Goal: Task Accomplishment & Management: Manage account settings

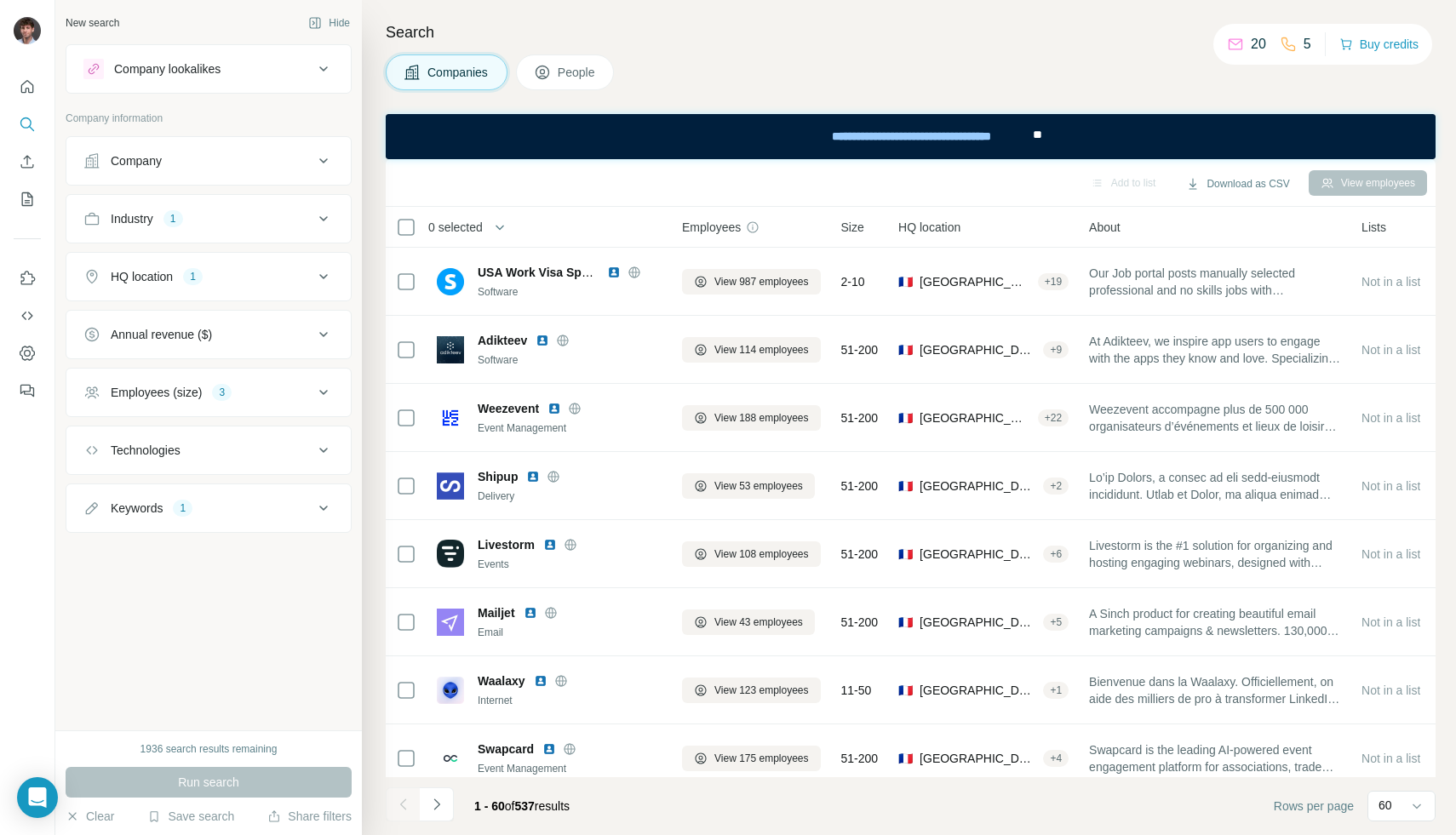
click at [227, 217] on div "Industry 1" at bounding box center [198, 219] width 230 height 17
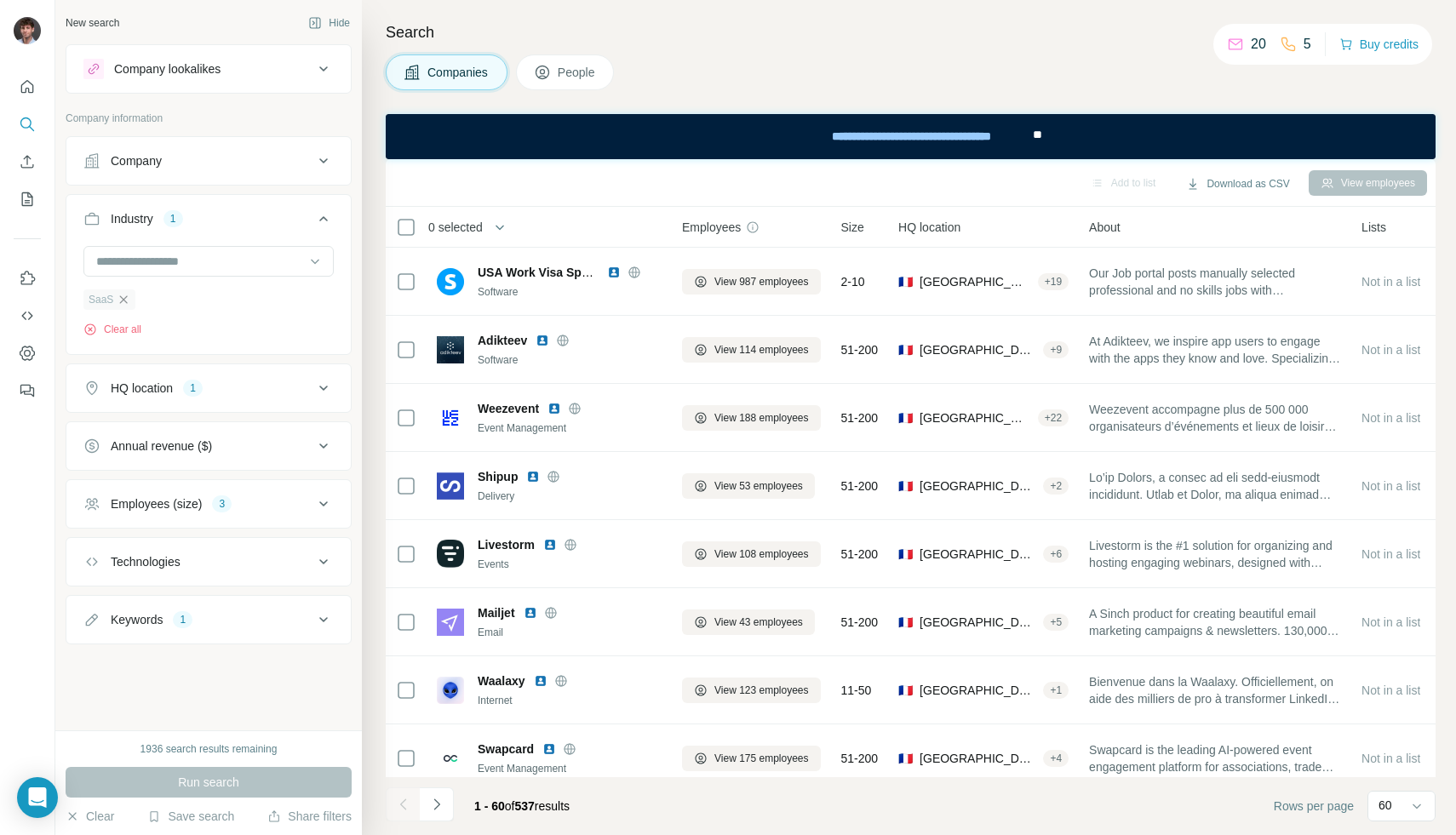
click at [120, 295] on icon "button" at bounding box center [123, 300] width 13 height 13
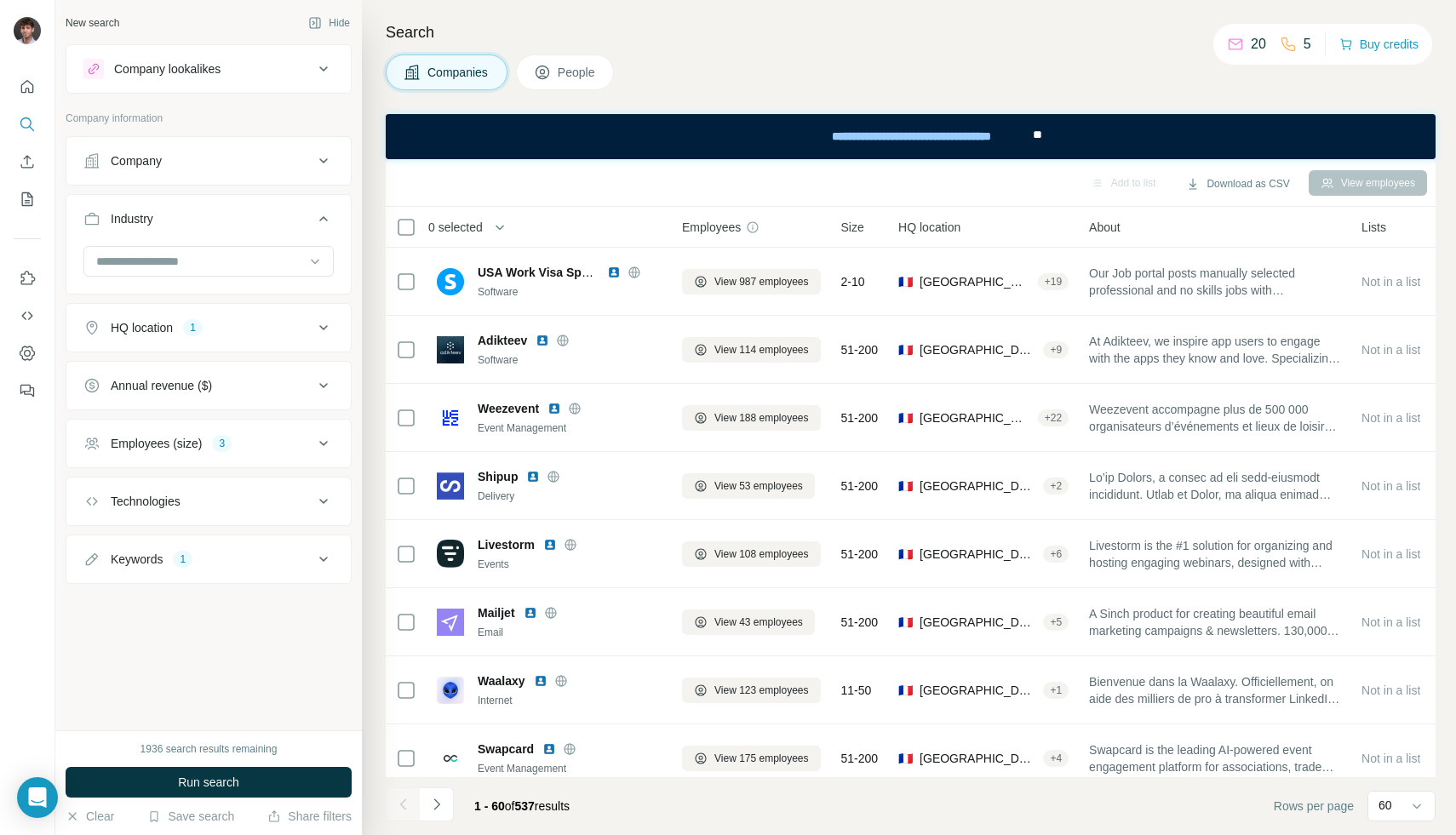
click at [154, 322] on div "HQ location" at bounding box center [141, 327] width 62 height 17
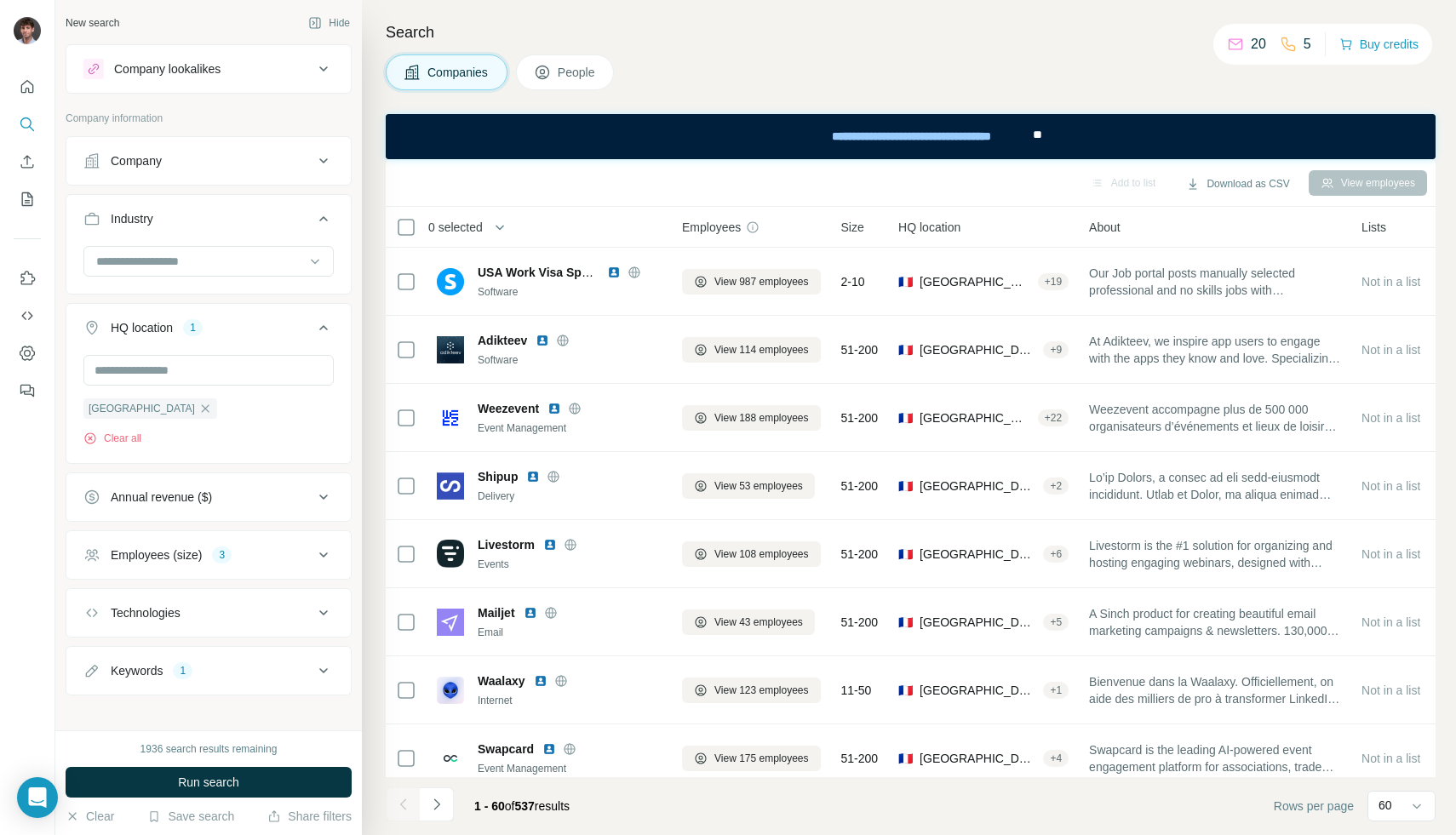
click at [187, 563] on div "Employees (size)" at bounding box center [156, 555] width 91 height 17
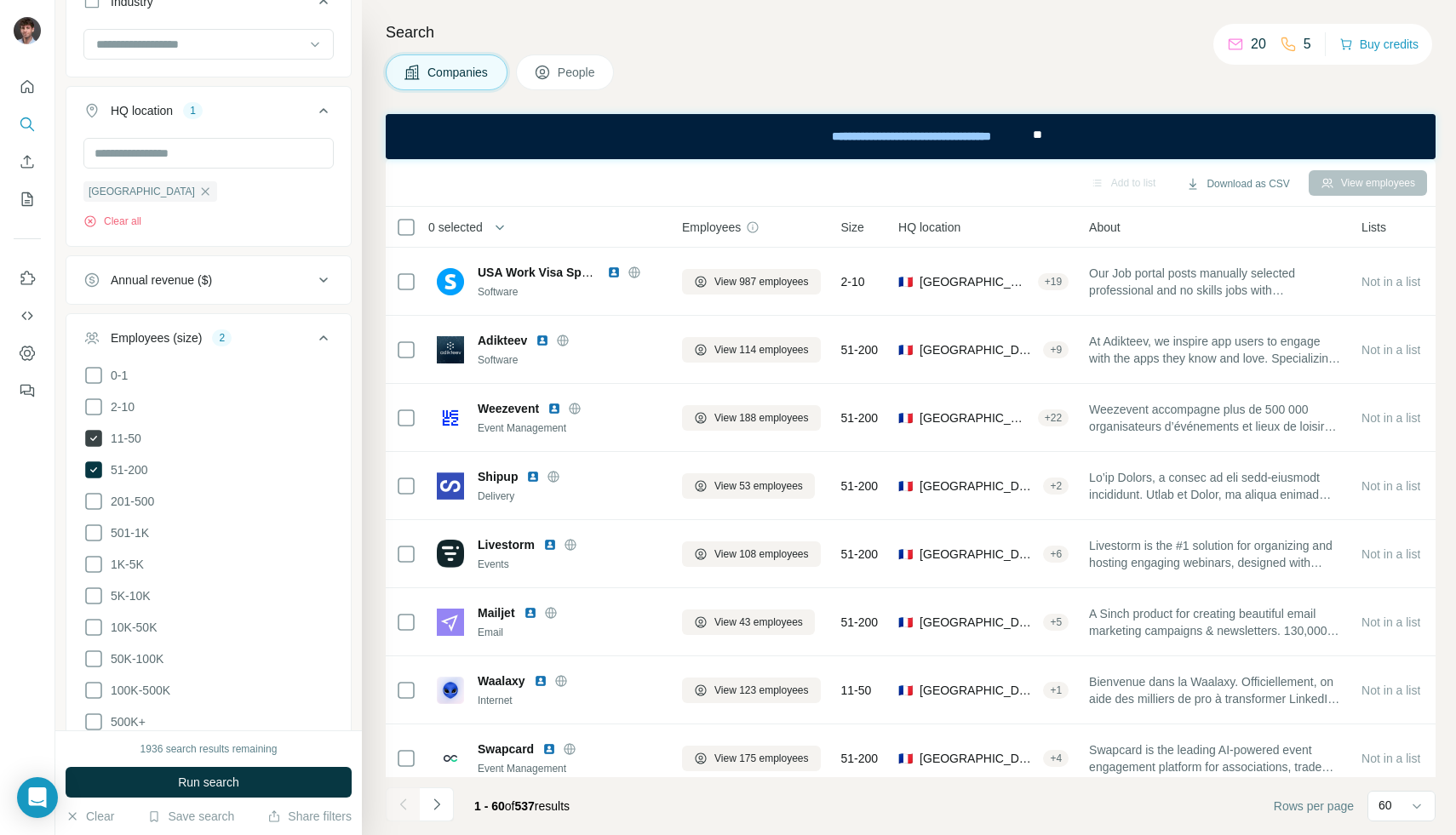
scroll to position [215, 0]
click at [92, 502] on icon at bounding box center [93, 503] width 20 height 20
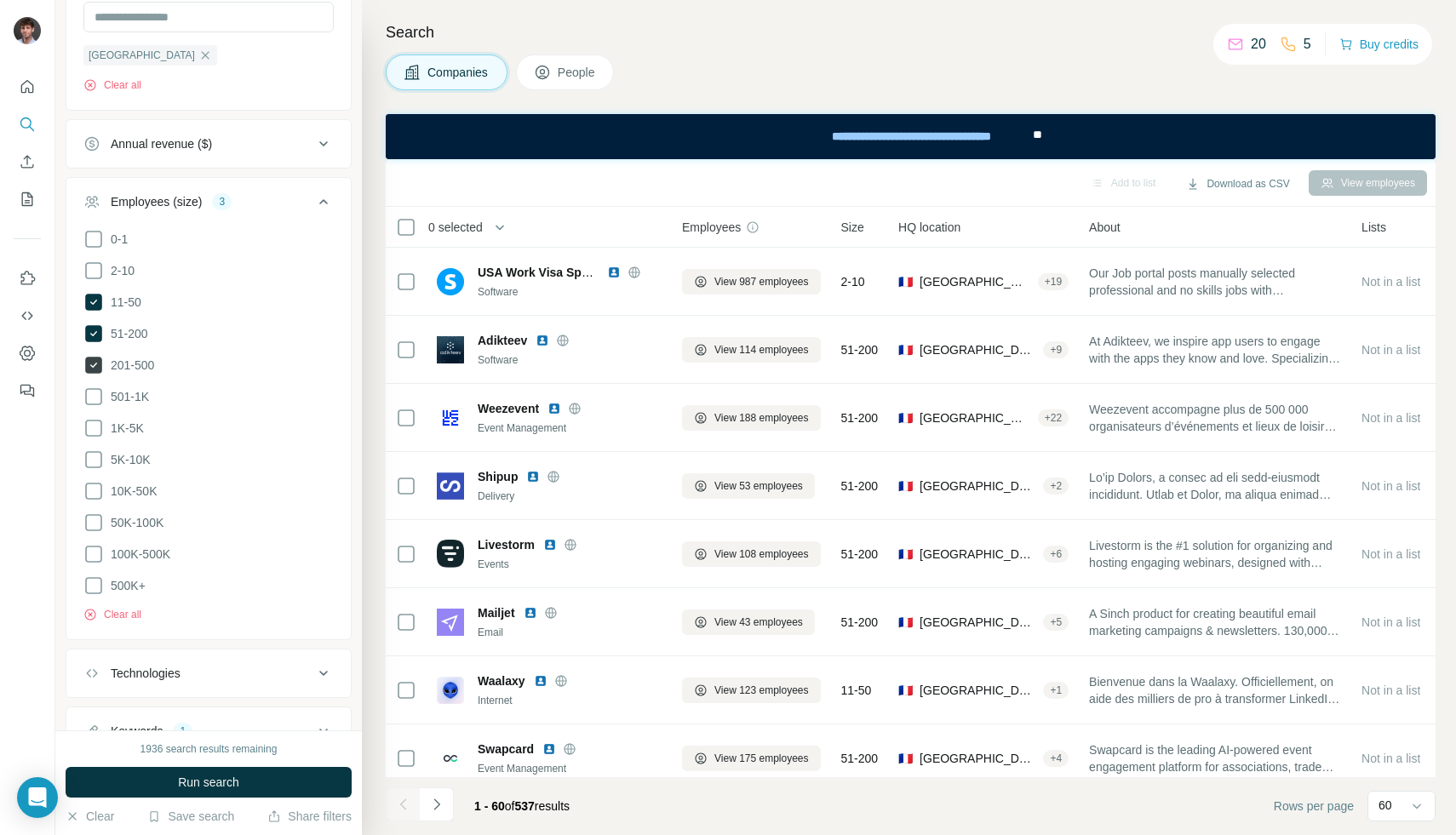
scroll to position [398, 0]
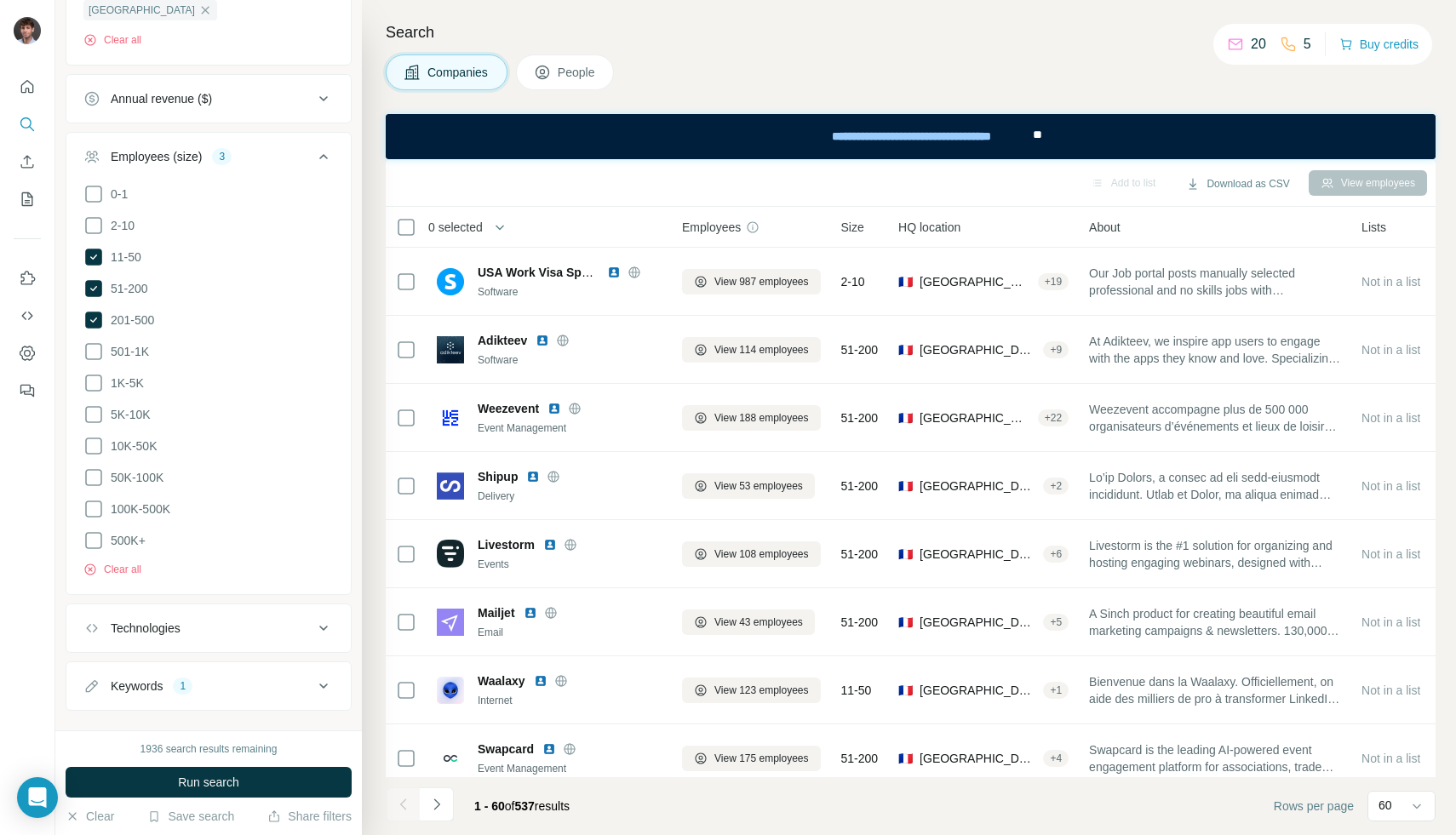
click at [138, 619] on div "Technologies" at bounding box center [145, 628] width 70 height 17
click at [226, 98] on div "Annual revenue ($)" at bounding box center [198, 99] width 230 height 17
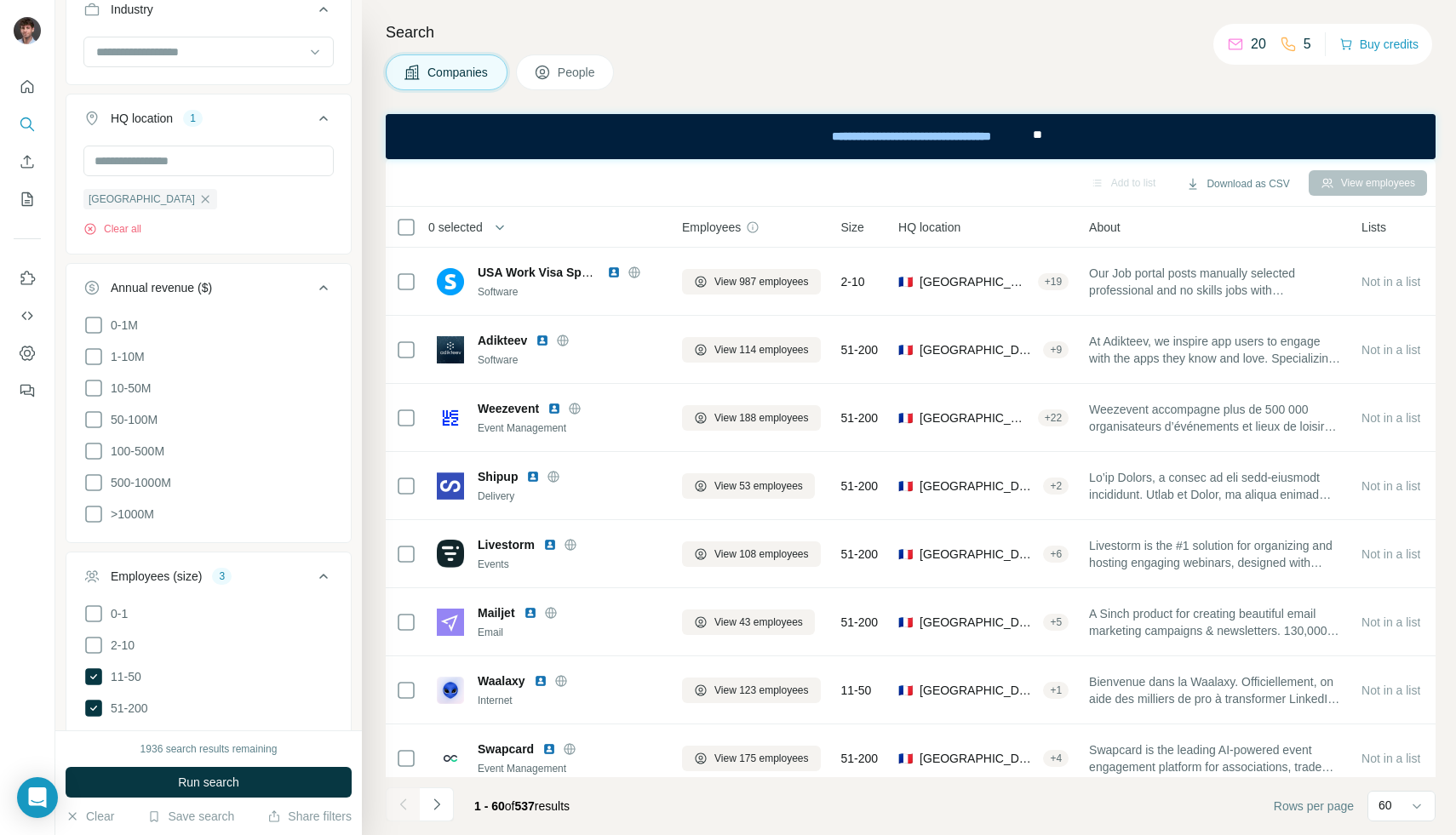
scroll to position [0, 0]
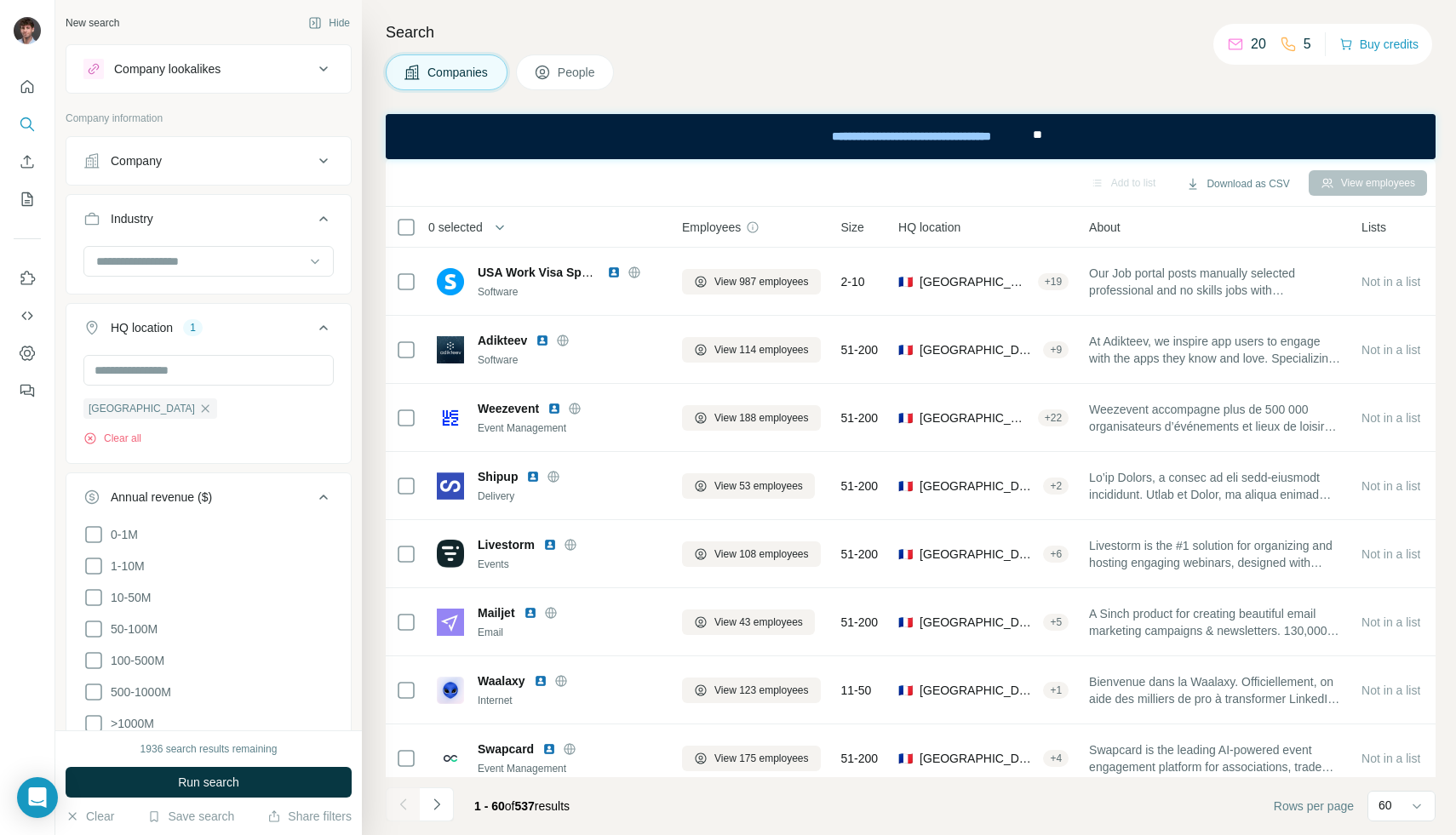
click at [535, 83] on button "People" at bounding box center [564, 72] width 98 height 35
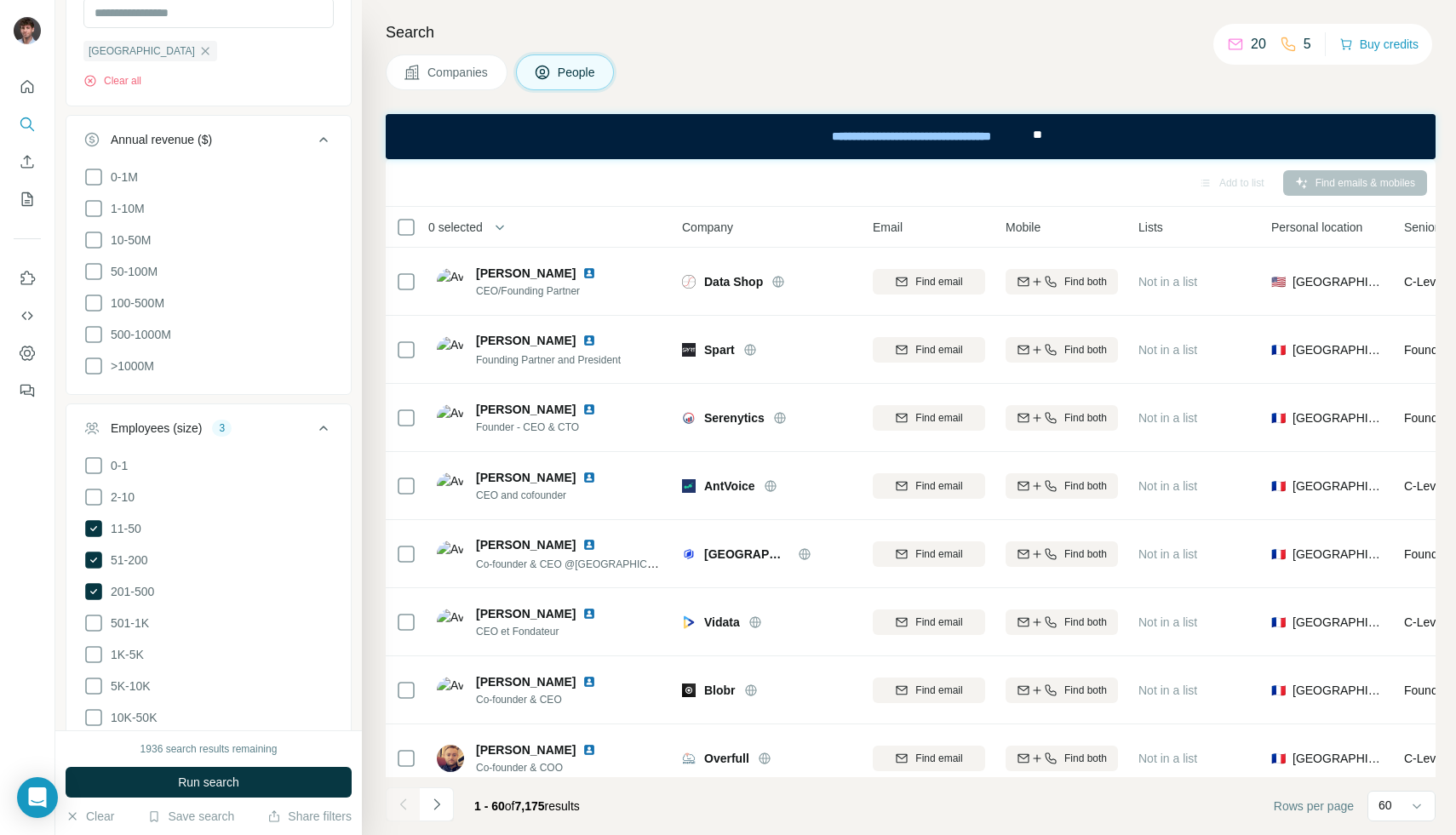
scroll to position [600, 0]
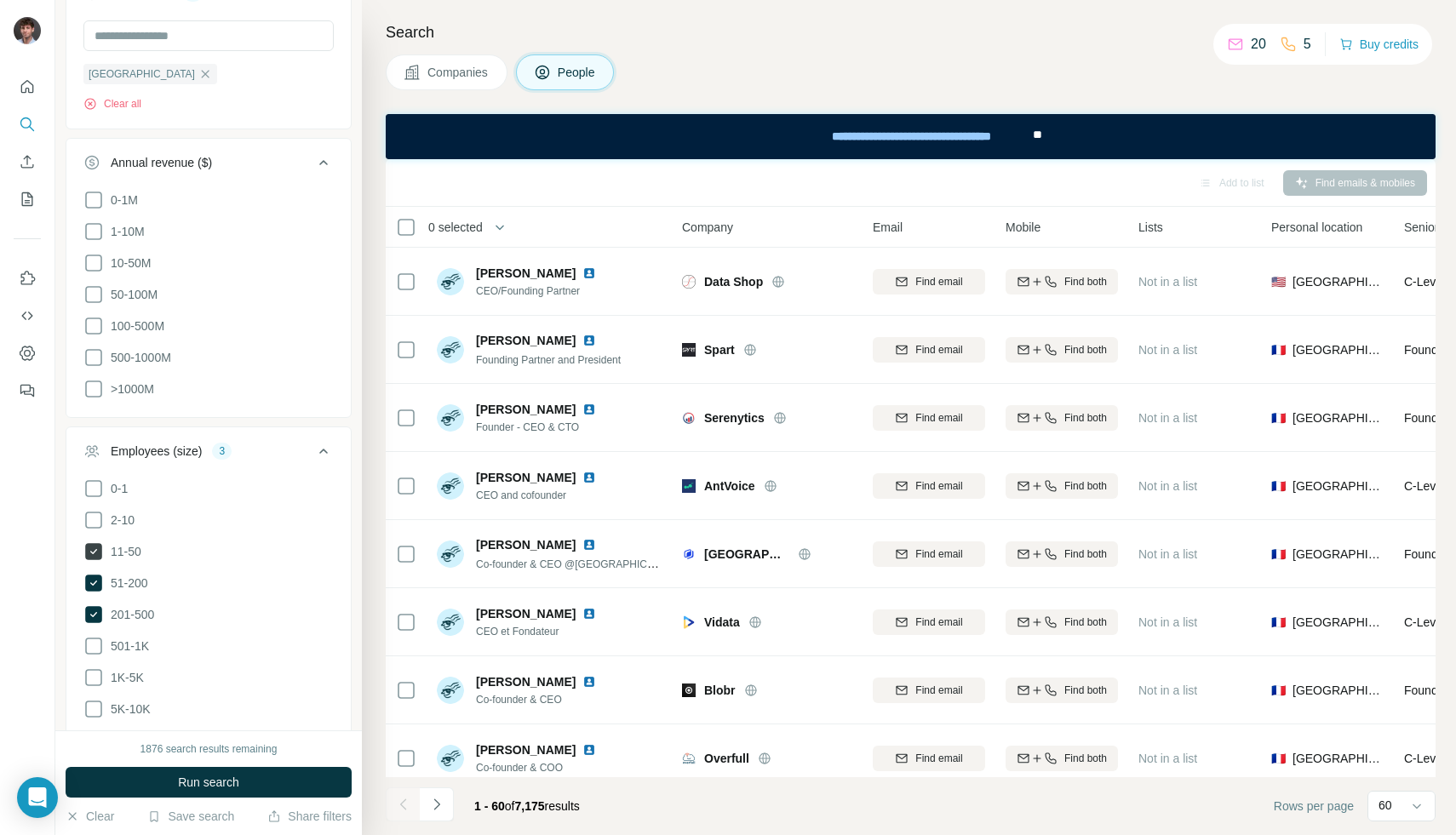
click at [95, 555] on icon at bounding box center [94, 552] width 17 height 17
click at [95, 574] on icon at bounding box center [94, 583] width 17 height 17
click at [94, 606] on icon at bounding box center [94, 615] width 17 height 17
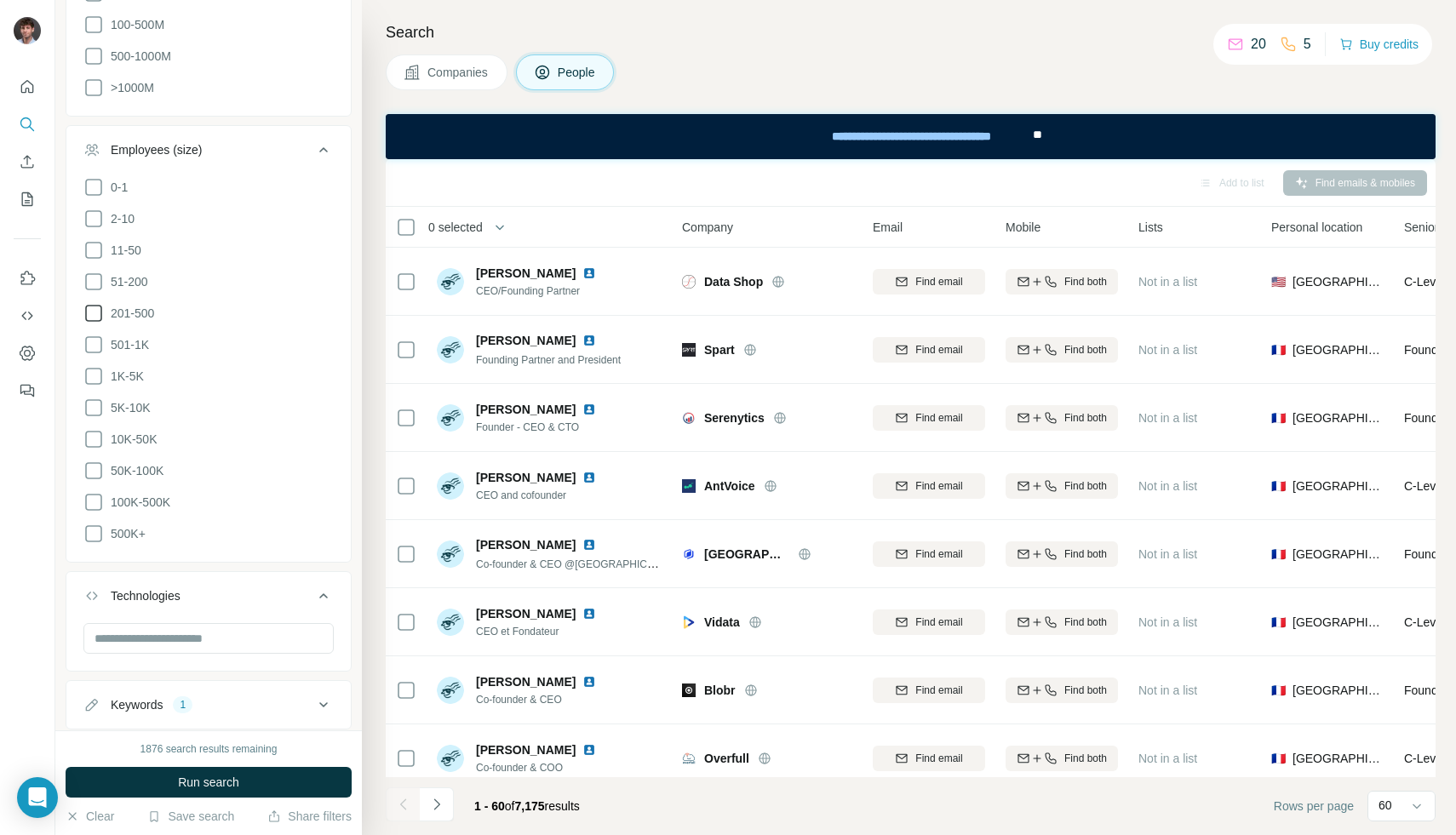
scroll to position [941, 0]
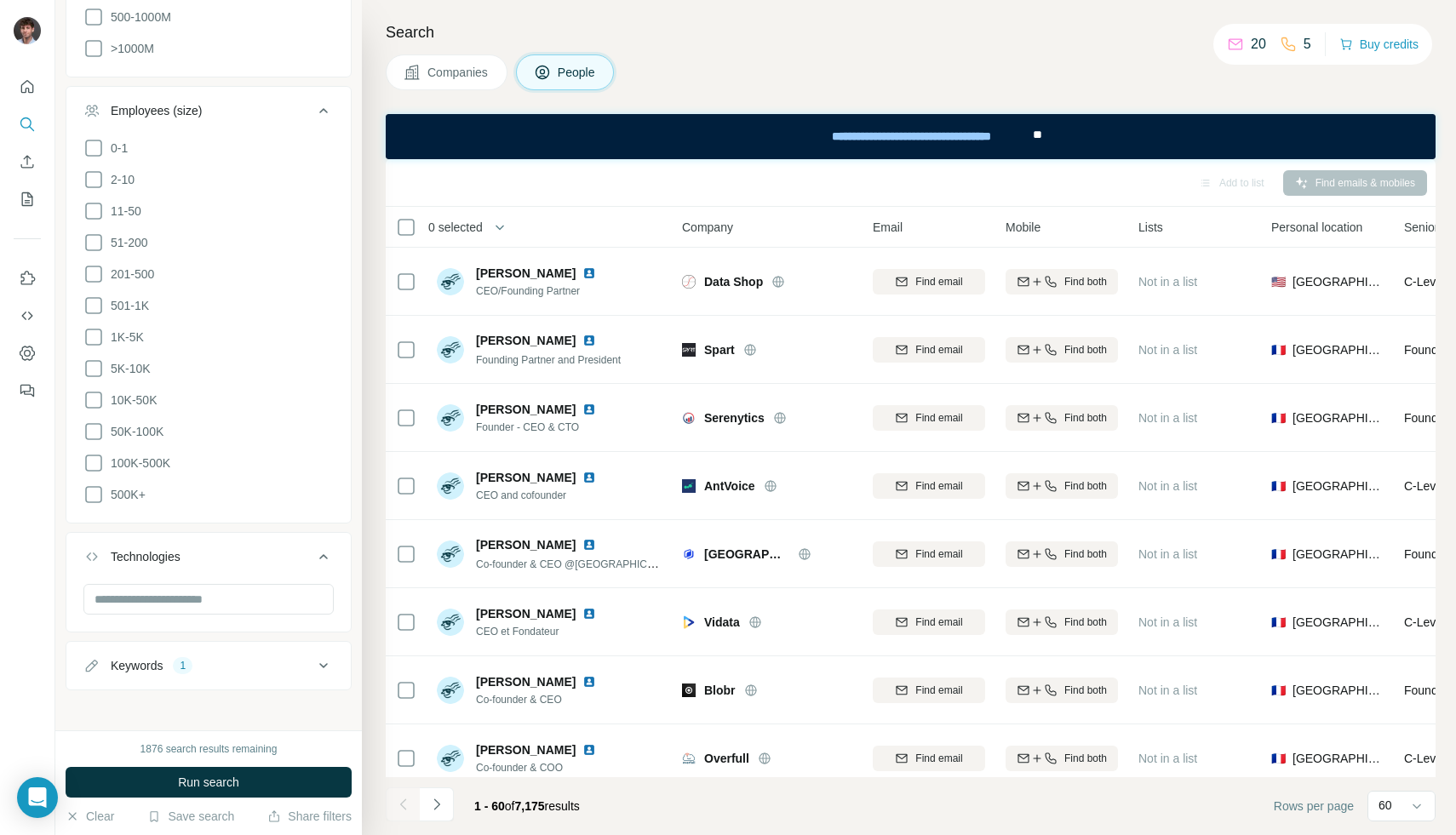
click at [138, 658] on div "Keywords" at bounding box center [137, 666] width 52 height 17
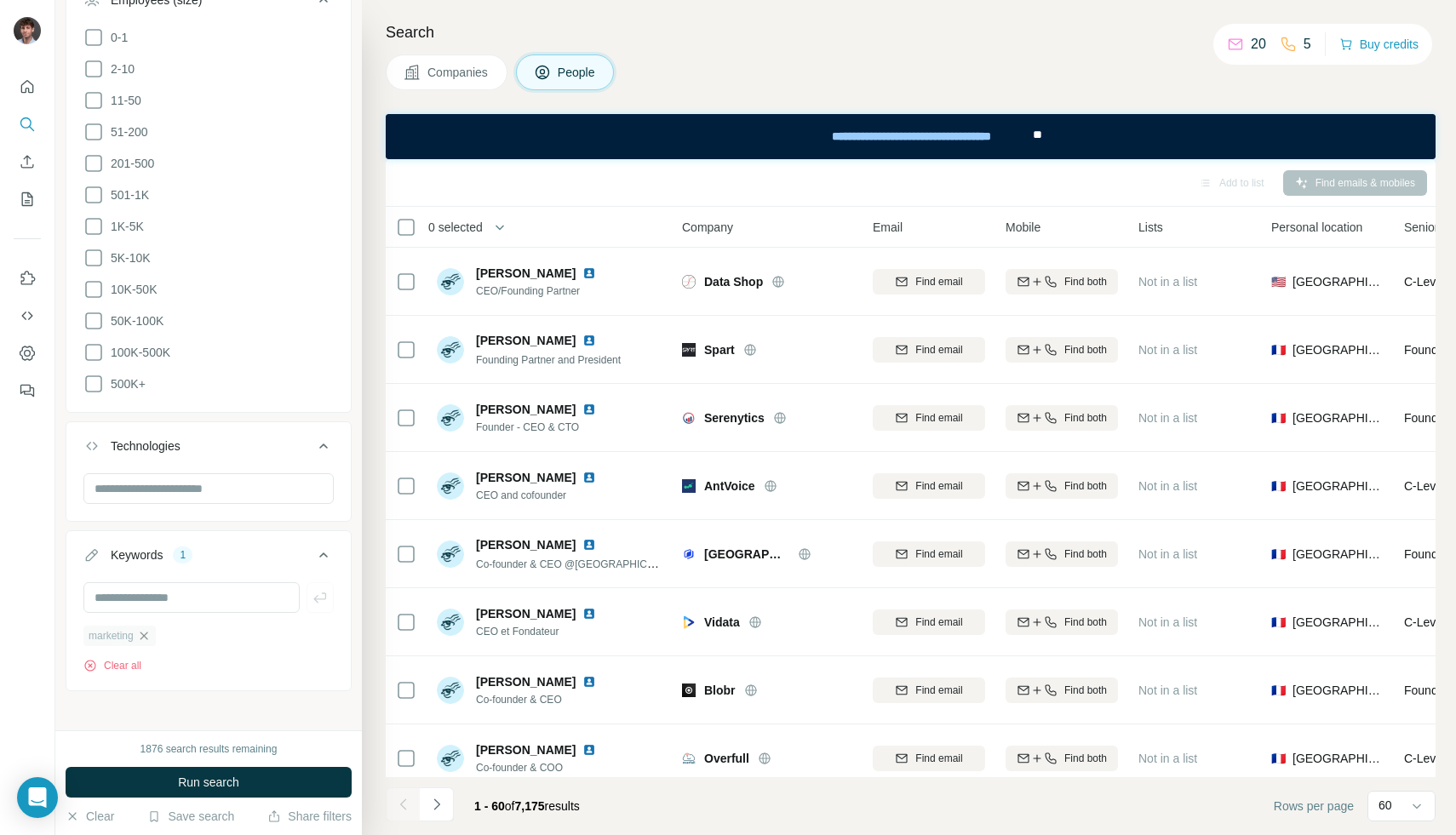
click at [147, 630] on icon "button" at bounding box center [144, 636] width 13 height 13
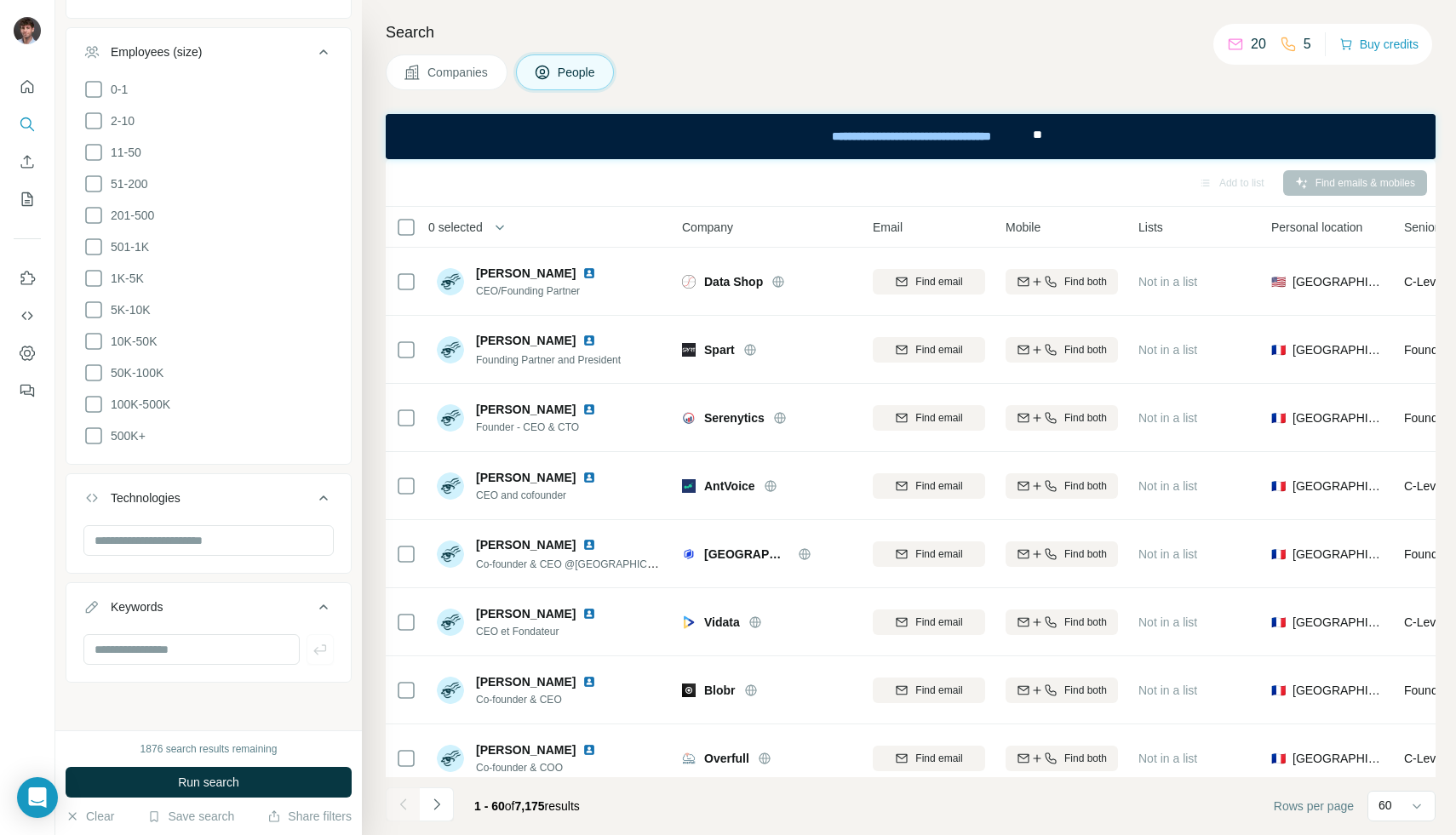
scroll to position [992, 0]
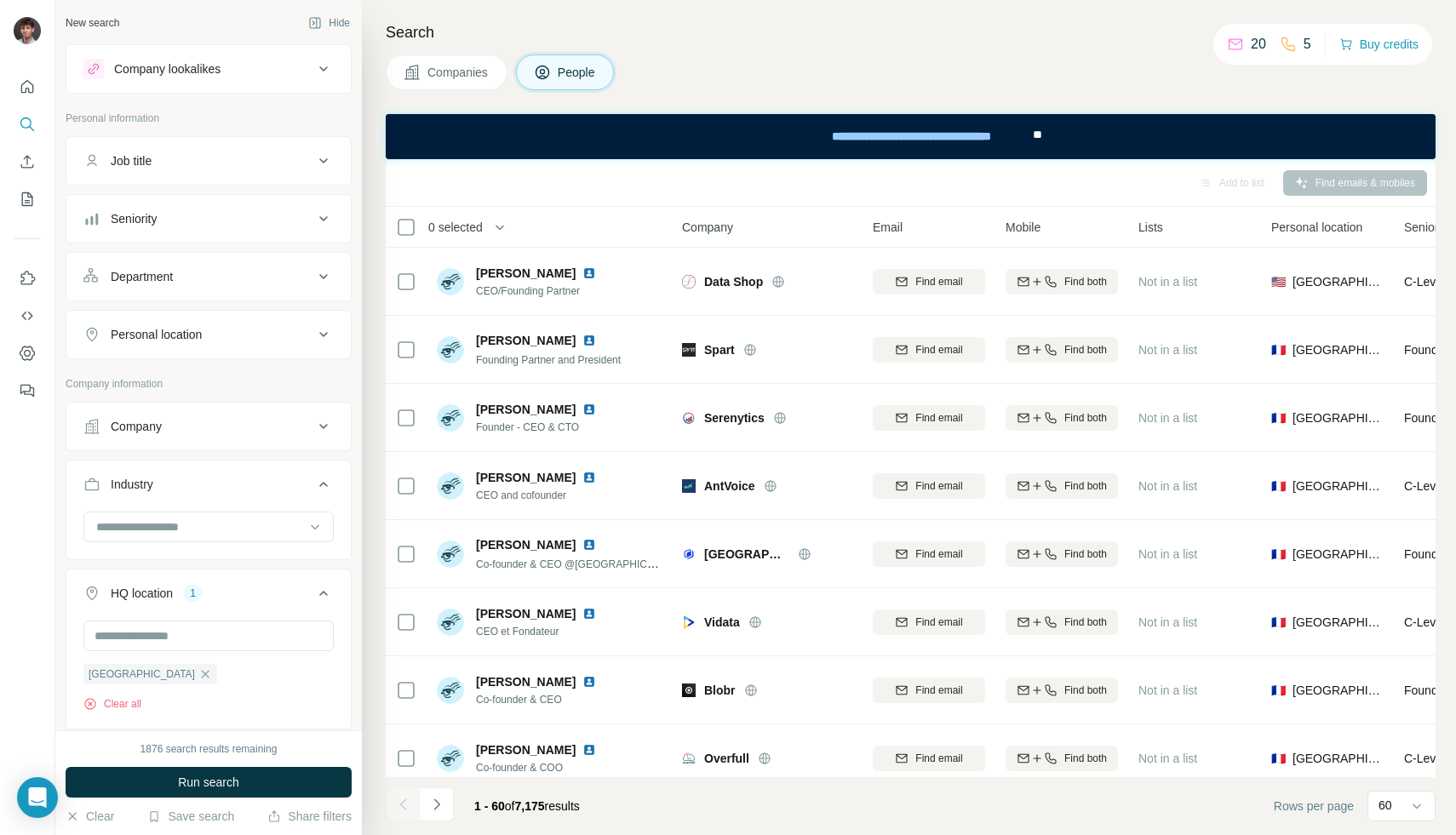
click at [142, 412] on button "Company" at bounding box center [209, 426] width 285 height 41
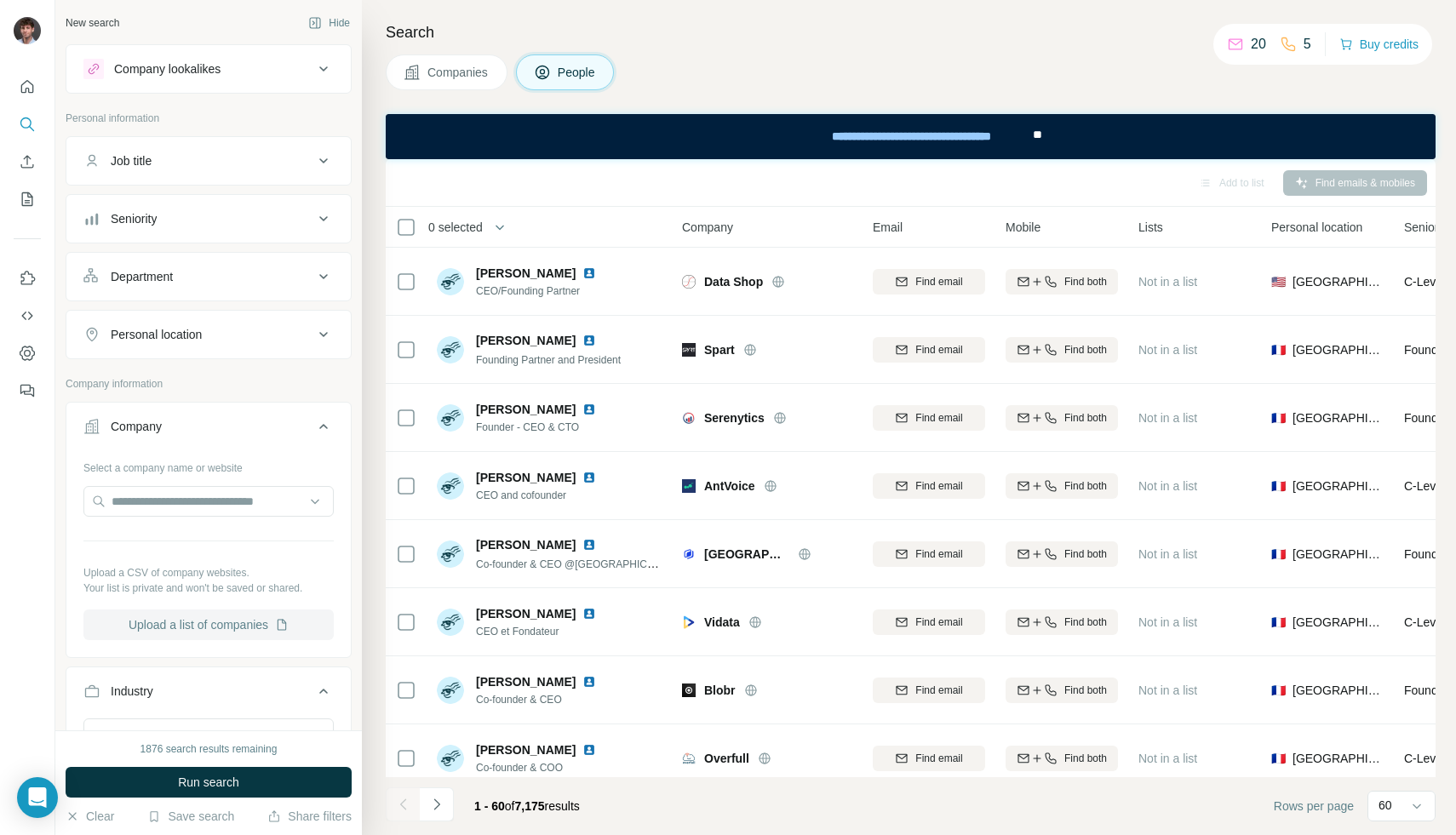
click at [200, 618] on button "Upload a list of companies" at bounding box center [208, 625] width 250 height 31
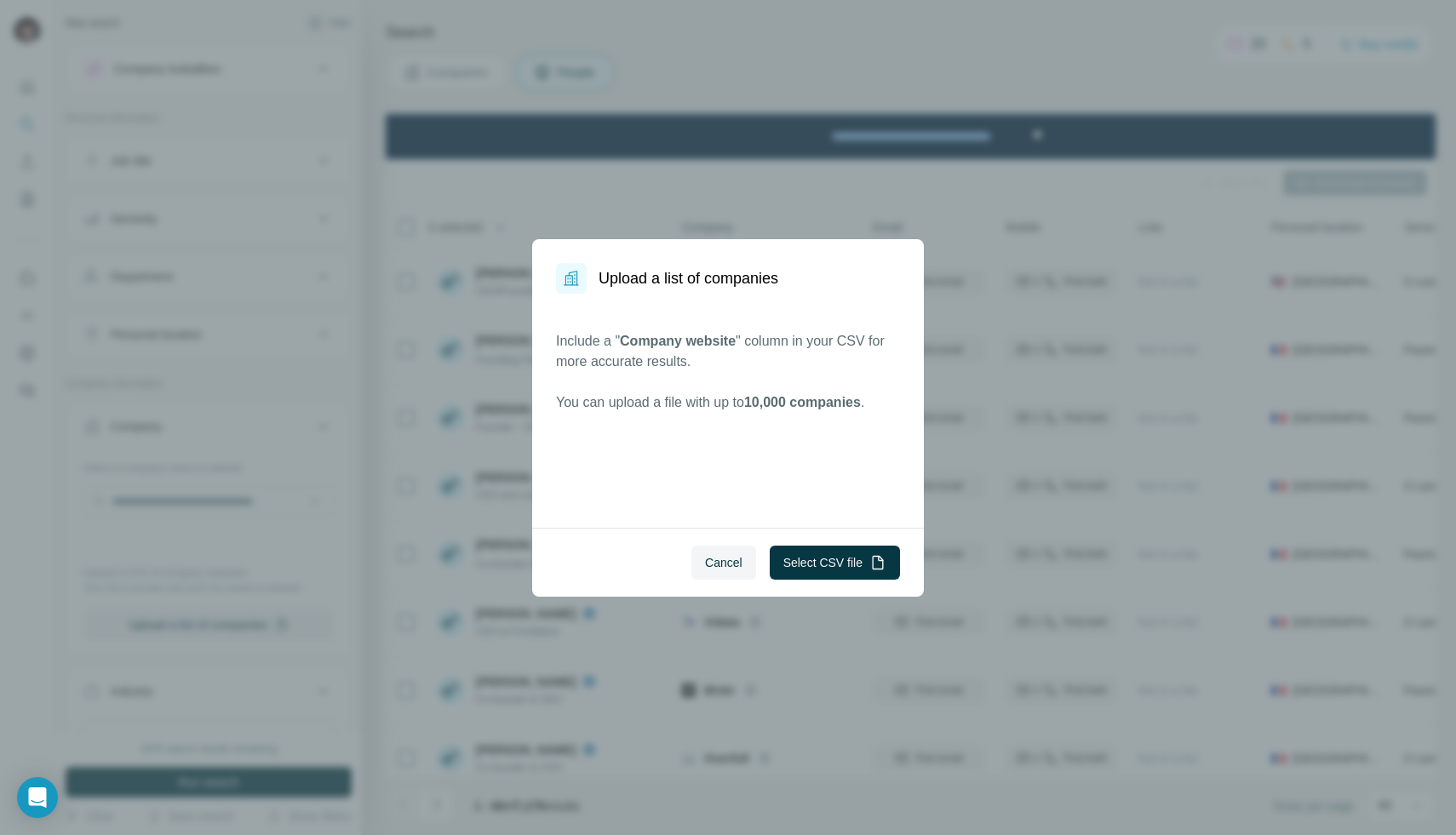
click at [841, 583] on div "Cancel Select CSV file" at bounding box center [728, 562] width 391 height 69
click at [842, 562] on button "Select CSV file" at bounding box center [834, 563] width 130 height 34
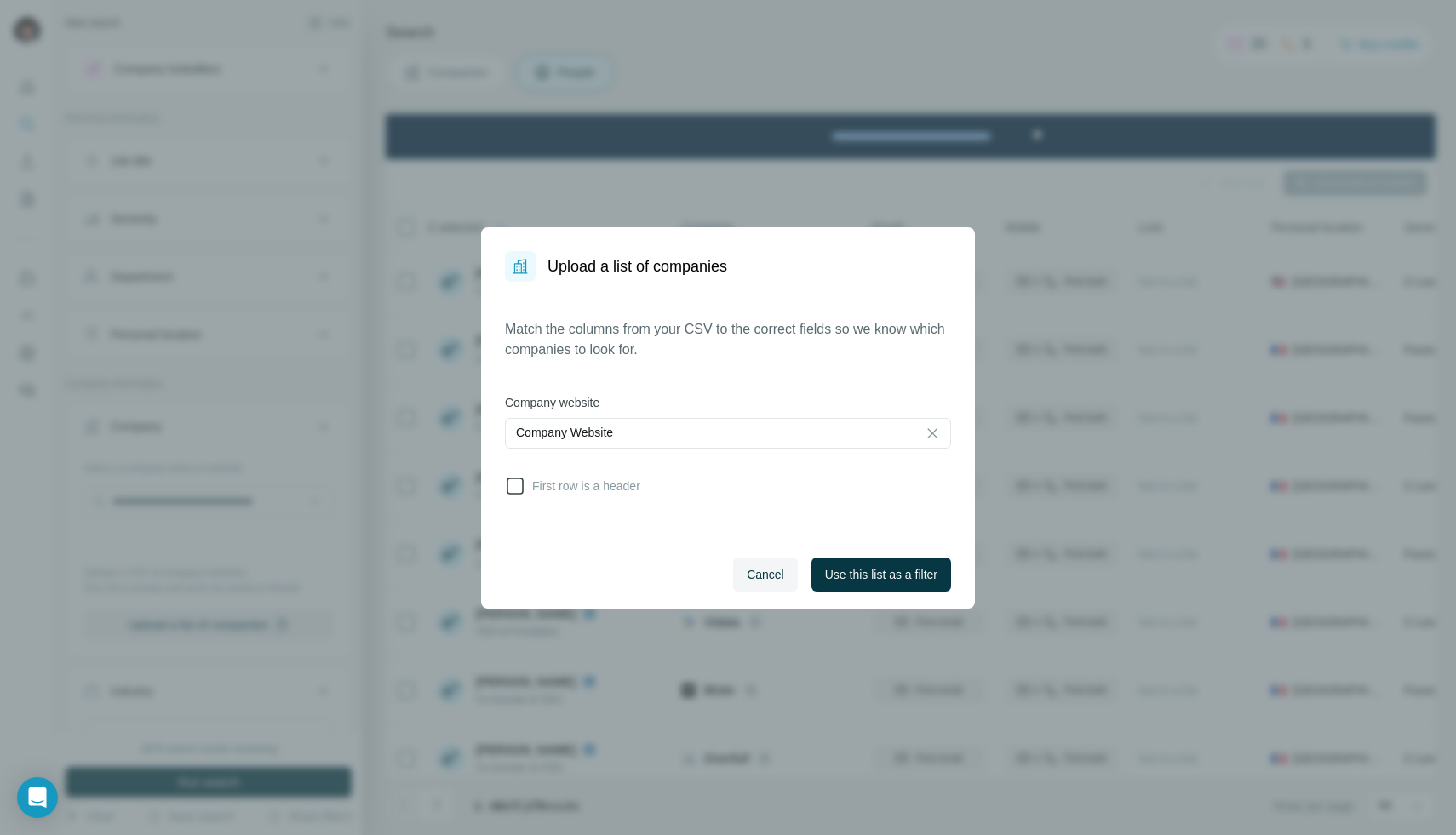
click at [592, 476] on label "First row is a header" at bounding box center [573, 486] width 136 height 20
click at [881, 573] on span "Use this list as a filter" at bounding box center [881, 574] width 113 height 17
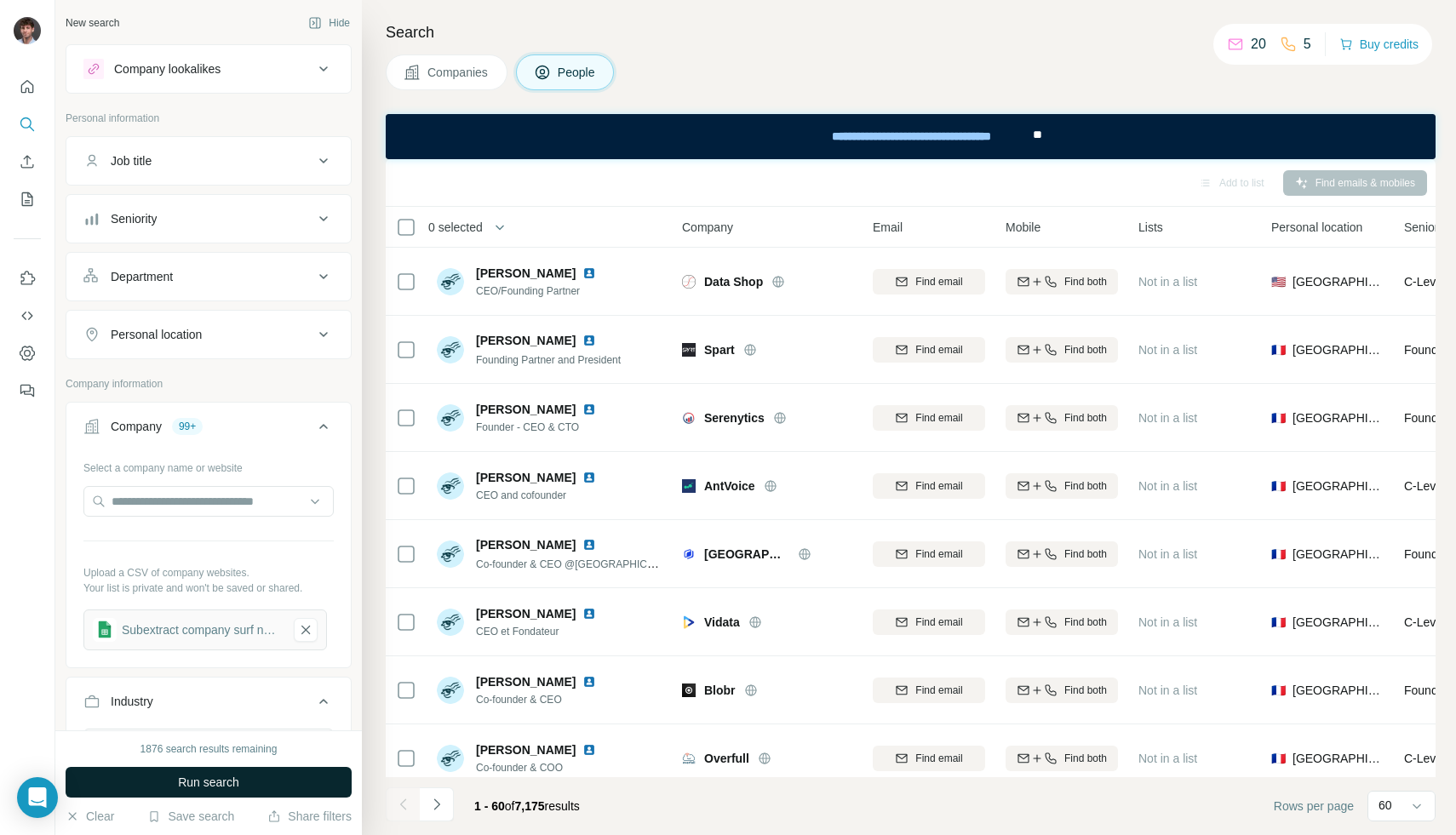
click at [250, 782] on button "Run search" at bounding box center [209, 783] width 286 height 31
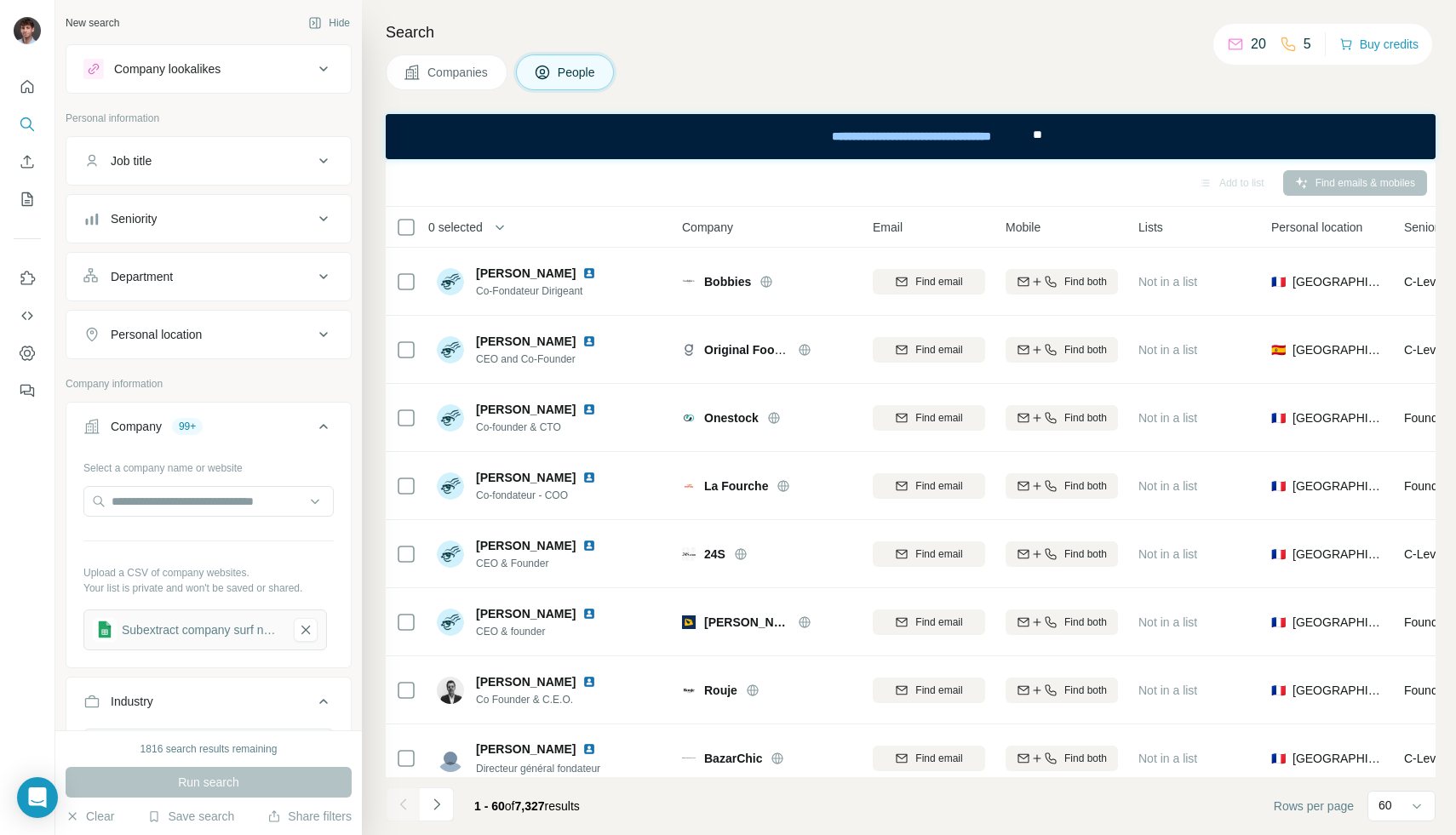
click at [290, 227] on button "Seniority" at bounding box center [209, 219] width 285 height 41
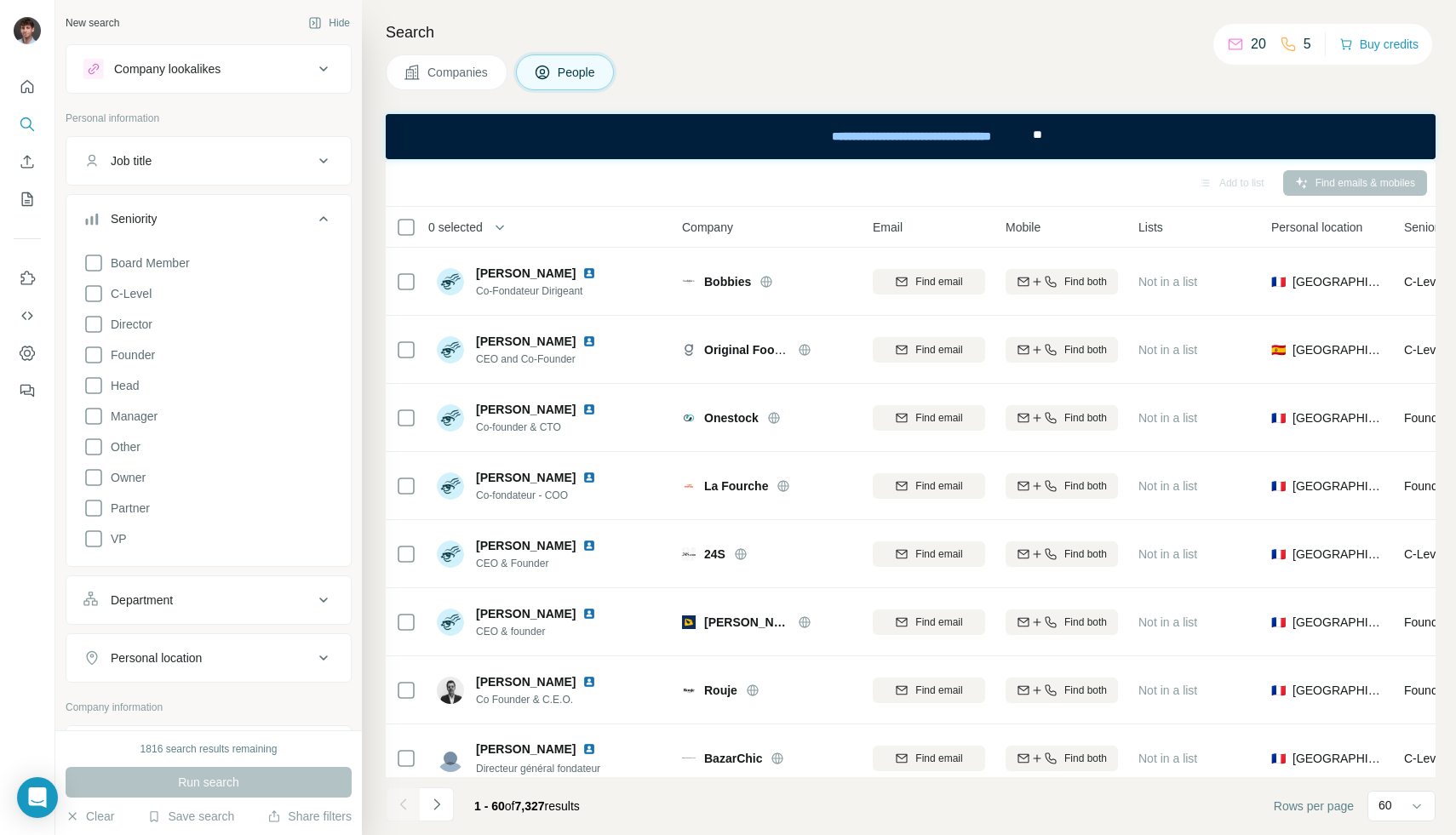
click at [290, 227] on button "Seniority" at bounding box center [209, 222] width 285 height 48
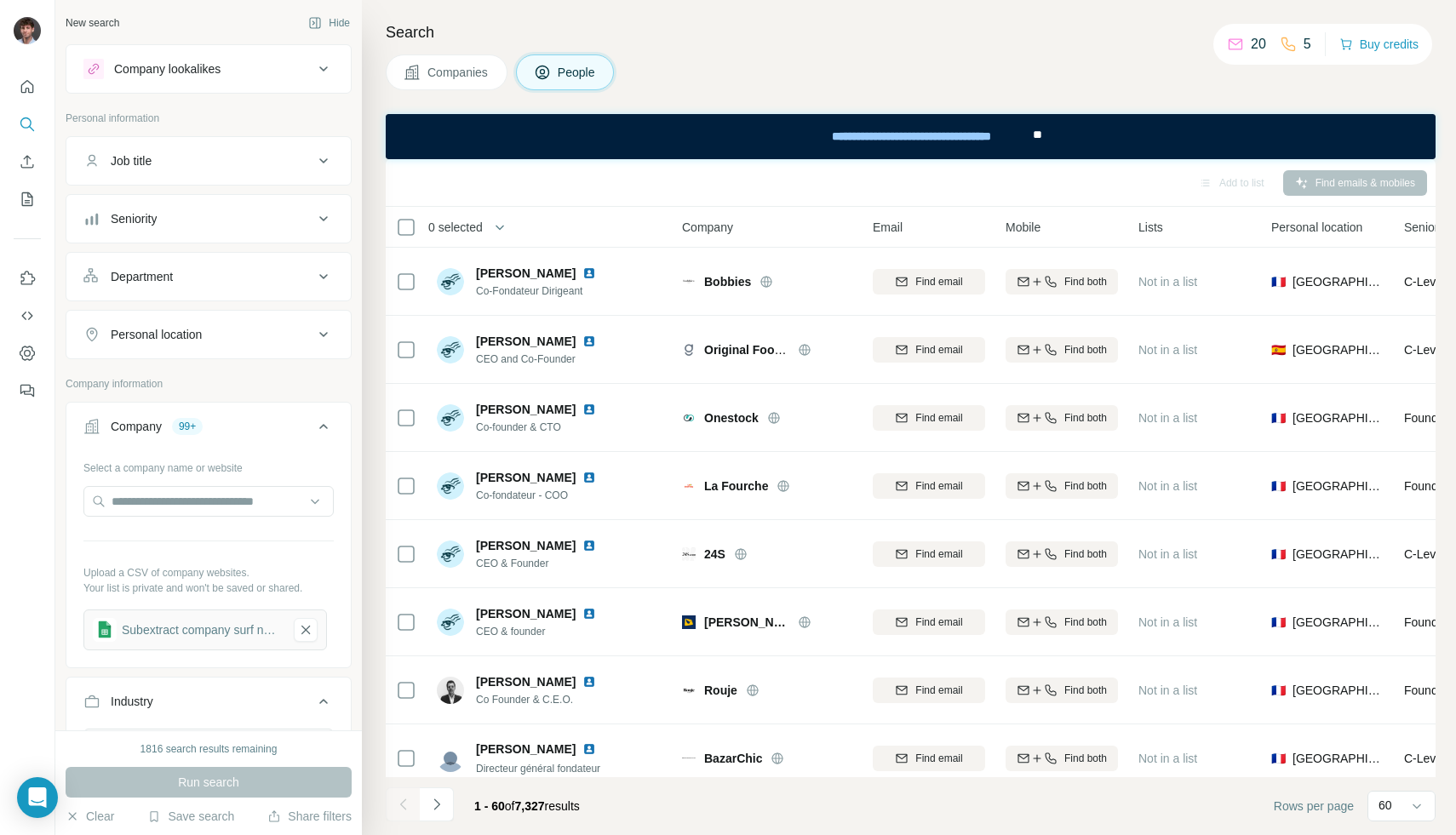
click at [283, 287] on button "Department" at bounding box center [209, 276] width 285 height 41
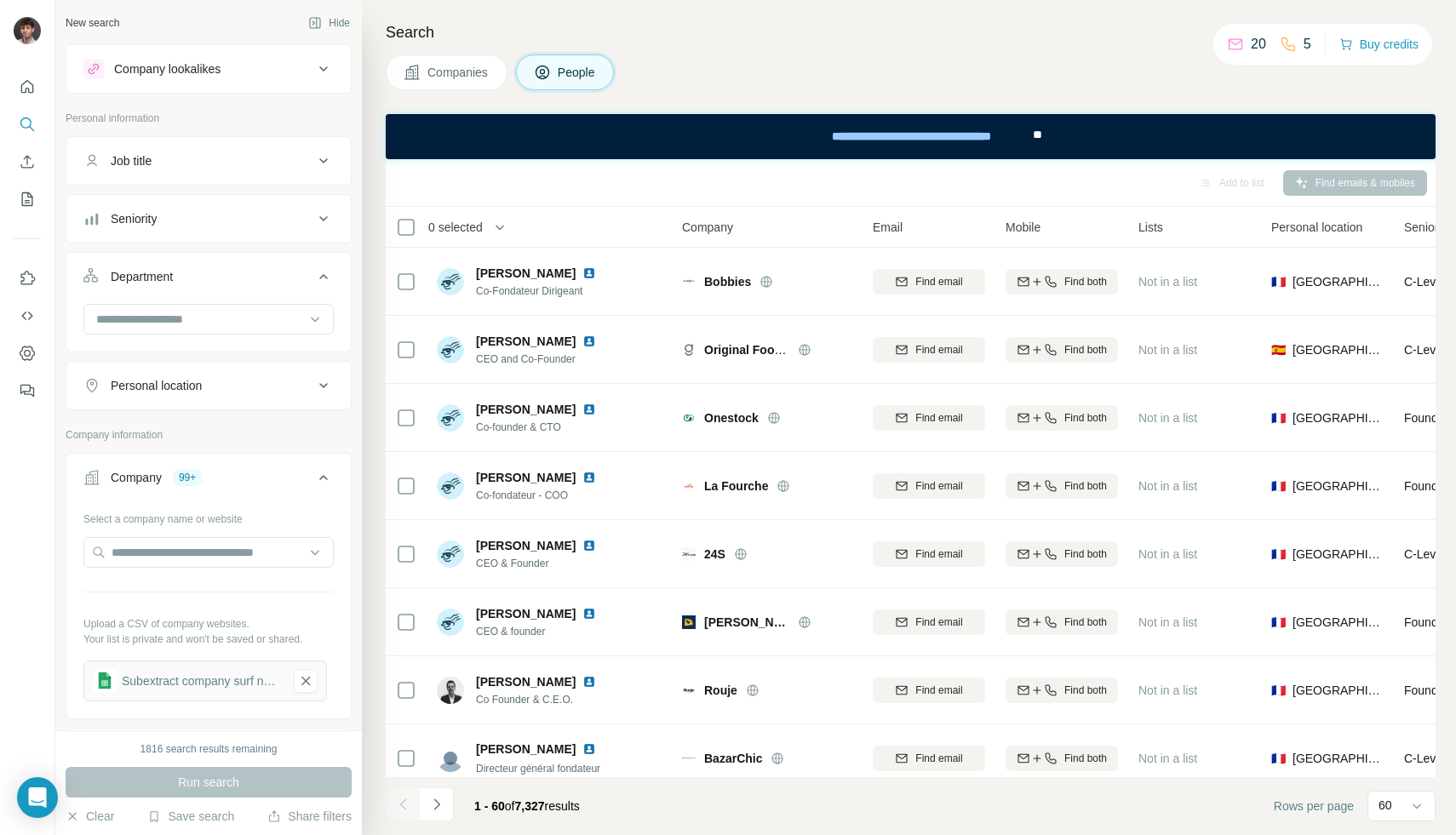
click at [280, 220] on div "Seniority" at bounding box center [198, 219] width 230 height 17
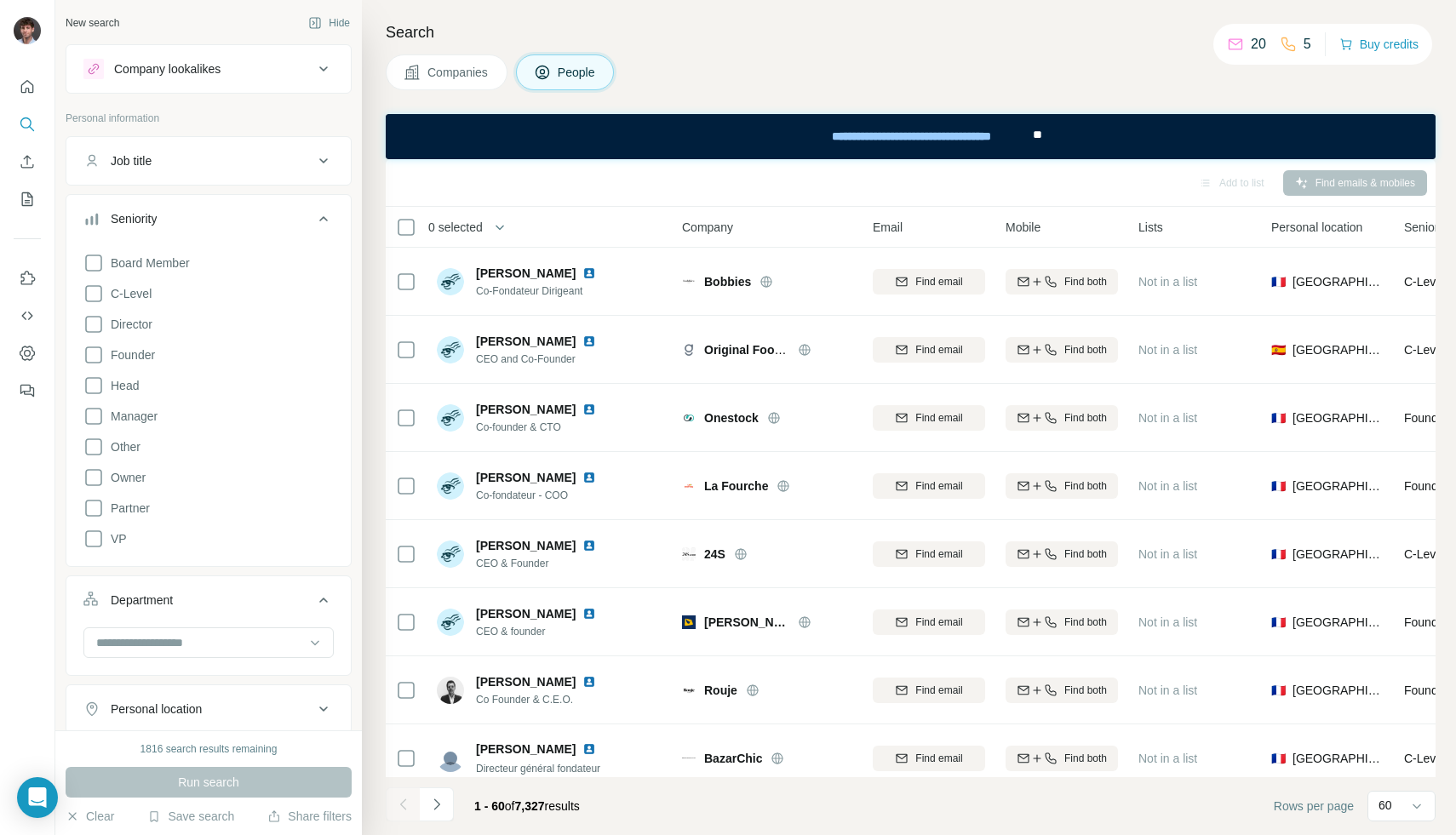
click at [280, 220] on div "Seniority" at bounding box center [198, 219] width 230 height 17
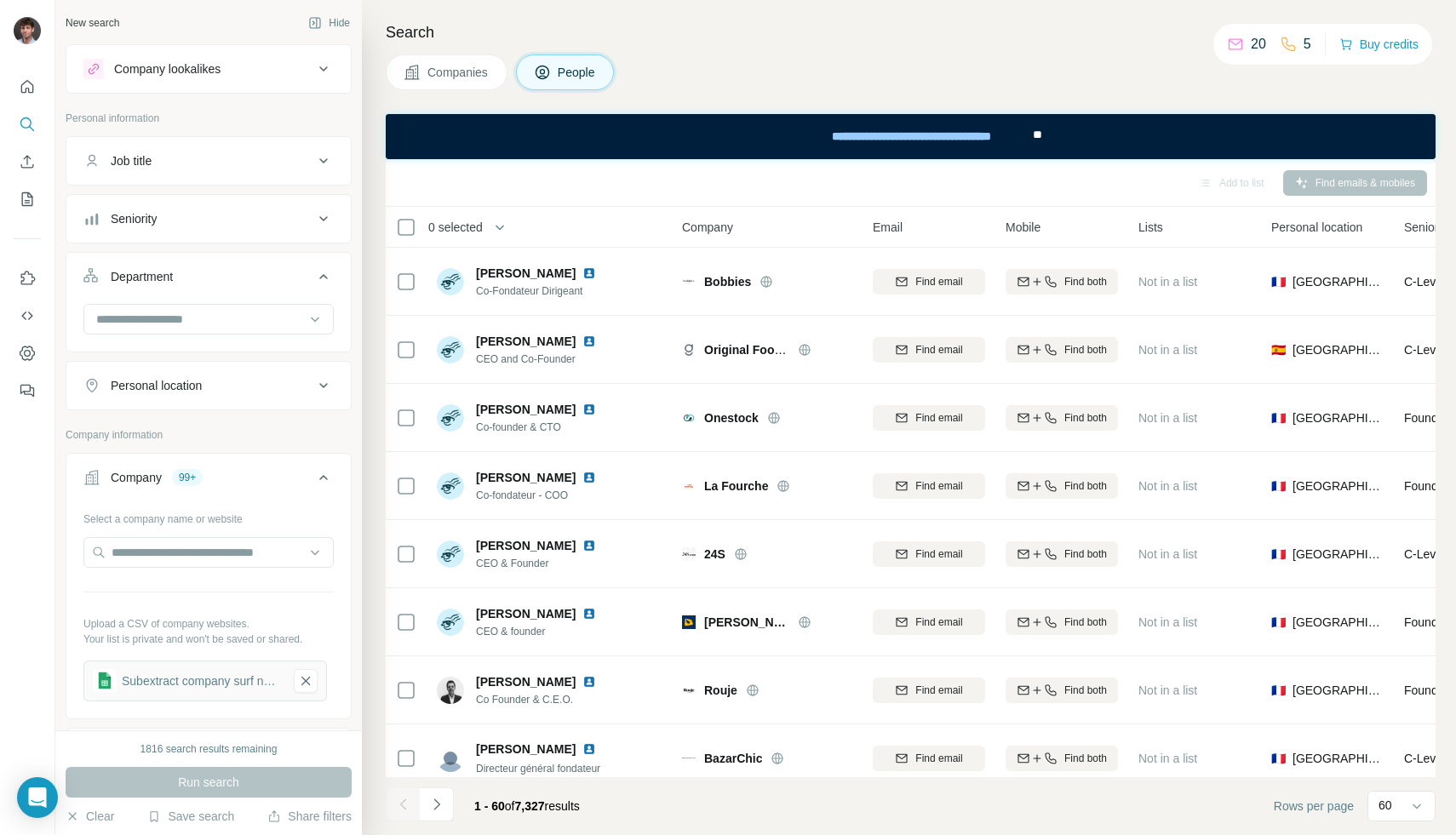
click at [270, 219] on div "Seniority" at bounding box center [198, 219] width 230 height 17
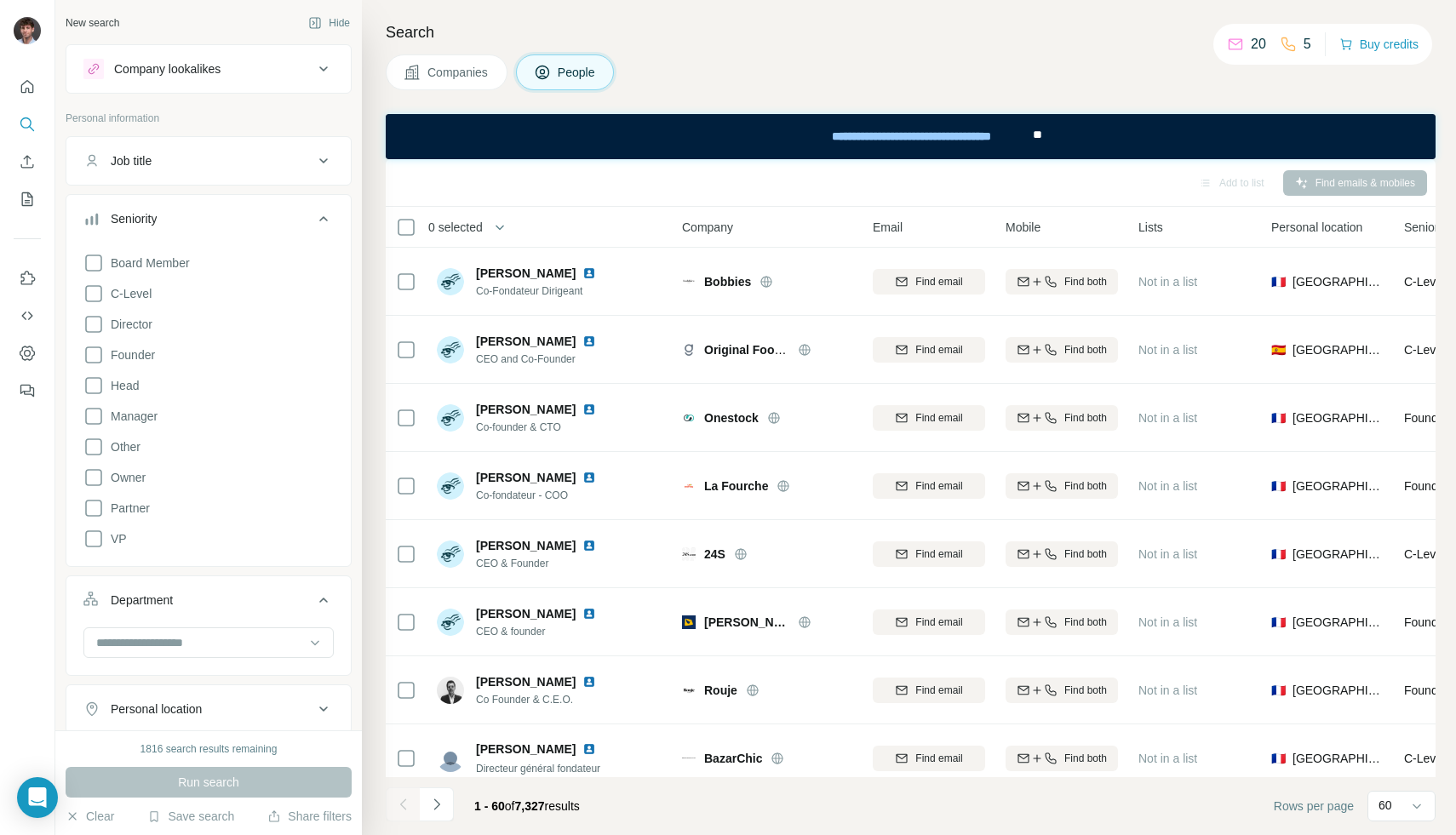
click at [270, 220] on div "Seniority" at bounding box center [198, 219] width 230 height 17
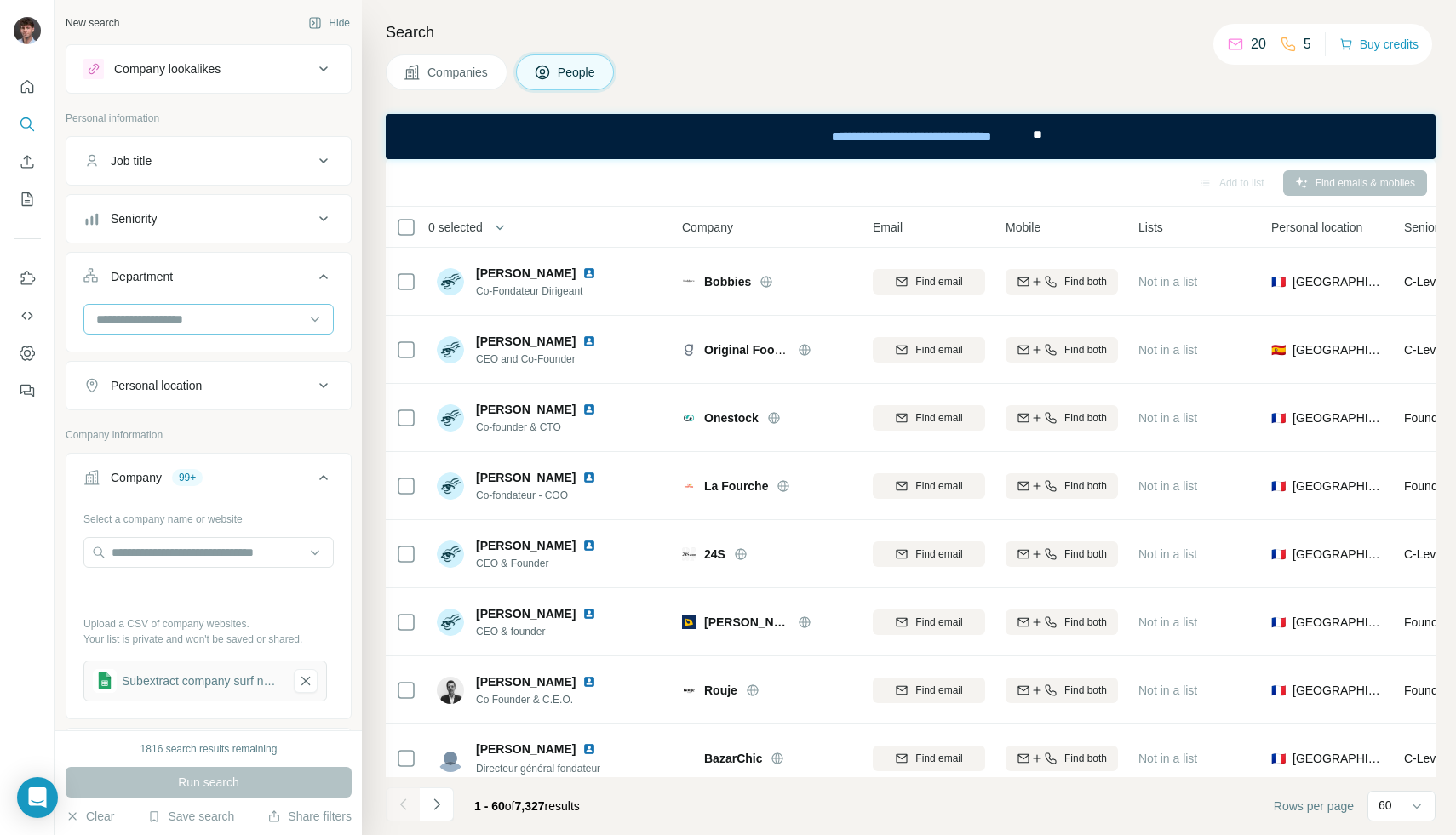
click at [252, 305] on div at bounding box center [200, 319] width 210 height 29
type input "****"
click at [232, 359] on p "Marketing and Advertising" at bounding box center [167, 358] width 137 height 17
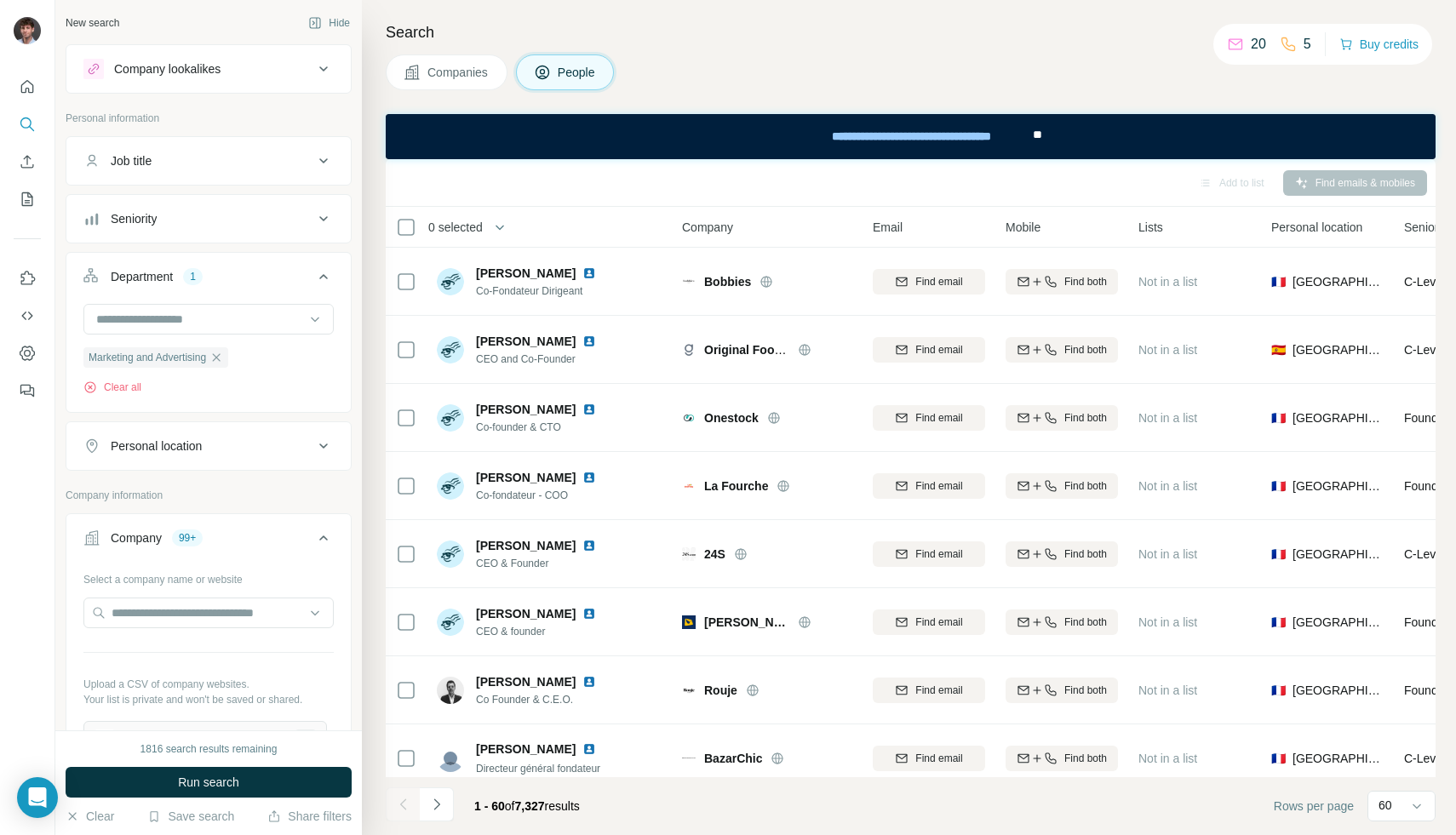
click at [199, 225] on div "Seniority" at bounding box center [198, 219] width 230 height 17
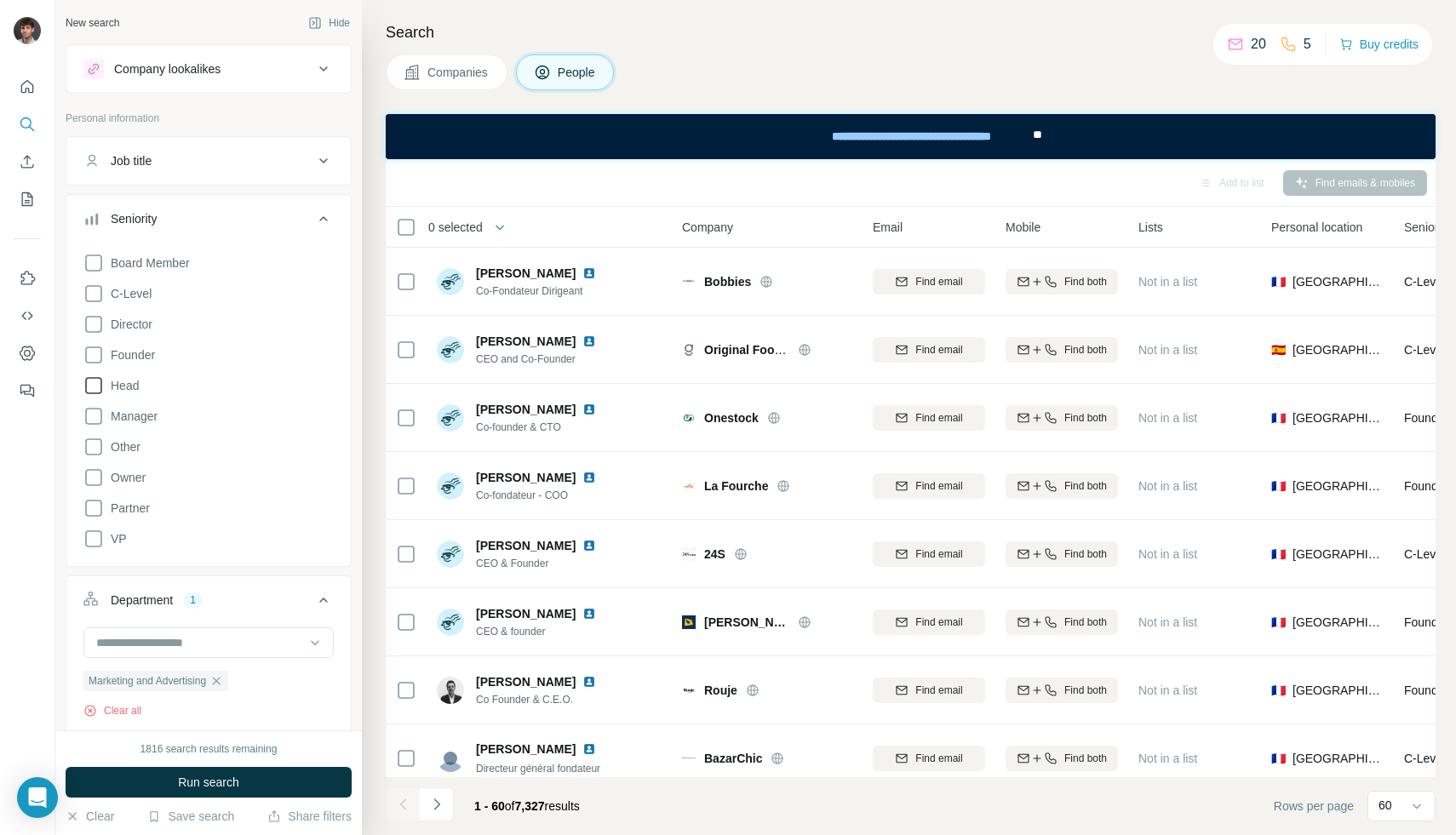
click at [91, 385] on icon at bounding box center [93, 385] width 20 height 20
click at [98, 361] on icon at bounding box center [93, 354] width 20 height 20
click at [97, 338] on div "Board Member C-Level Director Founder Head Manager Other Owner Partner VP Clear…" at bounding box center [208, 410] width 250 height 328
click at [97, 325] on icon at bounding box center [93, 324] width 20 height 20
click at [97, 303] on div "Board Member C-Level Director Founder Head Manager Other Owner Partner VP Clear…" at bounding box center [208, 410] width 250 height 328
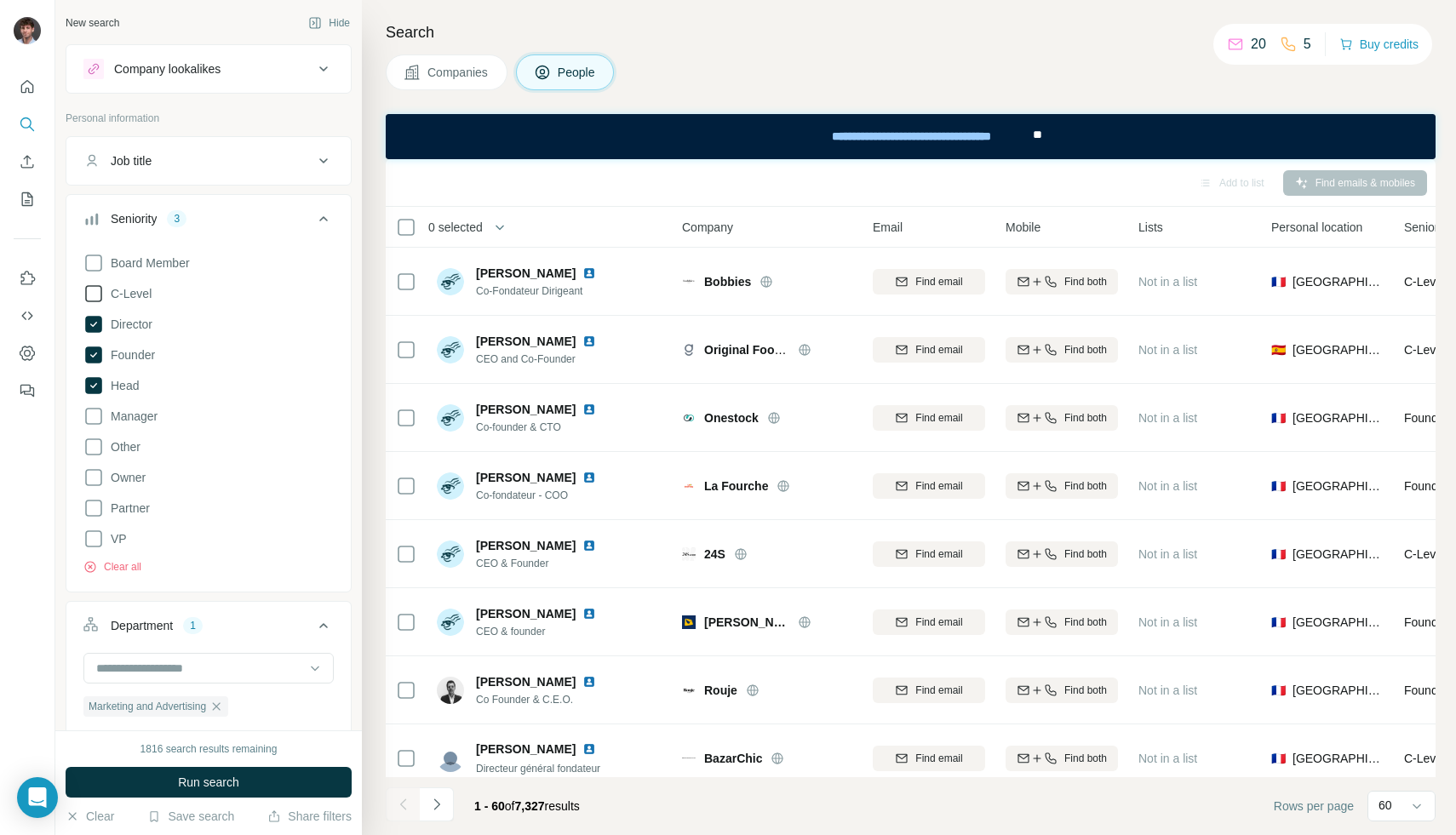
click at [93, 291] on icon at bounding box center [93, 293] width 20 height 20
click at [91, 412] on icon at bounding box center [93, 415] width 20 height 20
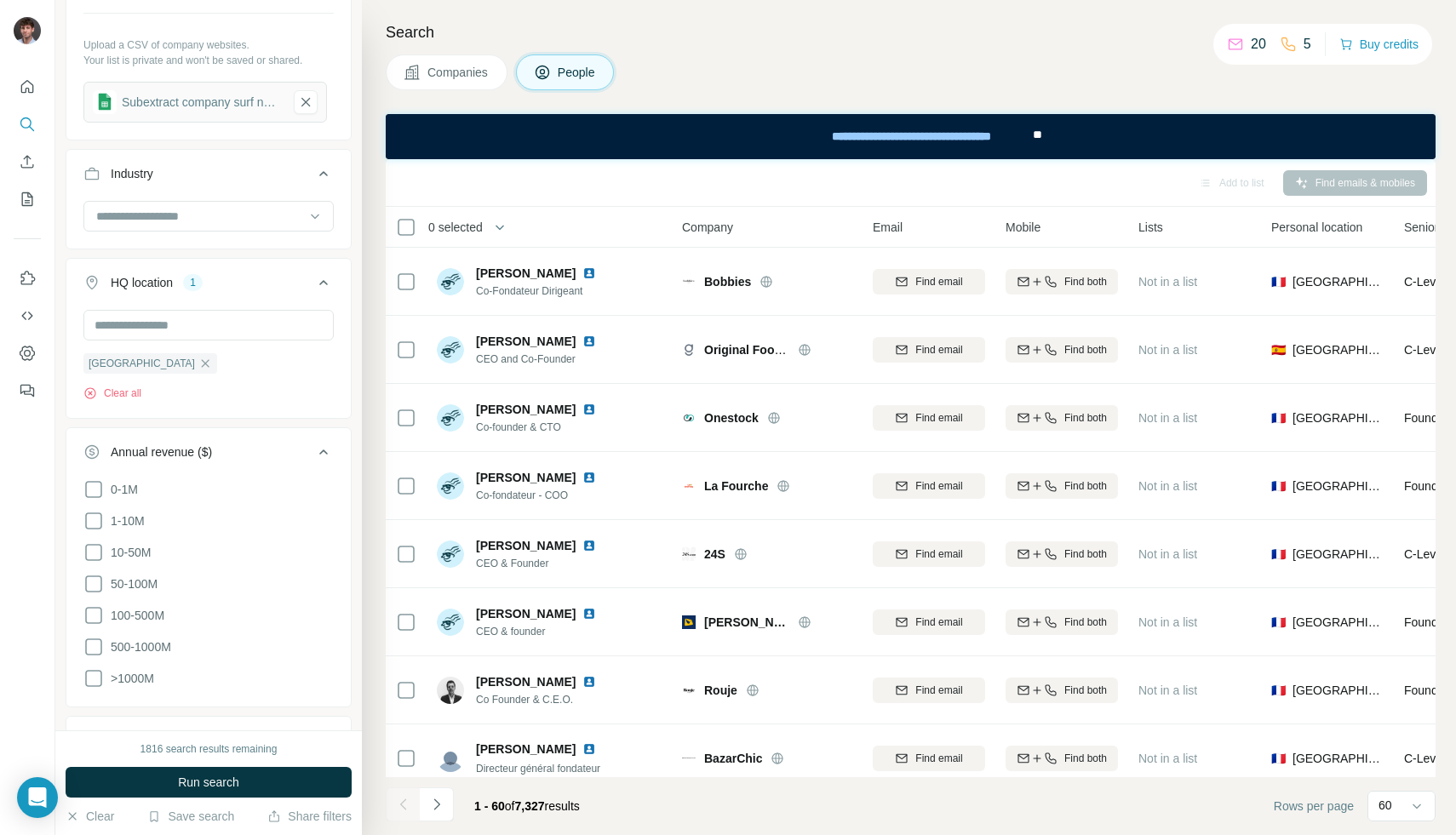
scroll to position [1669, 0]
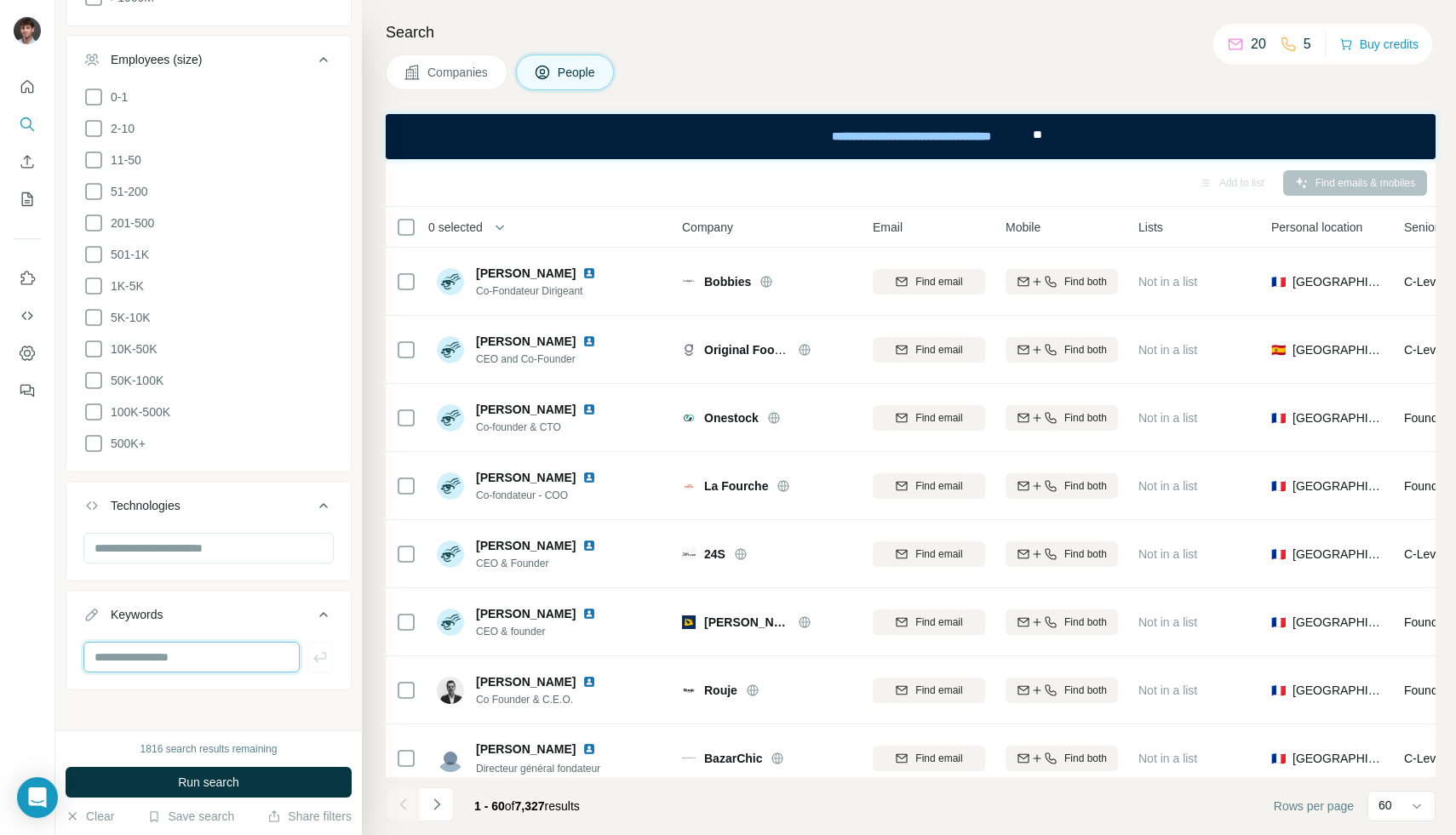
click at [208, 653] on input "text" at bounding box center [191, 657] width 217 height 31
click at [232, 612] on div "Keywords" at bounding box center [198, 615] width 230 height 17
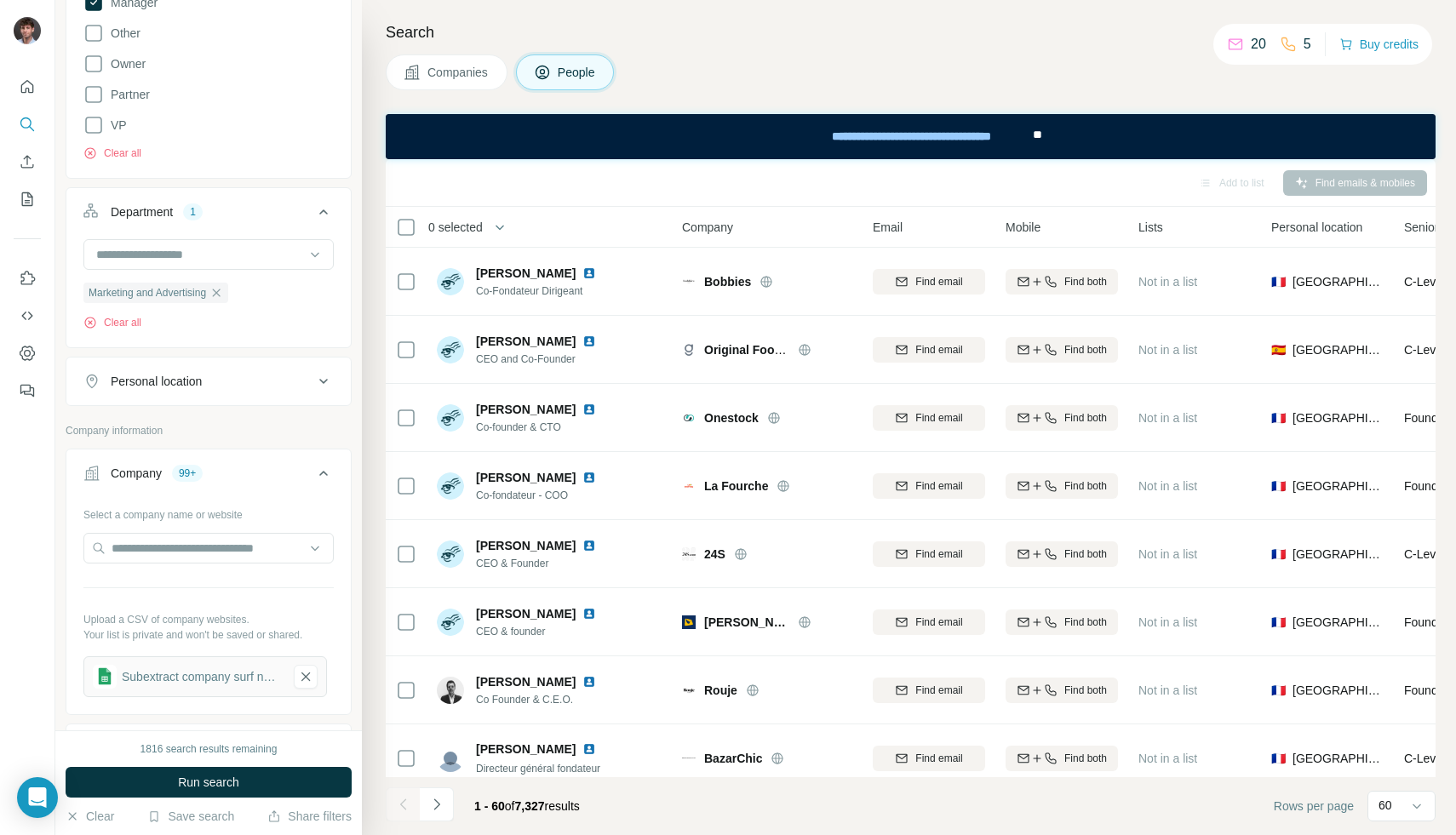
scroll to position [412, 0]
click at [201, 374] on div "Personal location" at bounding box center [156, 383] width 91 height 17
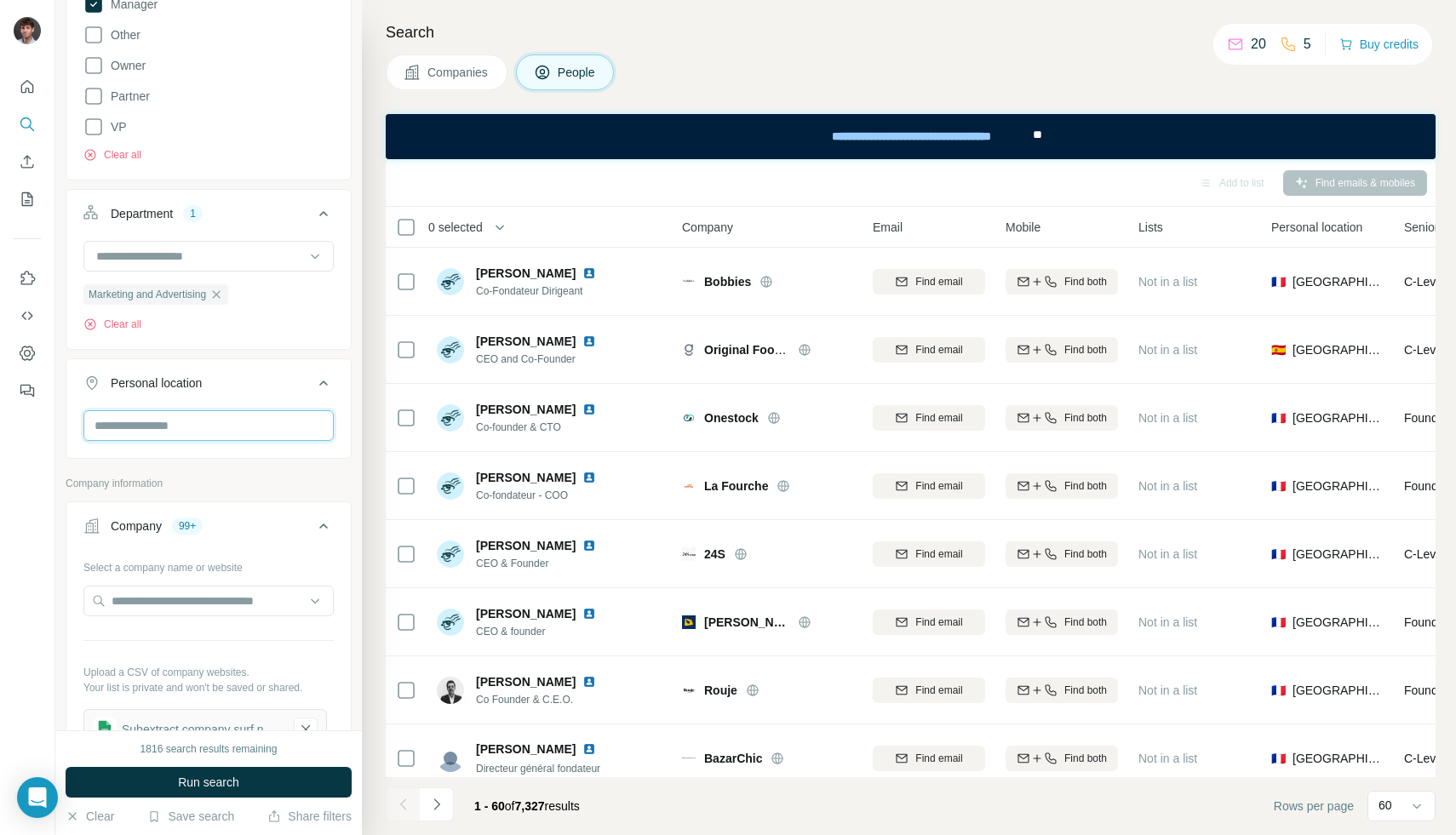
click at [201, 435] on input "text" at bounding box center [208, 426] width 250 height 31
type input "****"
click at [217, 470] on div "🇫🇷 [GEOGRAPHIC_DATA]" at bounding box center [209, 470] width 222 height 20
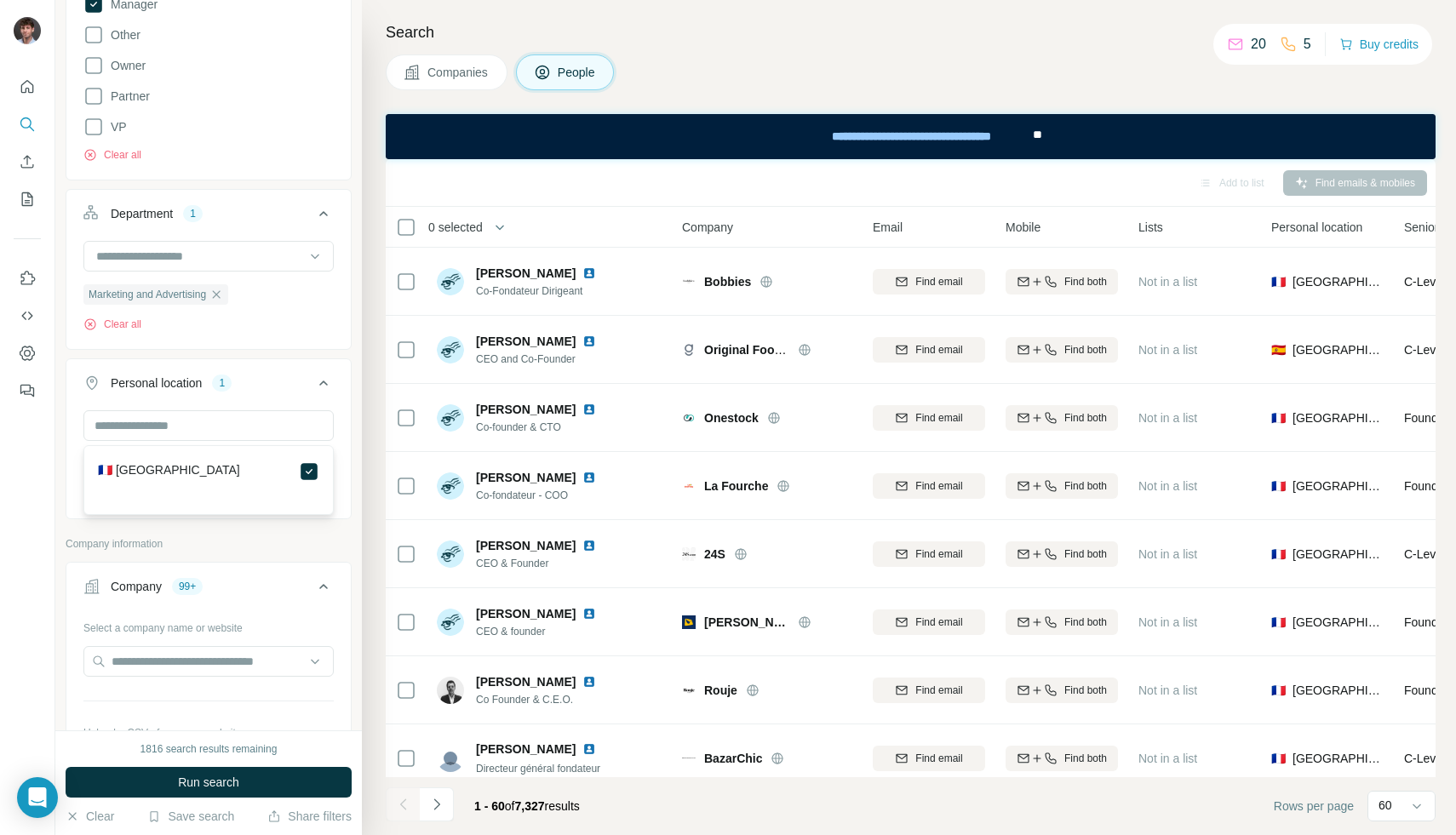
click at [304, 532] on div "Company lookalikes Personal information Job title Seniority 5 Board Member C-Le…" at bounding box center [209, 820] width 286 height 2375
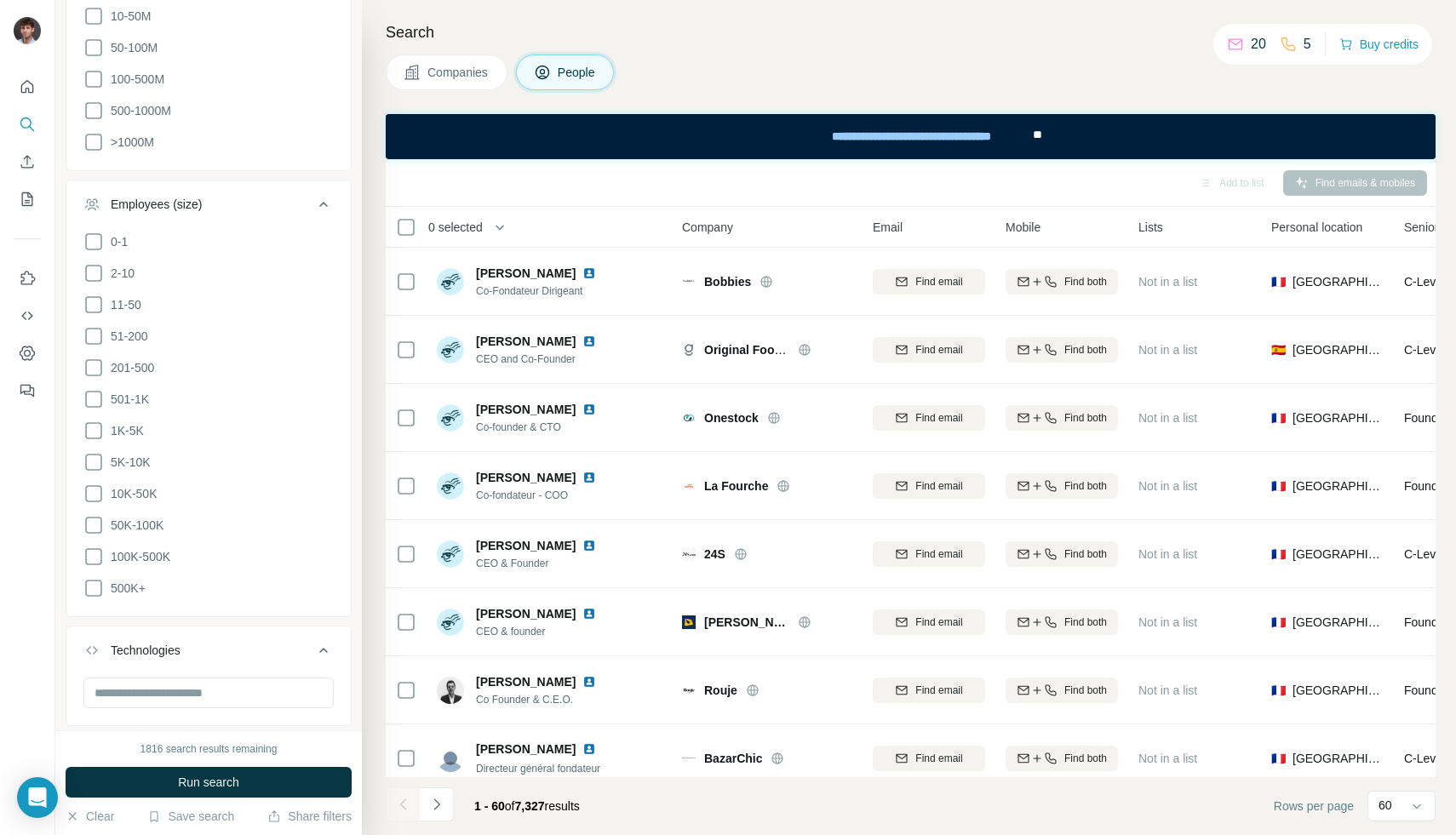
scroll to position [1730, 0]
click at [261, 765] on div "1816 search results remaining Run search Clear Save search Share filters" at bounding box center [208, 783] width 306 height 105
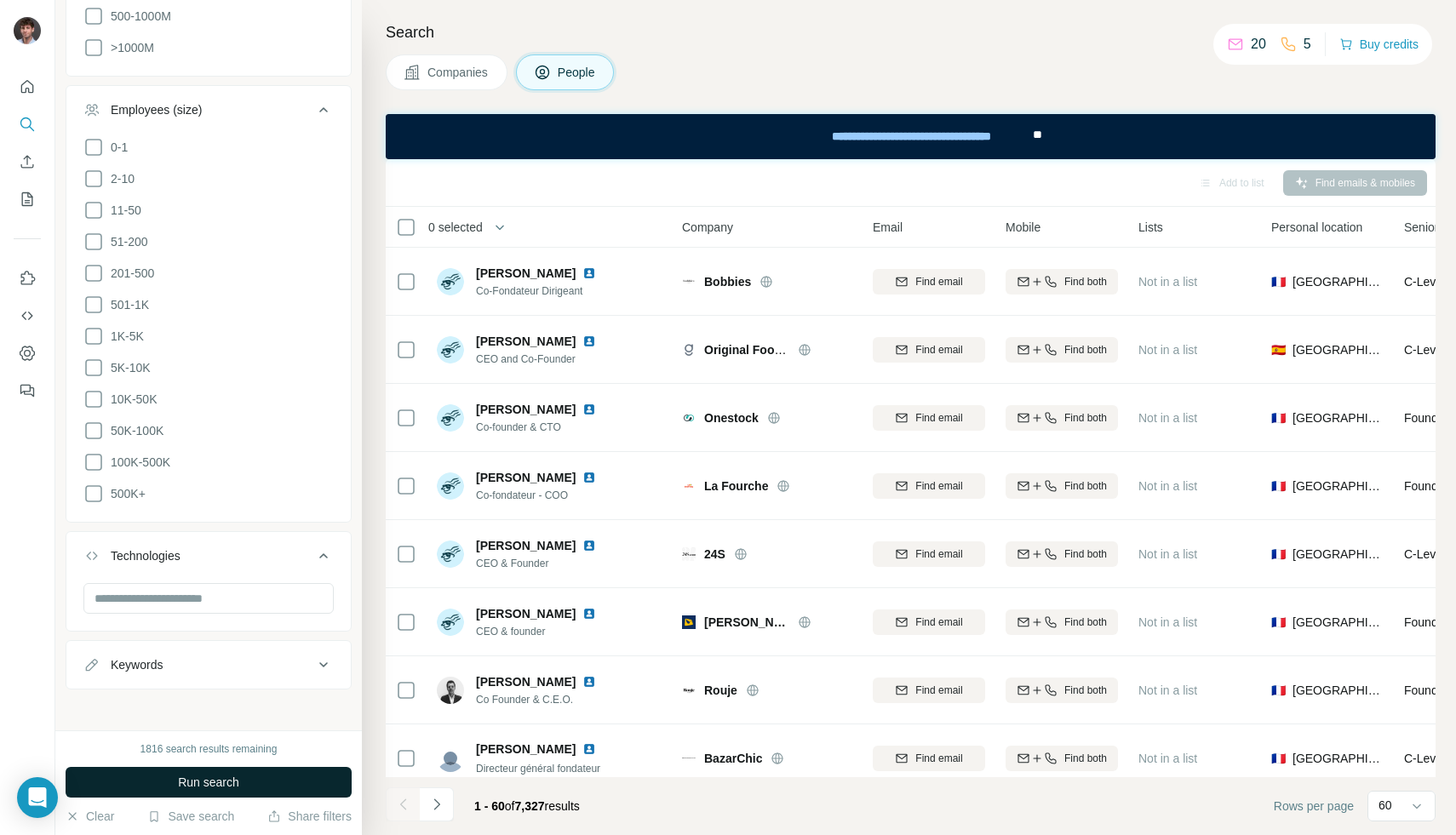
click at [266, 777] on button "Run search" at bounding box center [209, 783] width 286 height 31
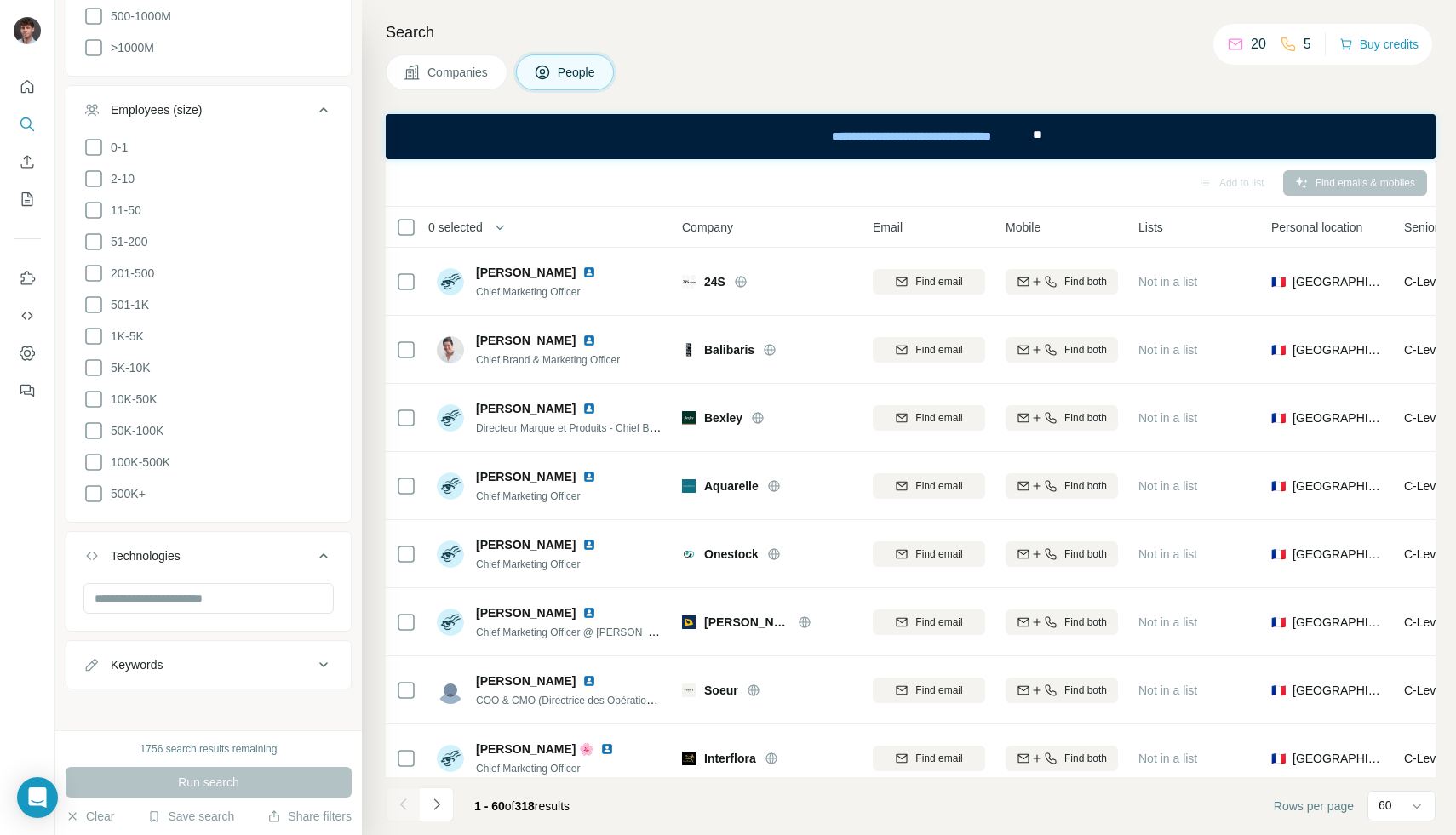
click at [245, 661] on div "Keywords" at bounding box center [198, 665] width 230 height 17
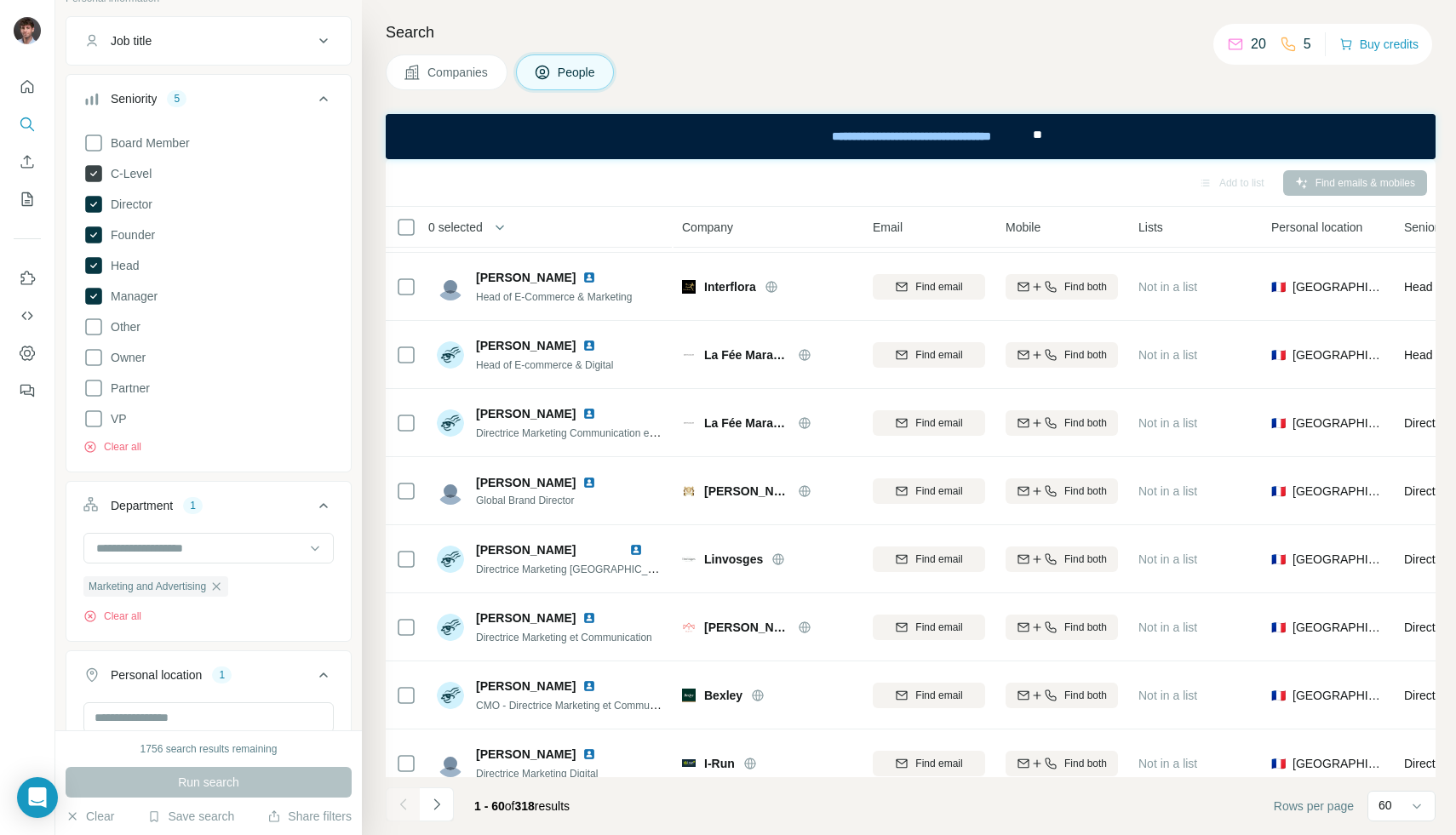
scroll to position [122, 0]
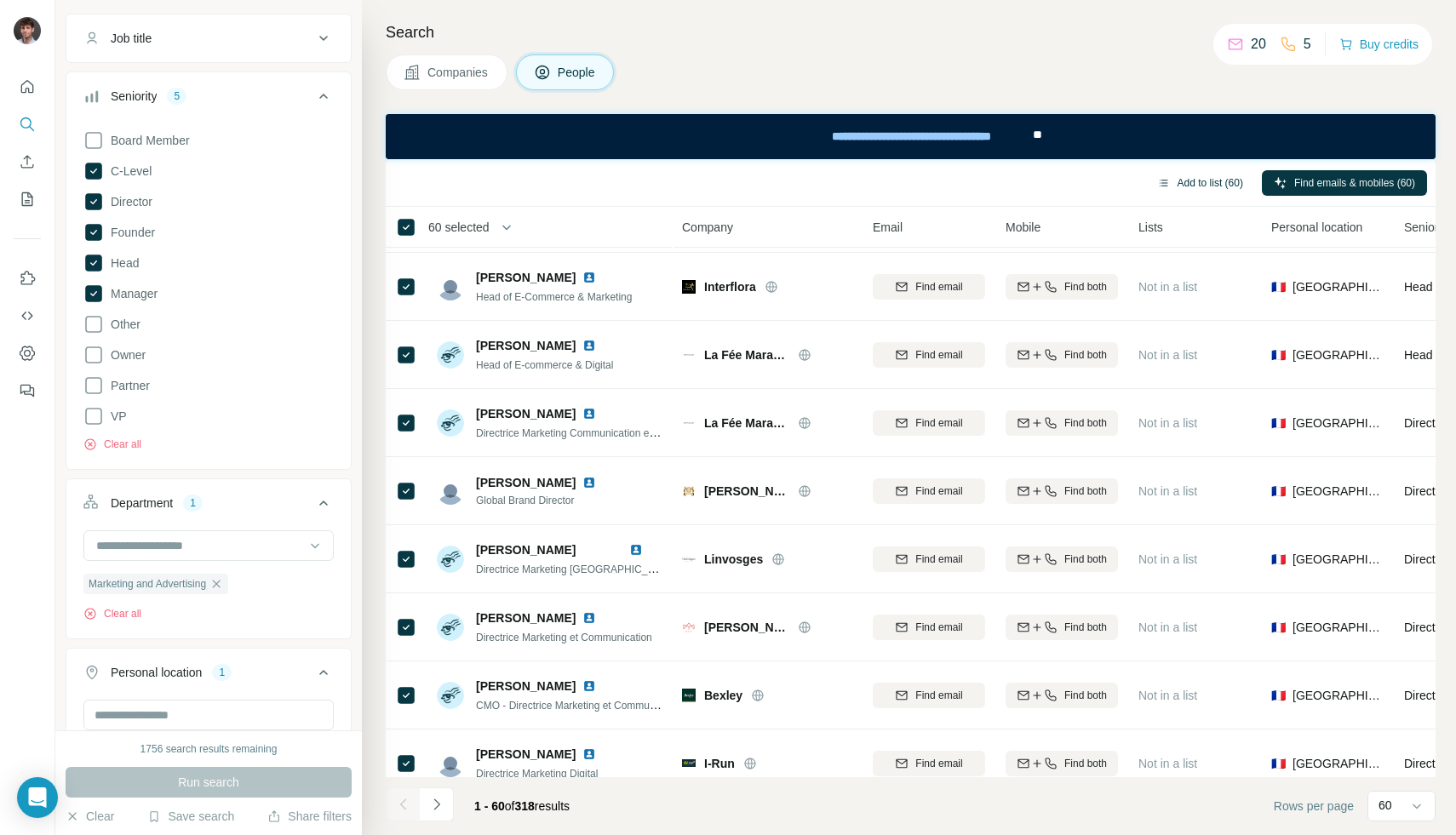
click at [1171, 185] on button "Add to list (60)" at bounding box center [1200, 182] width 110 height 26
click at [1215, 183] on button "Add to list (60)" at bounding box center [1200, 182] width 110 height 26
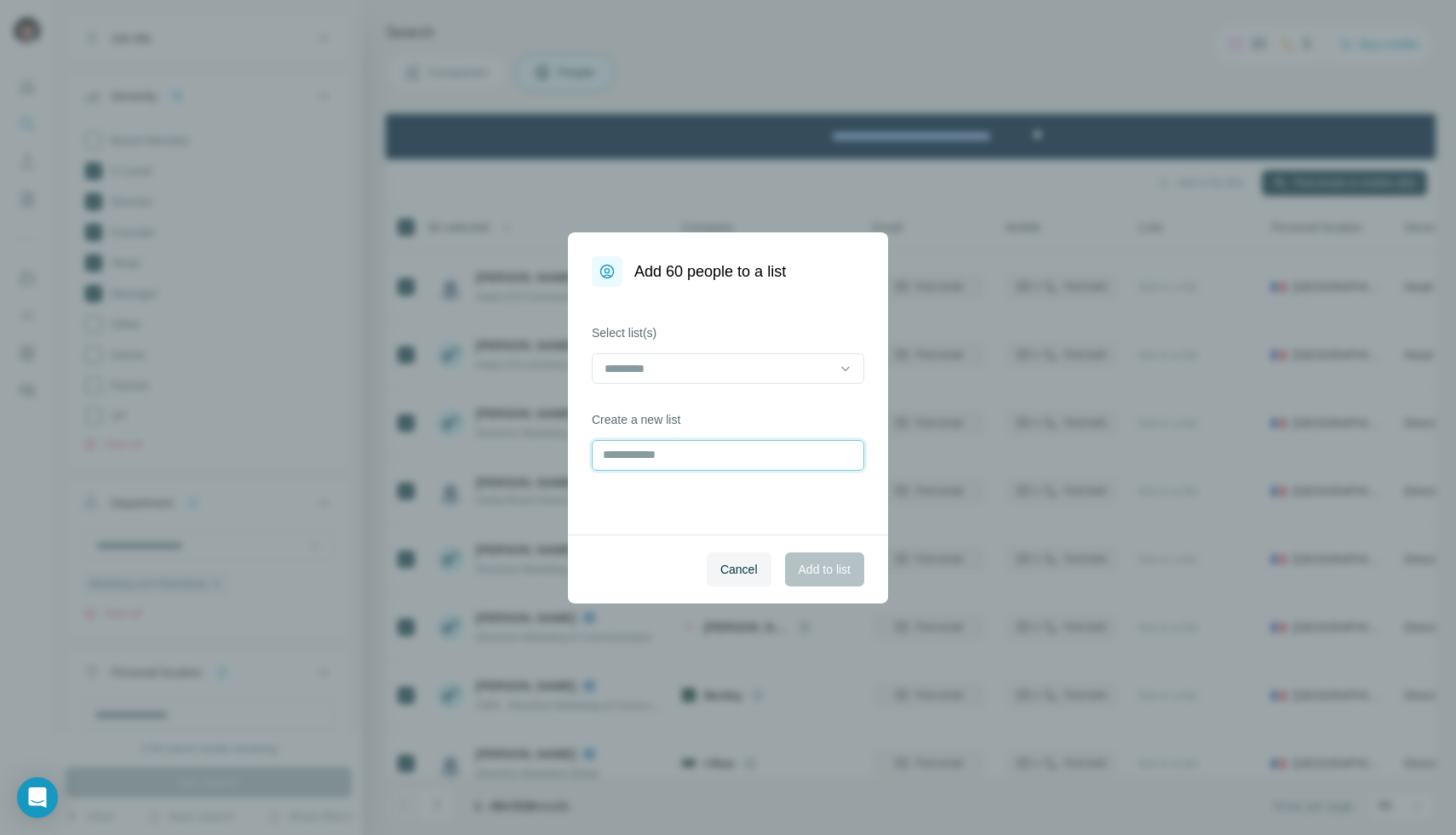
click at [729, 448] on input "text" at bounding box center [728, 455] width 272 height 31
type input "**********"
click at [803, 568] on span "Add to list" at bounding box center [825, 570] width 52 height 17
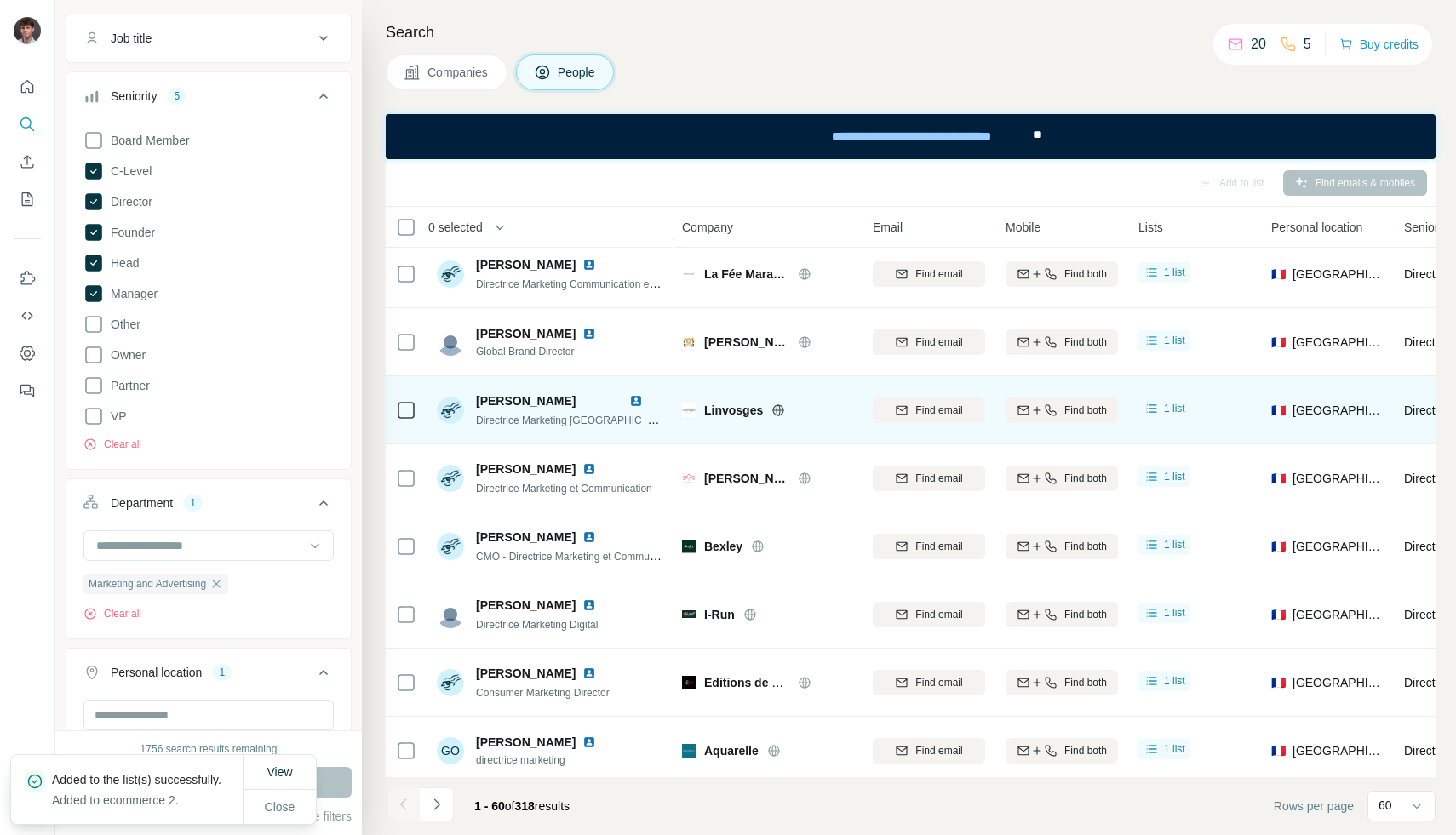
scroll to position [2047, 0]
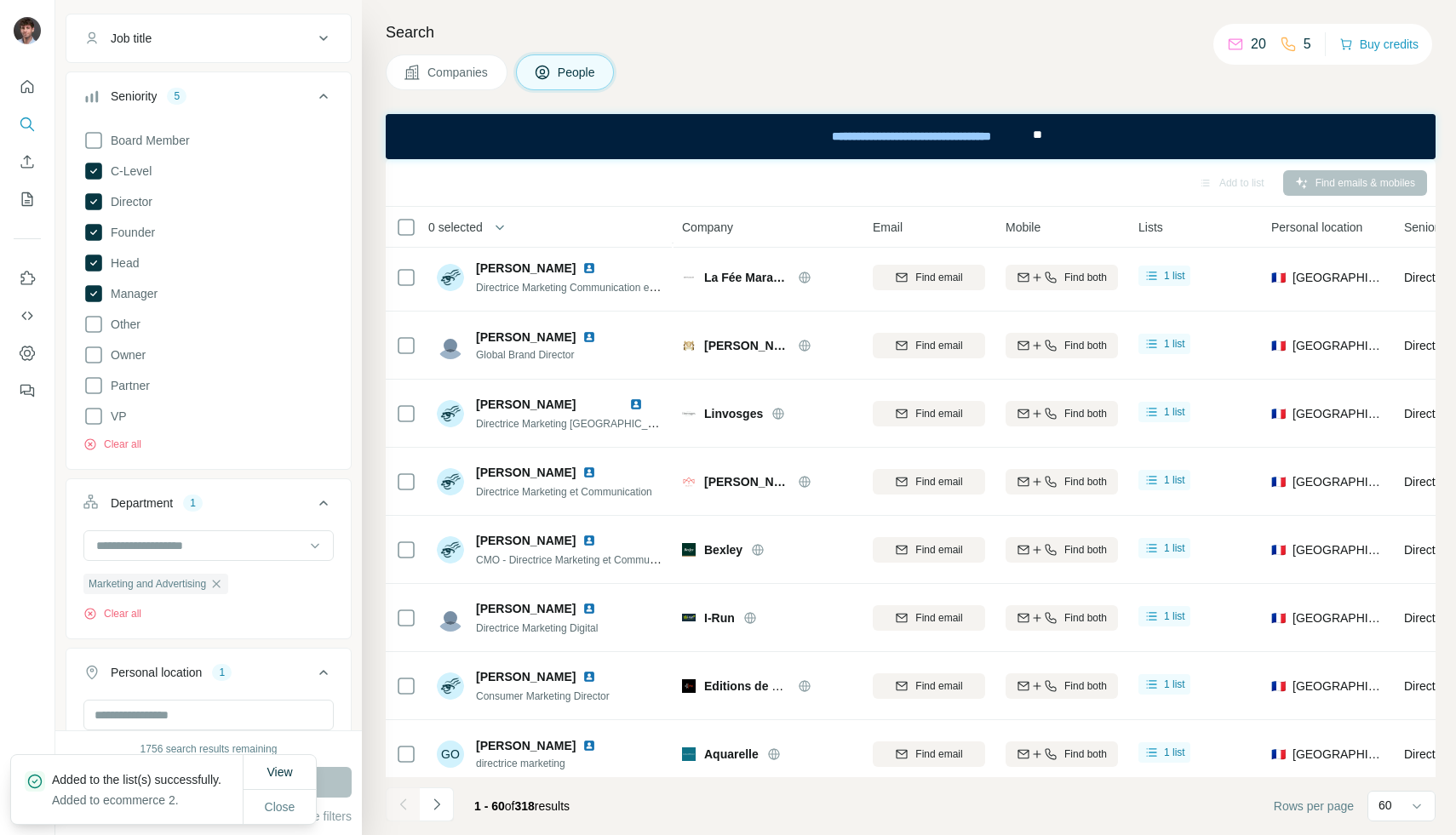
click at [437, 823] on li at bounding box center [437, 805] width 34 height 37
click at [437, 809] on icon "Navigate to next page" at bounding box center [437, 804] width 17 height 17
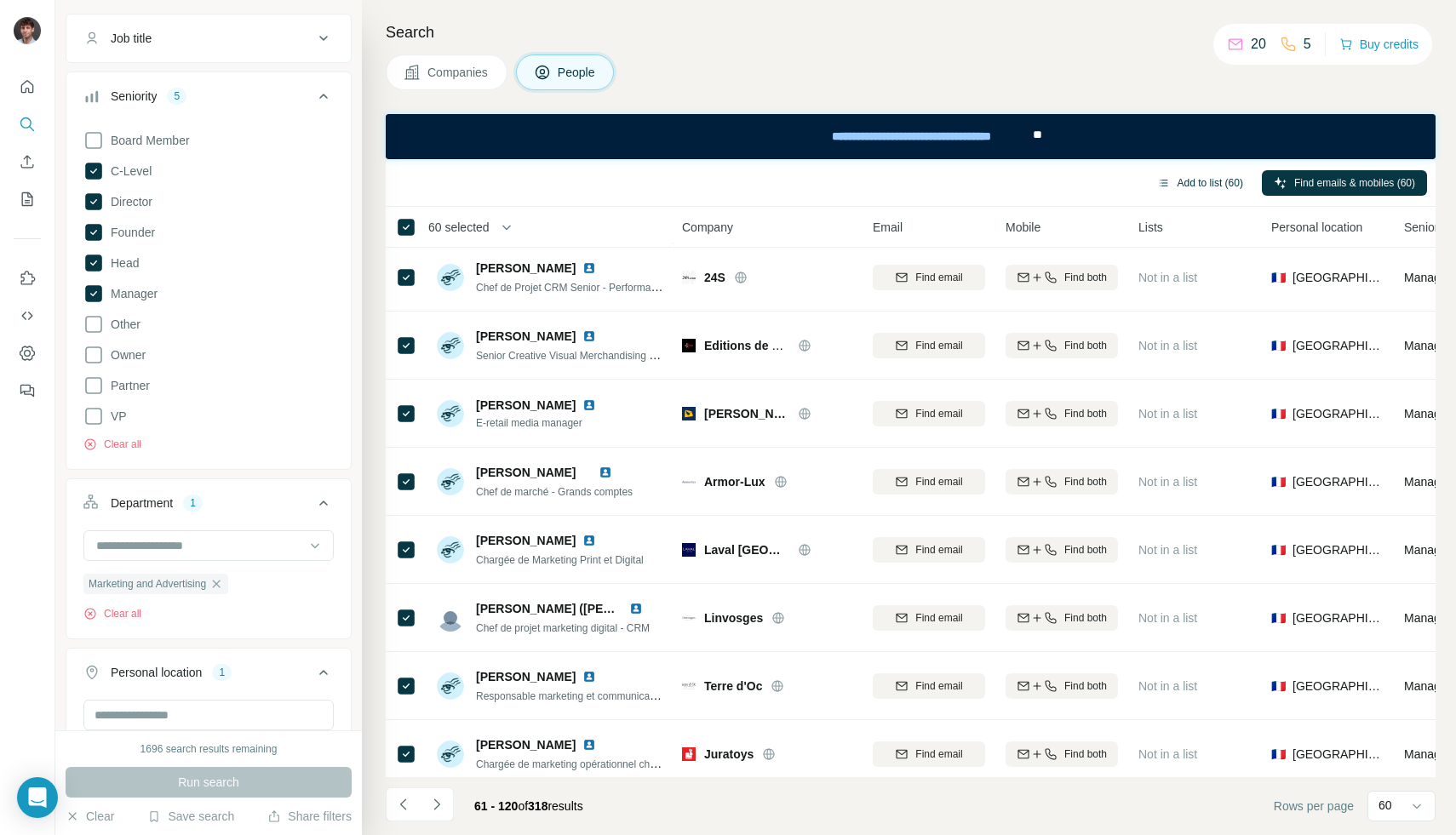
click at [1157, 188] on icon "button" at bounding box center [1164, 183] width 13 height 13
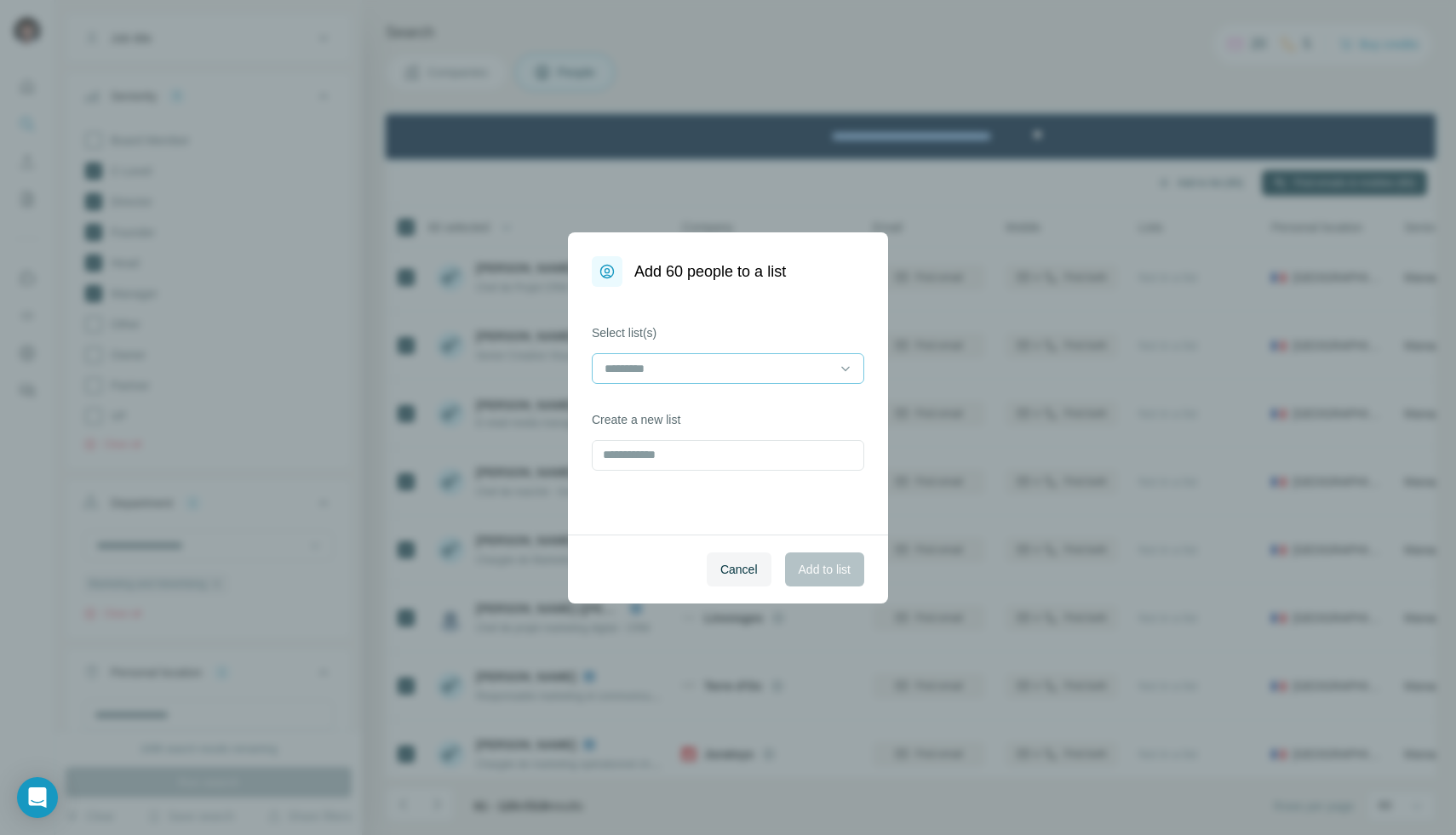
click at [745, 358] on div at bounding box center [717, 368] width 230 height 29
click at [698, 503] on div "Select list(s) Create a new list" at bounding box center [728, 411] width 320 height 248
click at [709, 368] on input at bounding box center [717, 368] width 230 height 19
click at [685, 414] on div "ecommerce 2" at bounding box center [728, 407] width 264 height 31
click at [799, 563] on span "Add to list" at bounding box center [825, 570] width 52 height 17
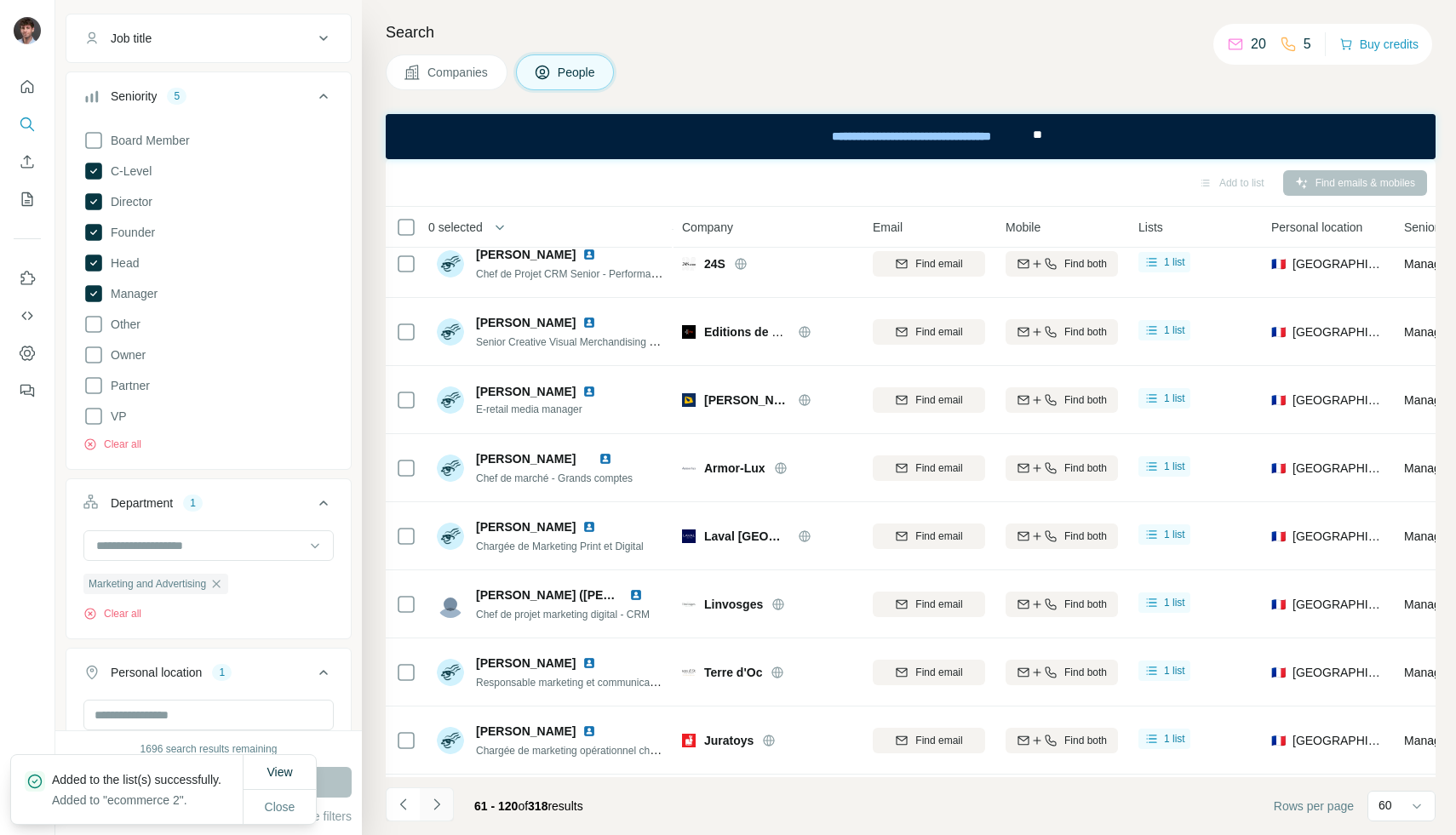
click at [447, 812] on button "Navigate to next page" at bounding box center [437, 804] width 34 height 34
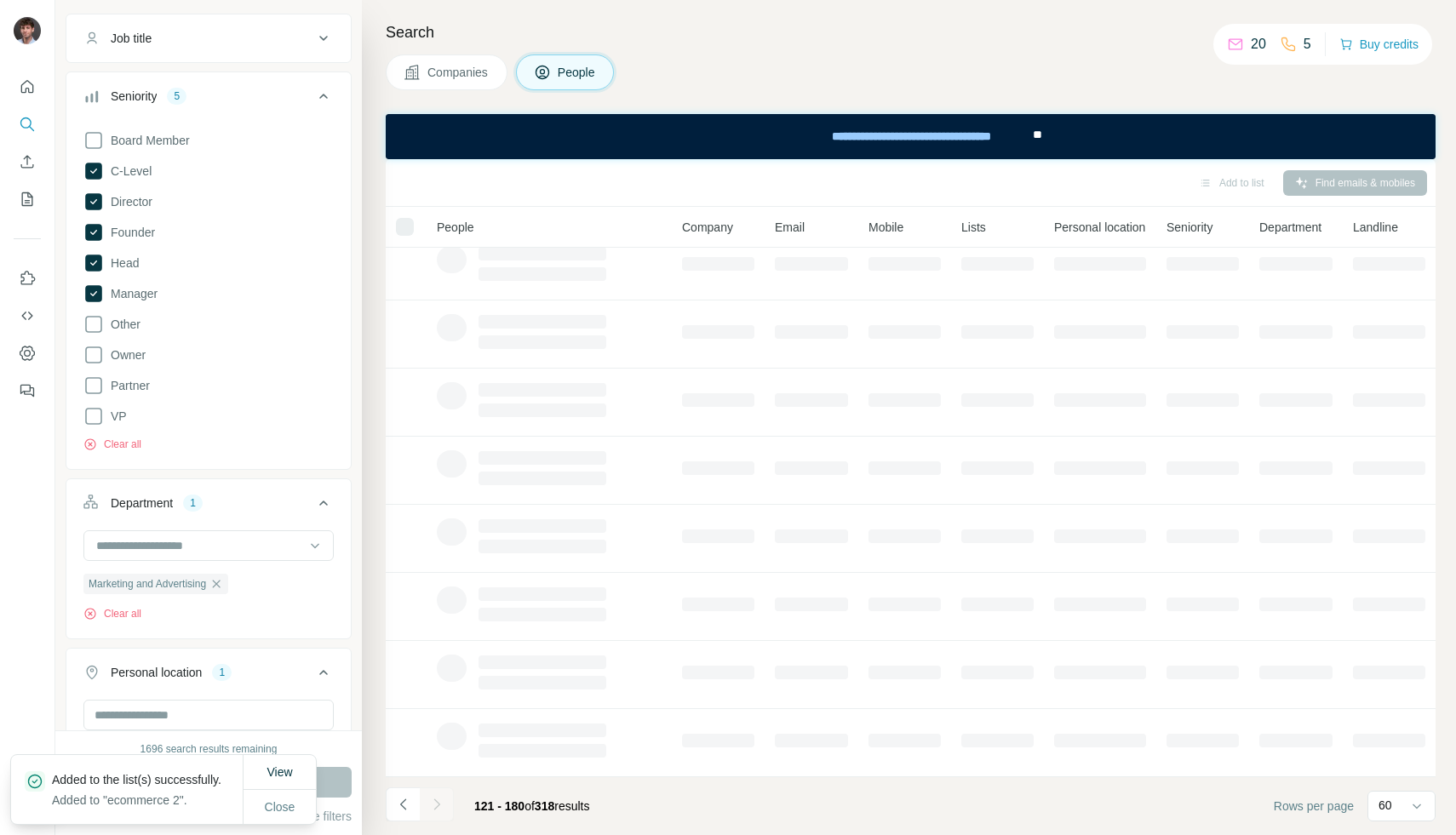
scroll to position [152, 0]
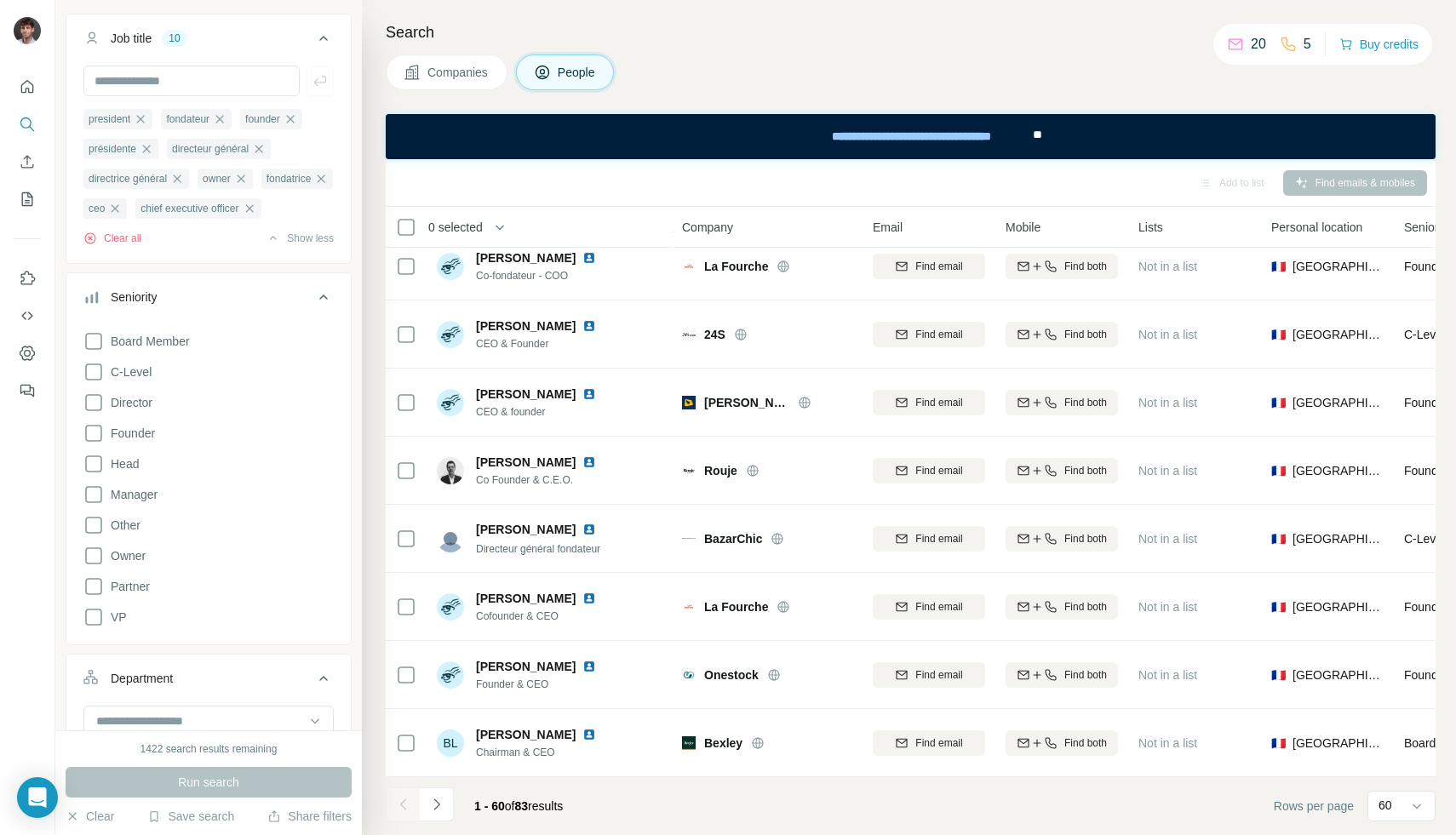
scroll to position [560, 0]
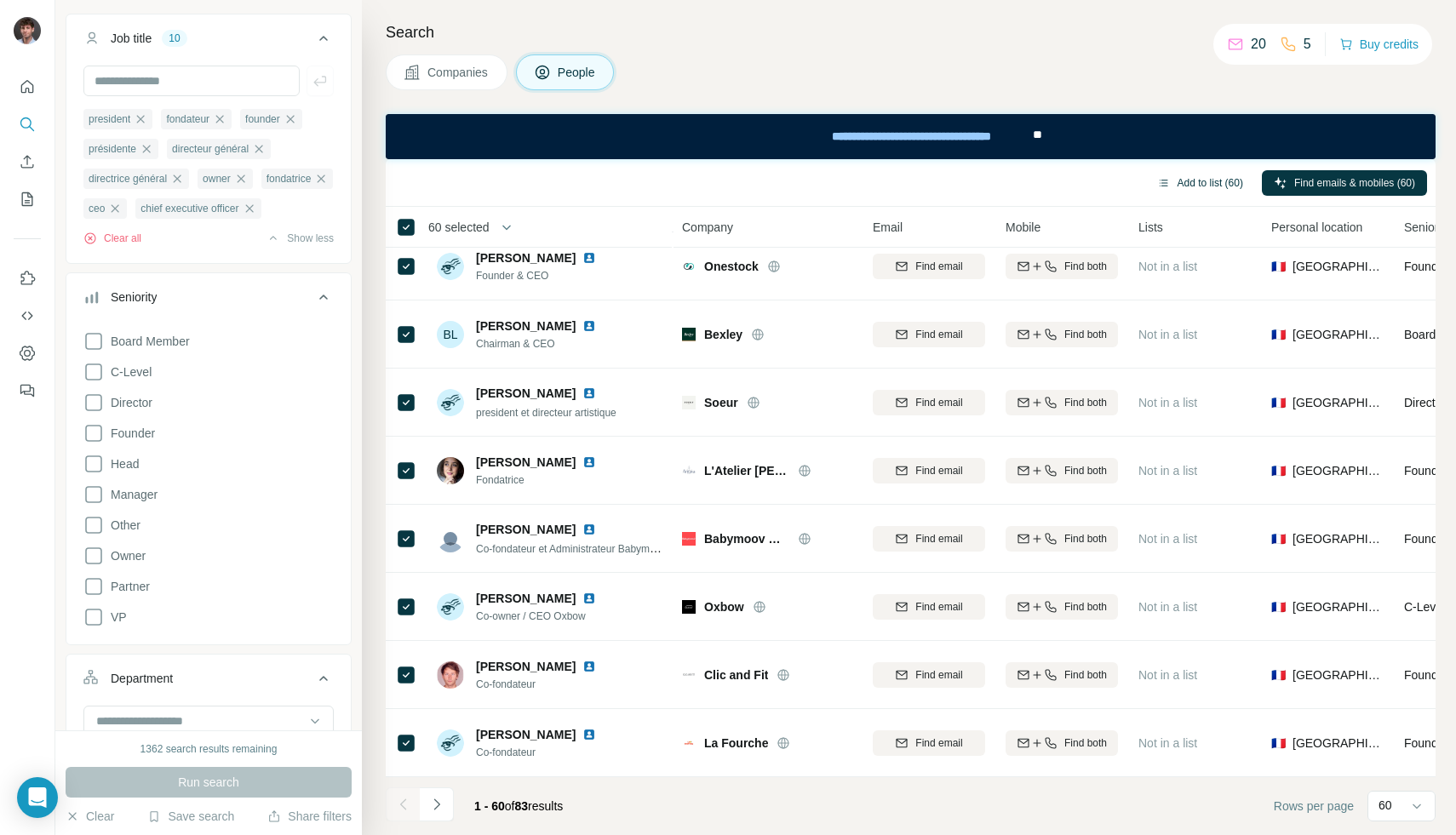
click at [1193, 170] on button "Add to list (60)" at bounding box center [1200, 182] width 110 height 26
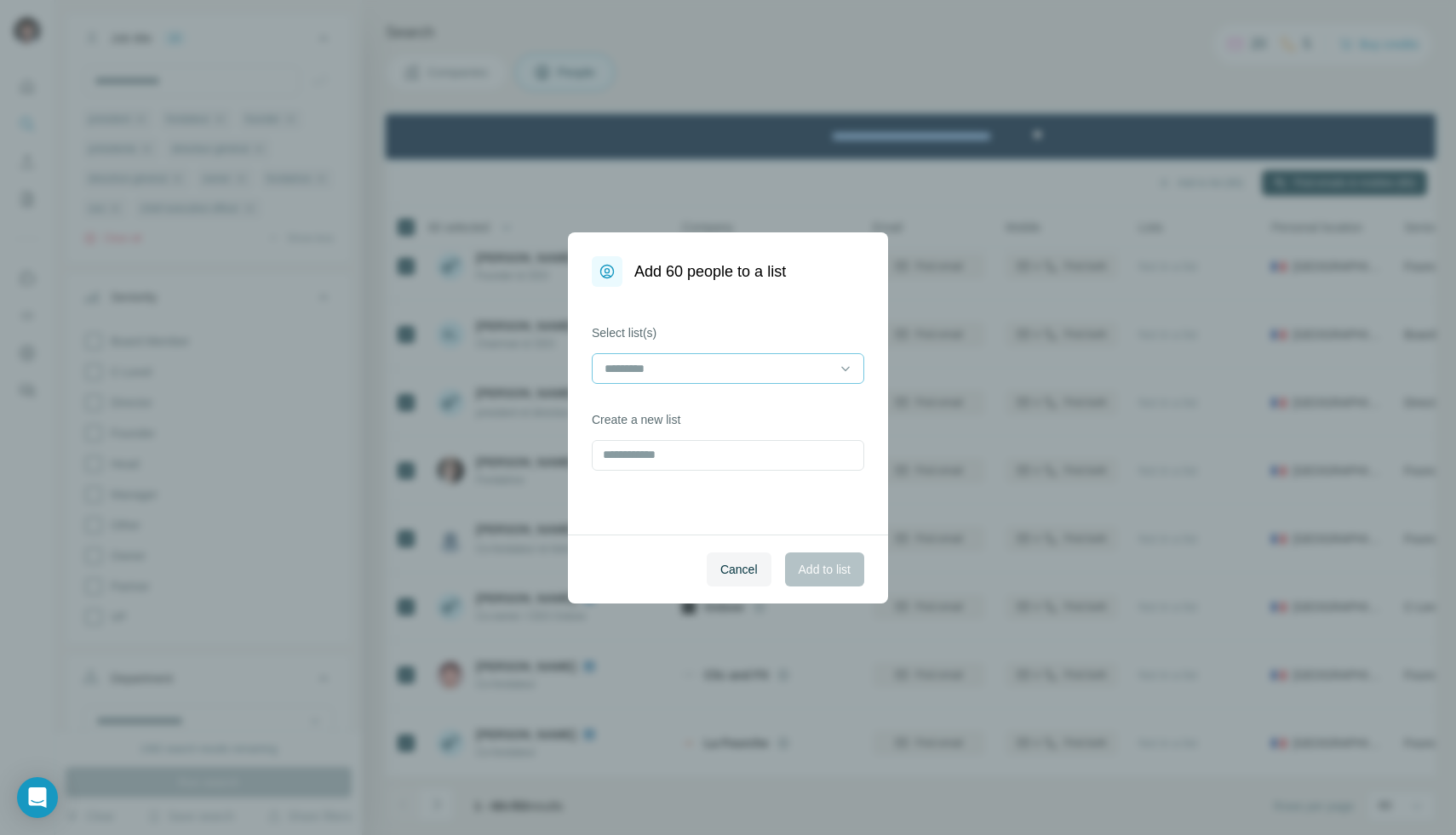
click at [812, 371] on input at bounding box center [717, 368] width 230 height 19
click at [756, 399] on div "ecommerce 2" at bounding box center [728, 407] width 243 height 17
click at [799, 567] on span "Add to list" at bounding box center [825, 570] width 52 height 17
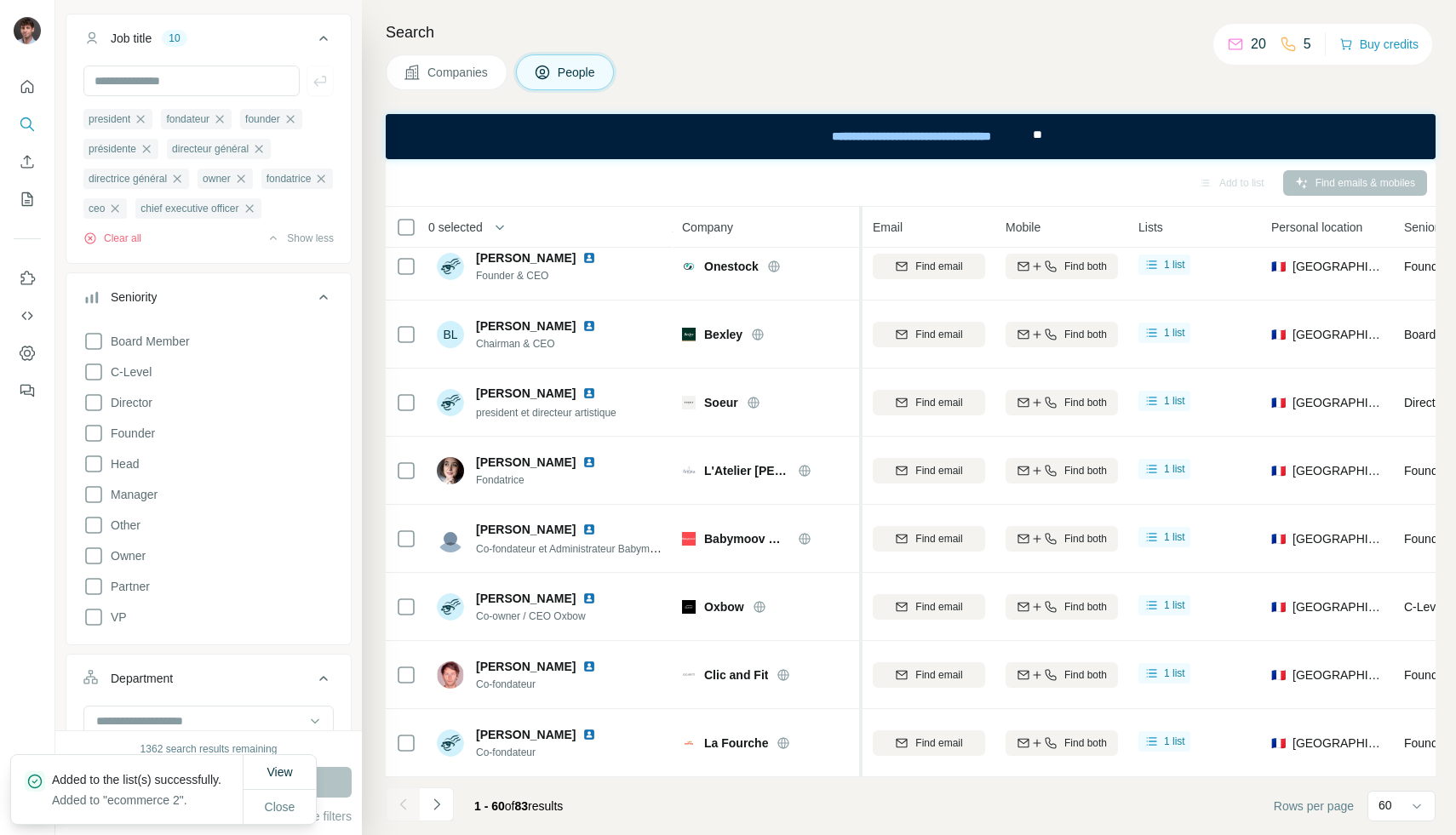
click at [432, 803] on icon "Navigate to next page" at bounding box center [437, 804] width 17 height 17
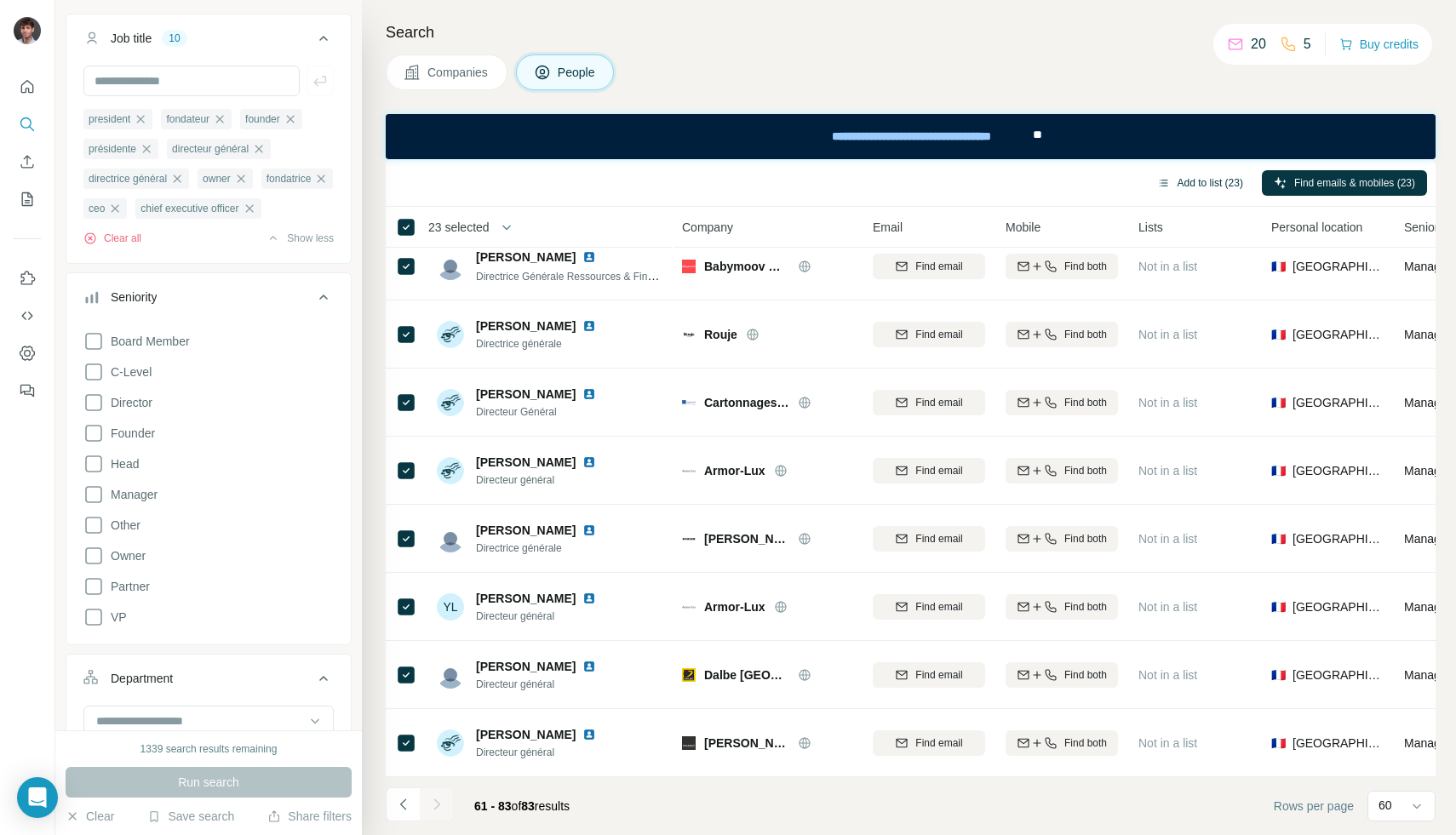
click at [1192, 189] on button "Add to list (23)" at bounding box center [1200, 182] width 110 height 26
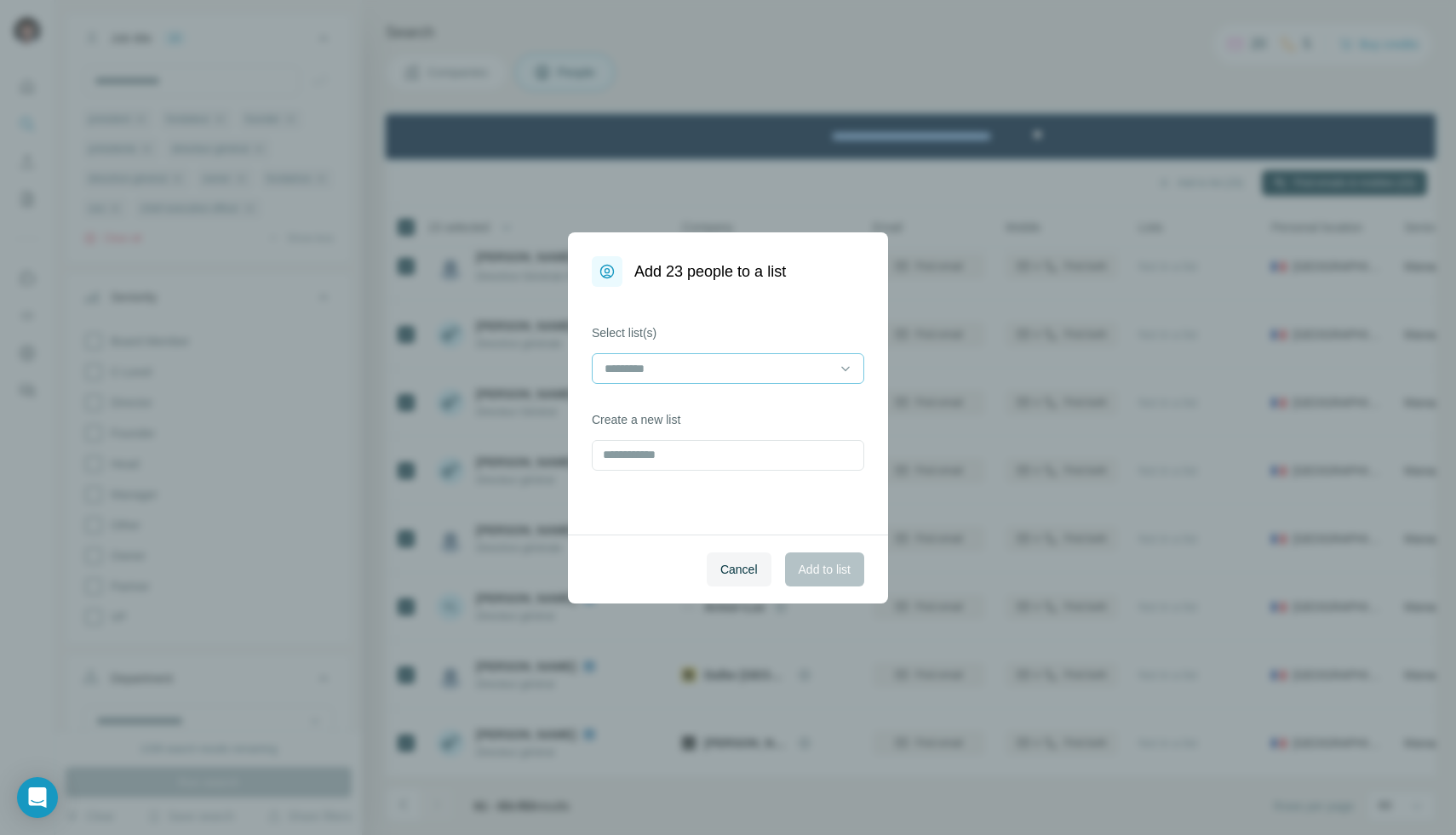
click at [817, 373] on input at bounding box center [717, 368] width 230 height 19
click at [734, 405] on div "ecommerce 2" at bounding box center [728, 407] width 243 height 17
click at [827, 569] on span "Add to list" at bounding box center [825, 570] width 52 height 17
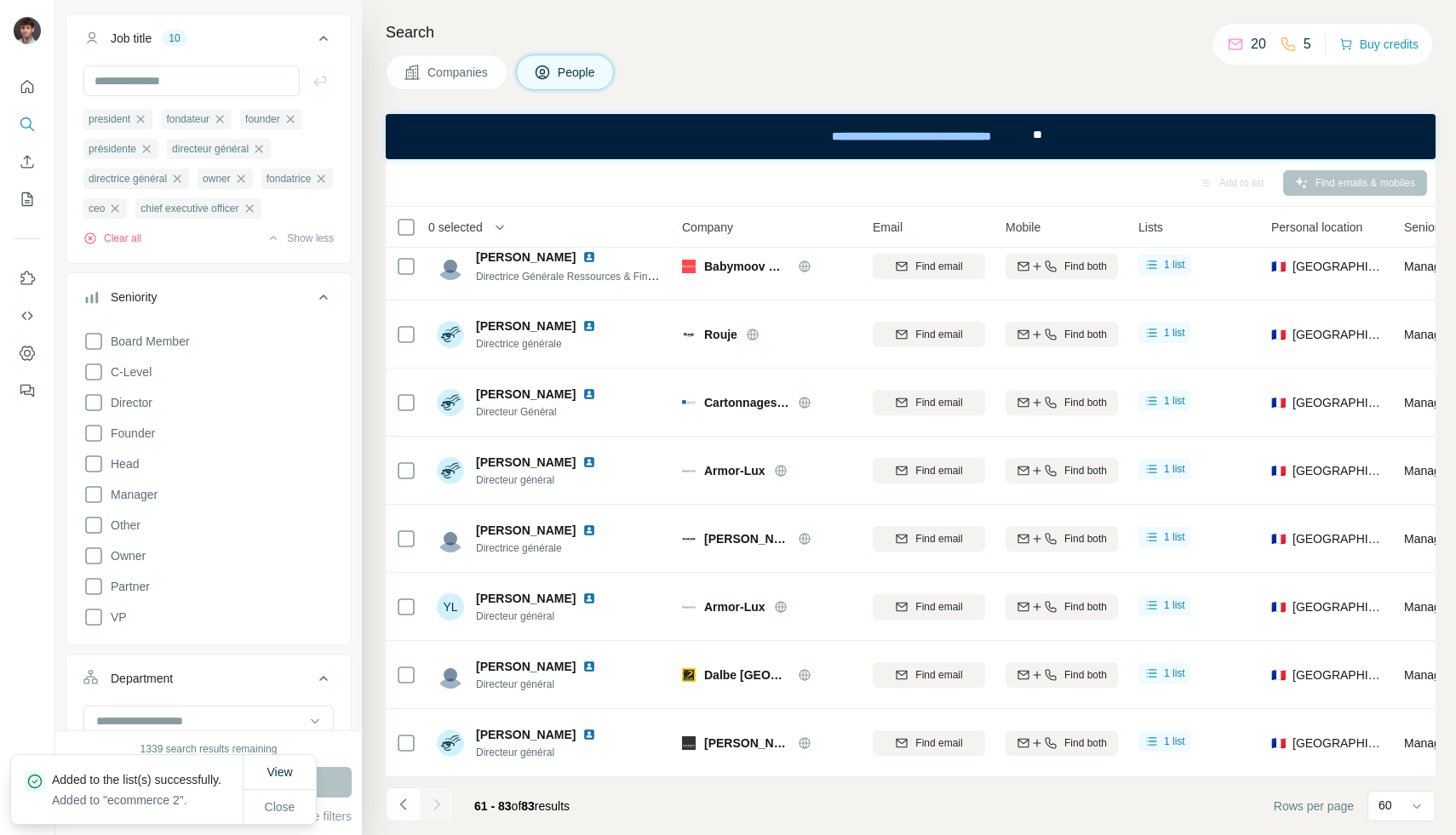
click at [810, 184] on div "Add to list Find emails & mobiles" at bounding box center [911, 182] width 1033 height 30
click at [31, 207] on icon "My lists" at bounding box center [28, 199] width 17 height 17
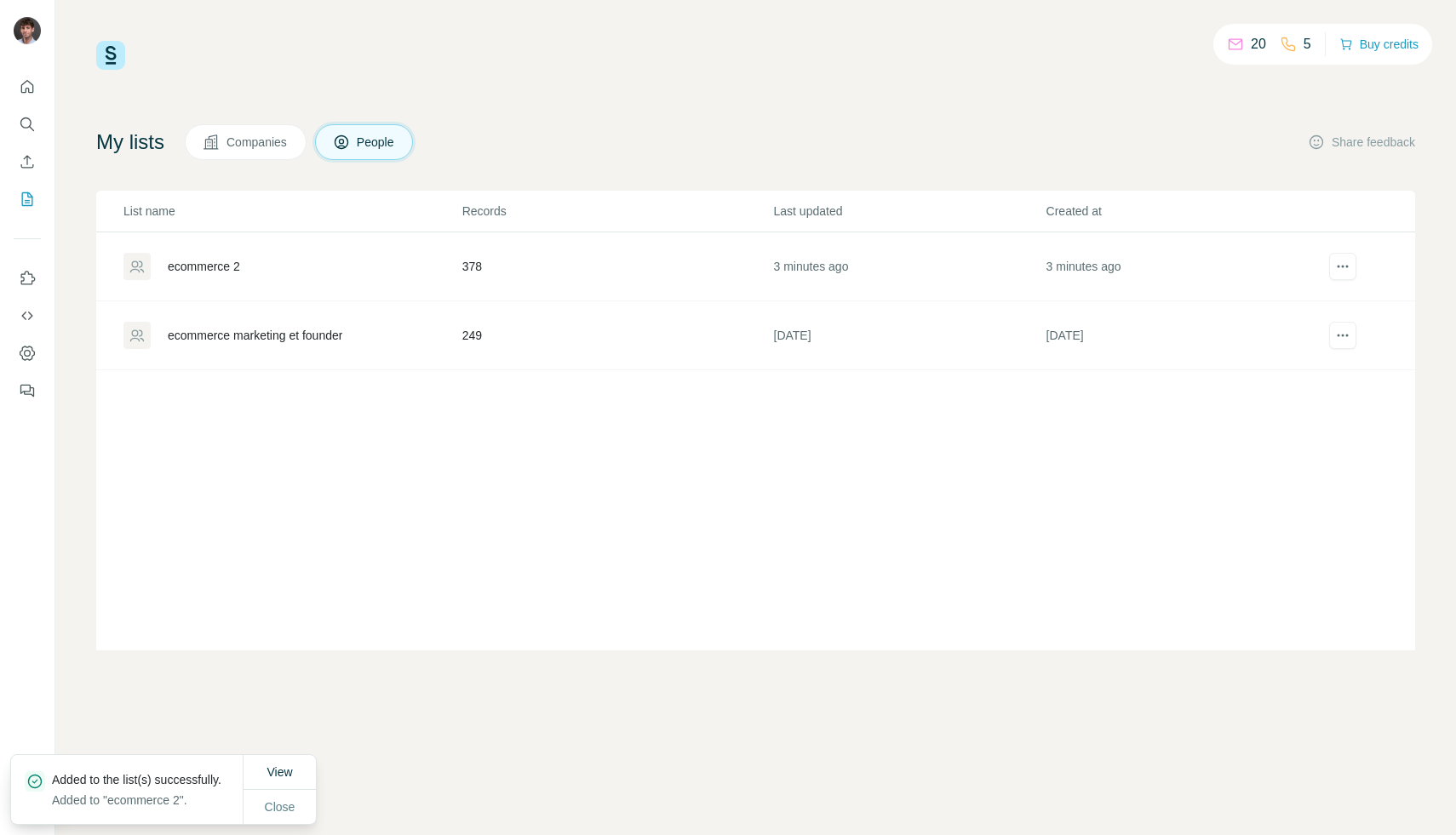
click at [216, 261] on div "ecommerce 2" at bounding box center [204, 266] width 73 height 17
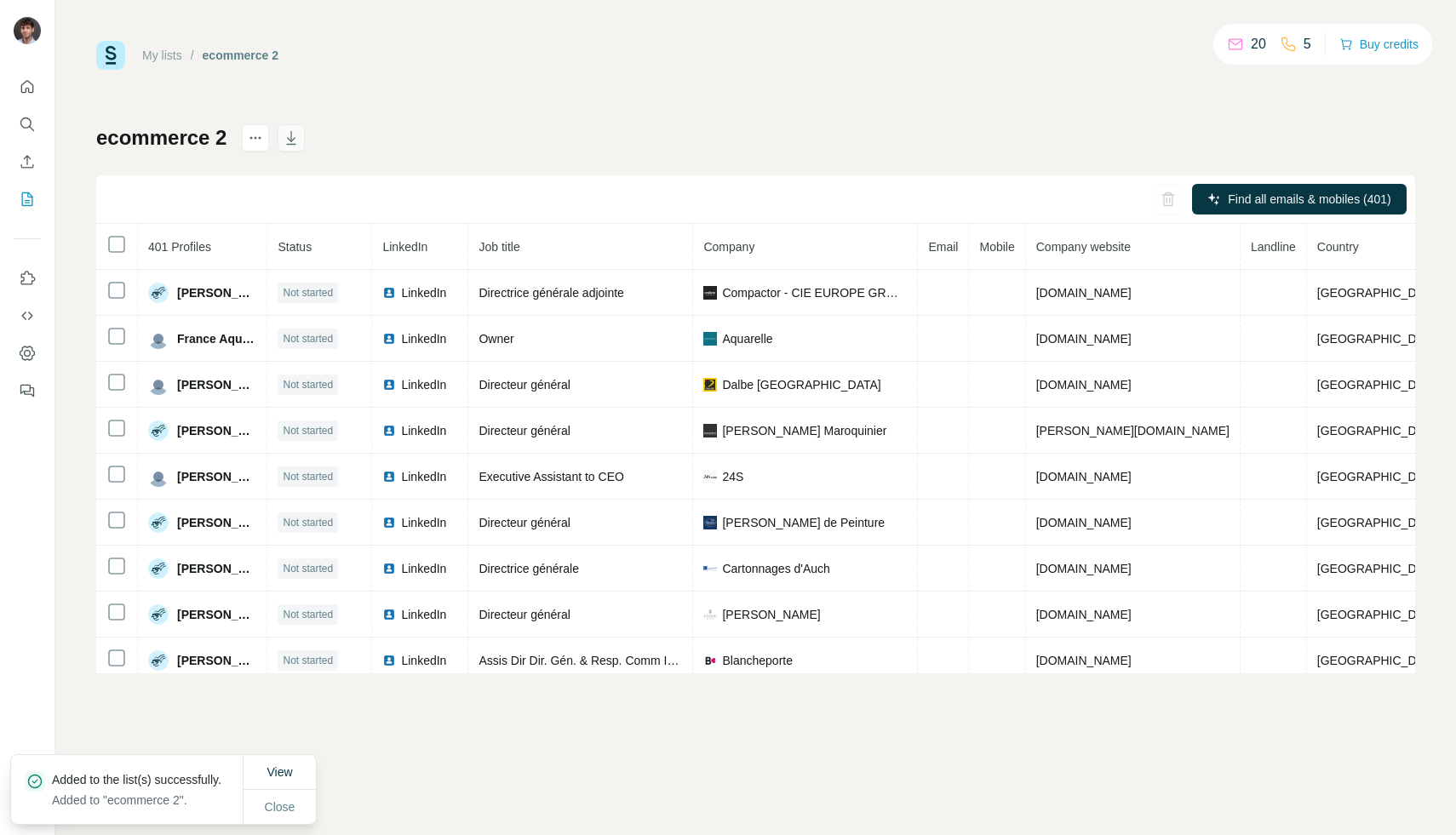
click at [290, 141] on icon "button" at bounding box center [291, 139] width 9 height 5
click at [170, 61] on link "My lists" at bounding box center [162, 55] width 40 height 13
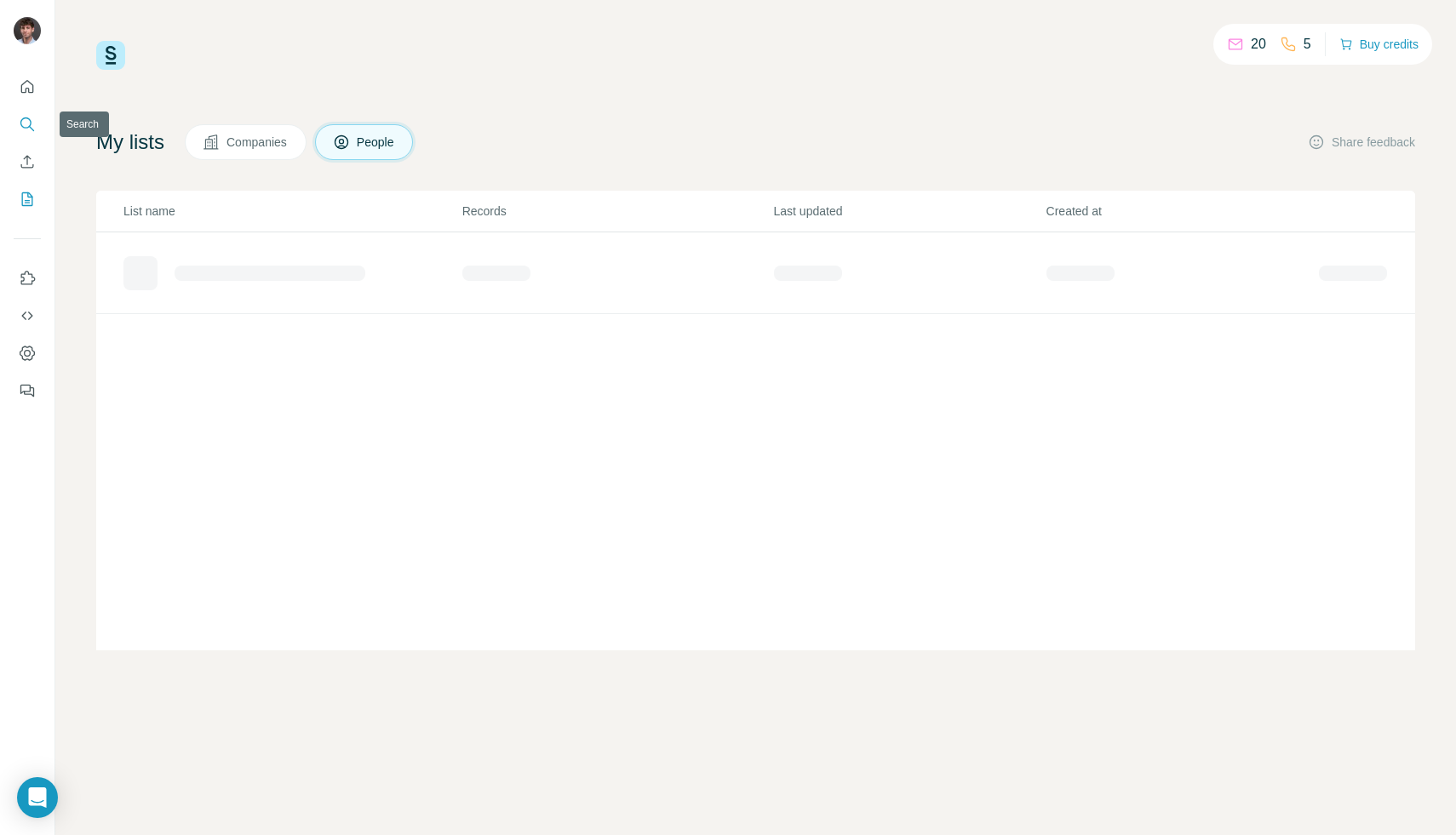
click at [24, 131] on icon "Search" at bounding box center [28, 124] width 17 height 17
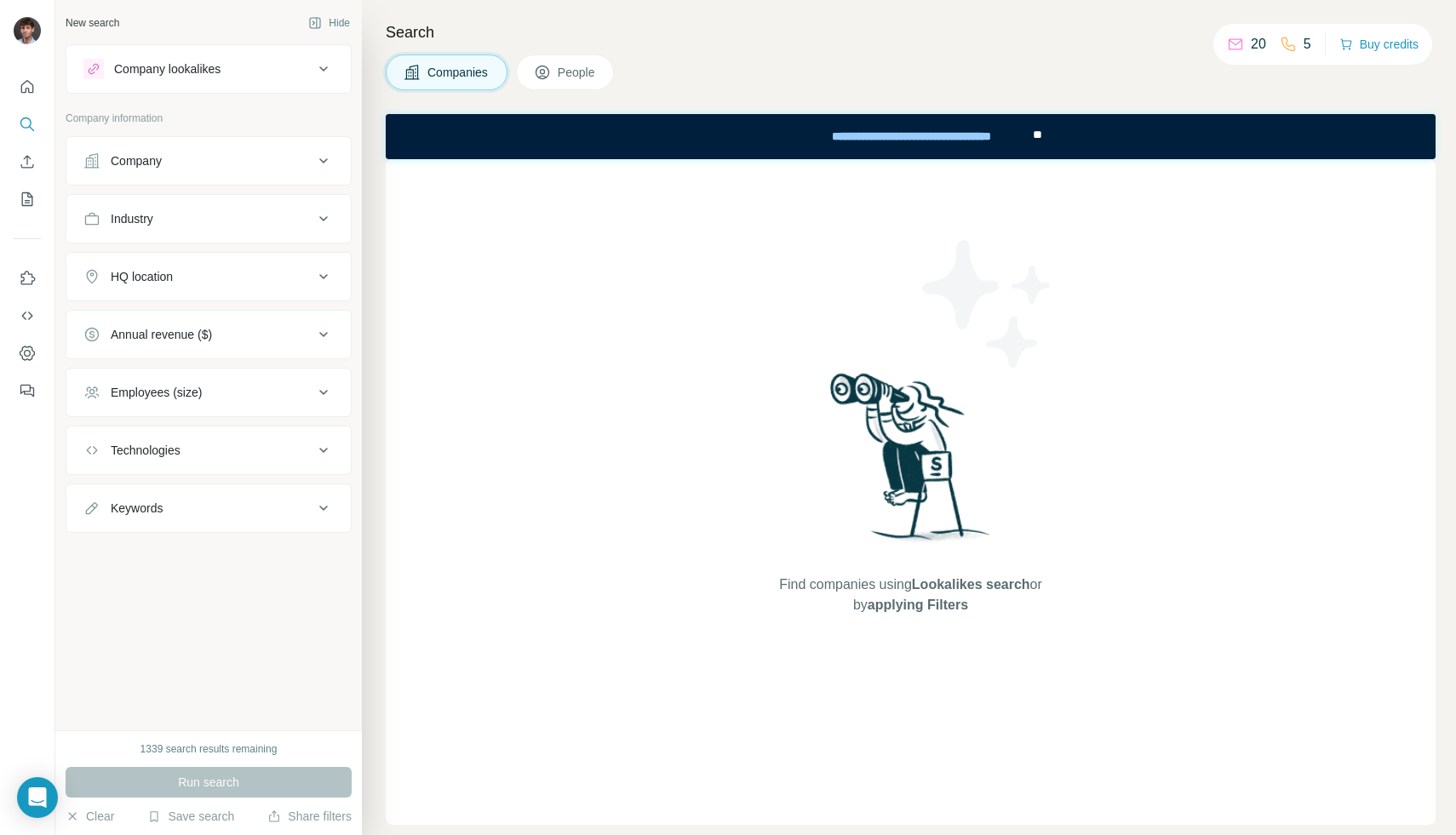
click at [610, 73] on button "People" at bounding box center [564, 72] width 98 height 35
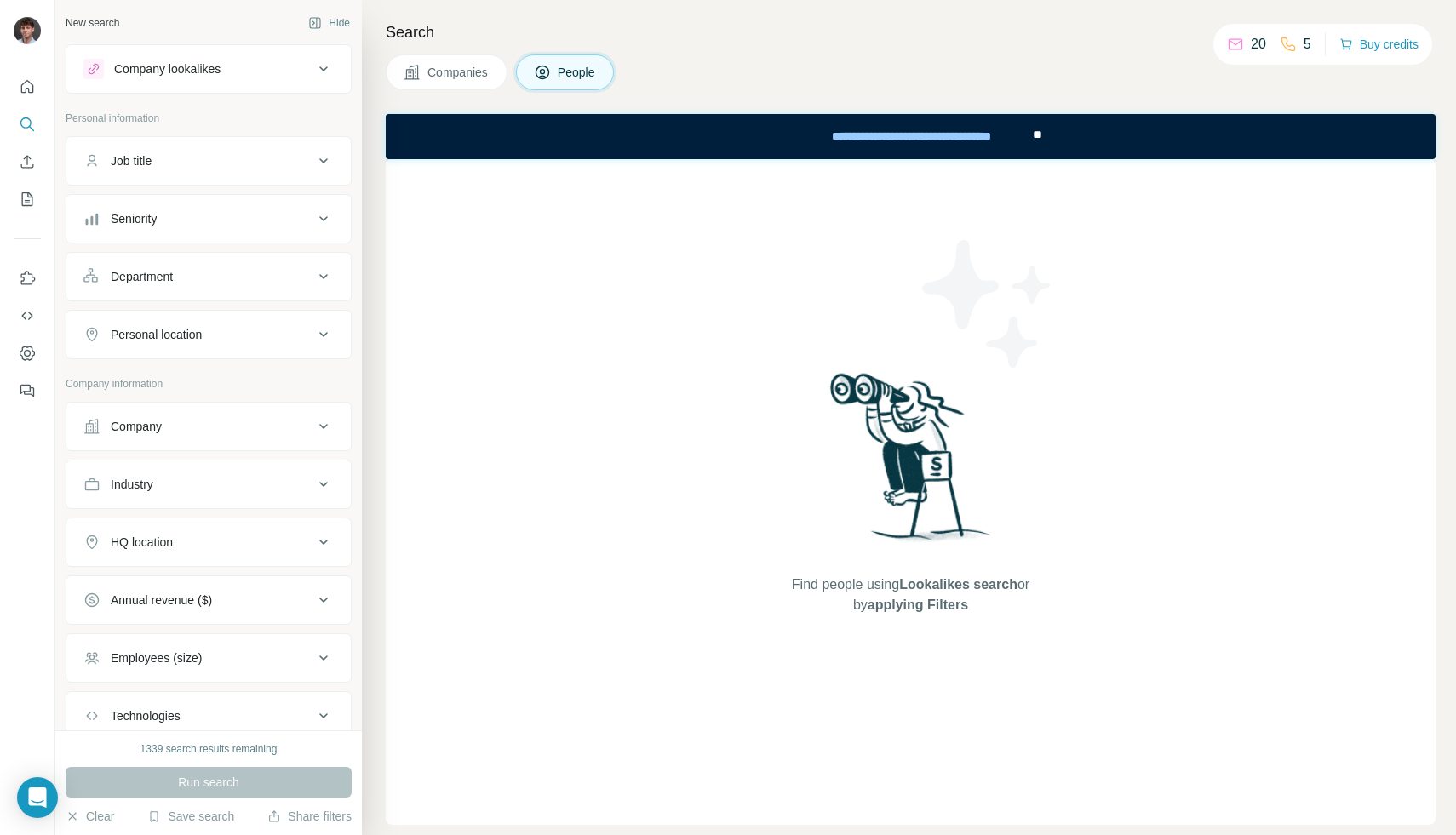
click at [212, 343] on button "Personal location" at bounding box center [209, 334] width 285 height 41
click at [212, 343] on div "Personal location" at bounding box center [198, 335] width 230 height 17
click at [191, 433] on div "Company" at bounding box center [198, 427] width 230 height 17
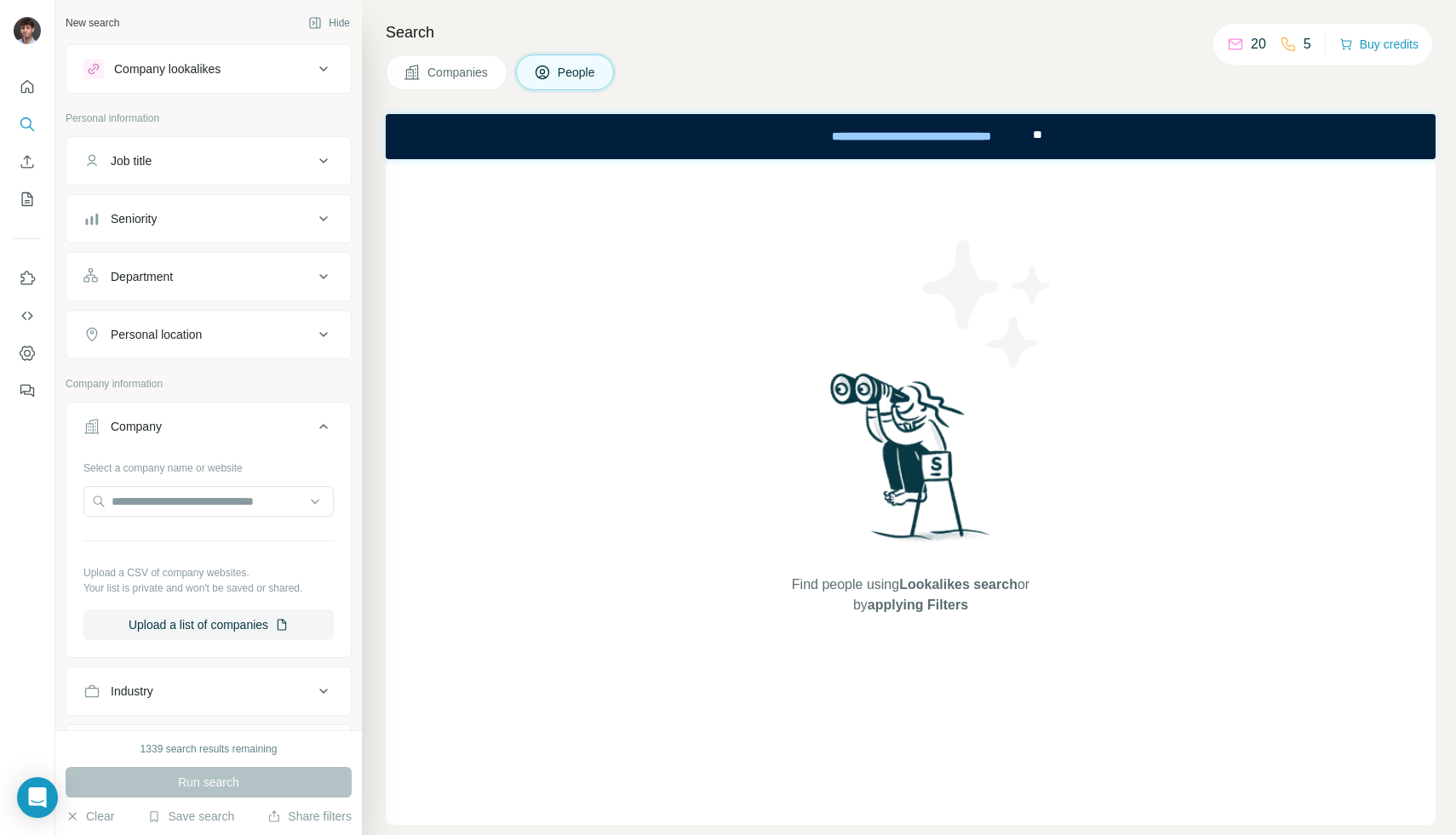
click at [421, 346] on div "Find people using Lookalikes search or by applying Filters" at bounding box center [911, 491] width 1050 height 665
click at [198, 500] on input "text" at bounding box center [208, 501] width 250 height 31
click at [198, 623] on button "Upload a list of companies" at bounding box center [208, 625] width 250 height 31
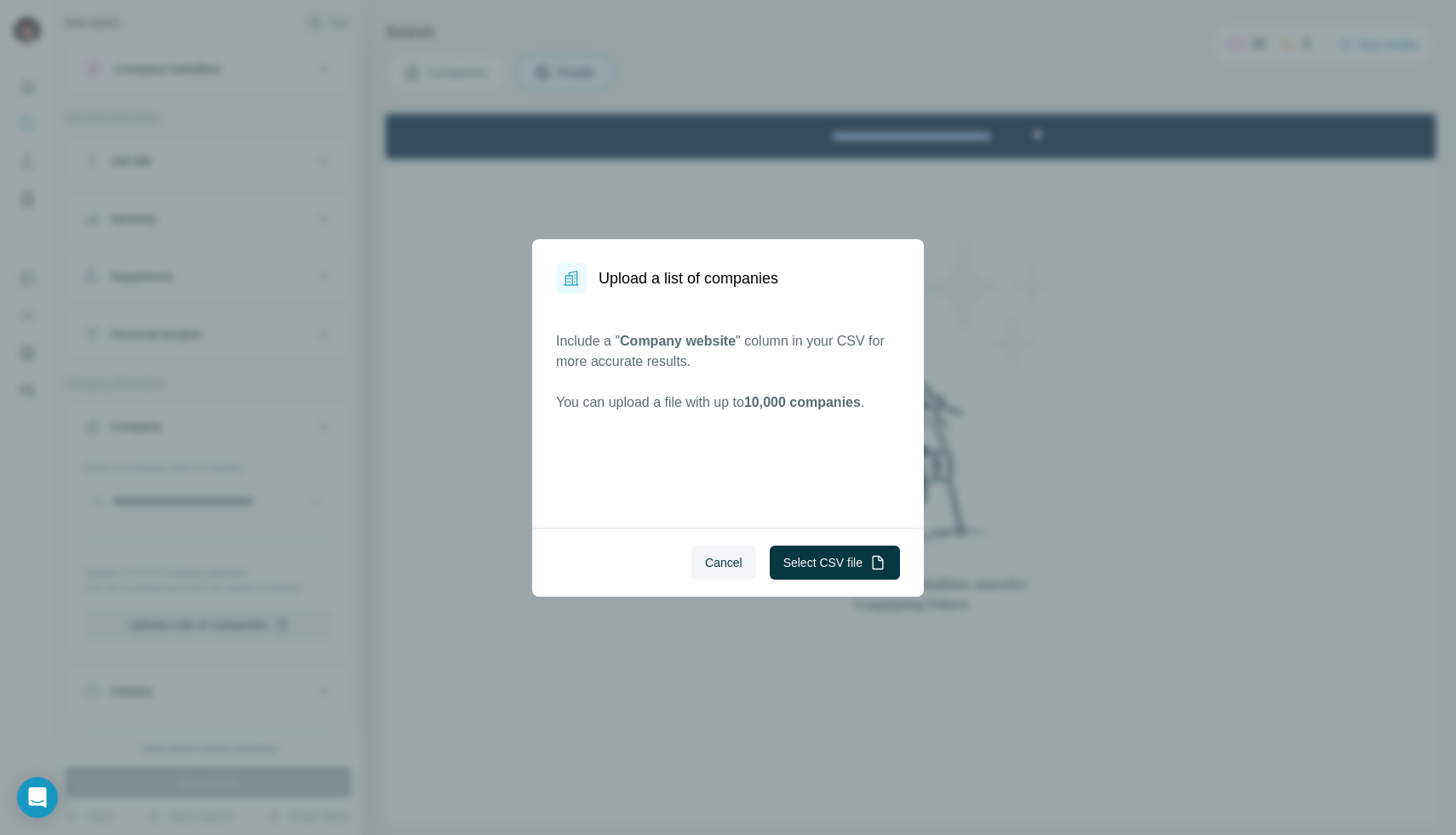
click at [788, 535] on div "Cancel Select CSV file" at bounding box center [728, 562] width 391 height 69
click at [789, 558] on button "Select CSV file" at bounding box center [834, 563] width 130 height 34
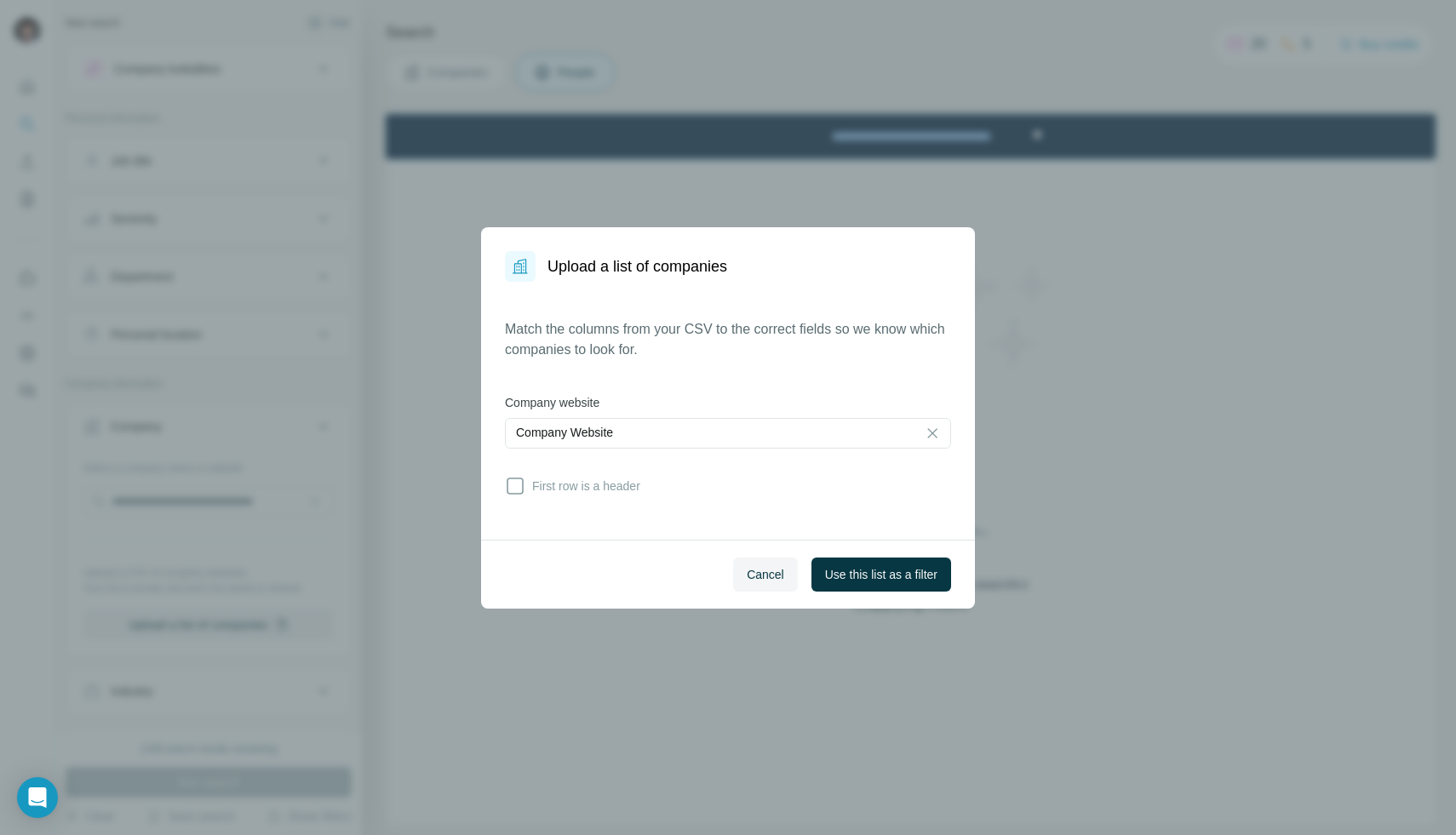
click at [655, 490] on div "Match the columns from your CSV to the correct fields so we know which companie…" at bounding box center [728, 410] width 446 height 183
click at [614, 477] on span "First row is a header" at bounding box center [582, 486] width 115 height 17
click at [918, 571] on span "Use this list as a filter" at bounding box center [881, 574] width 113 height 17
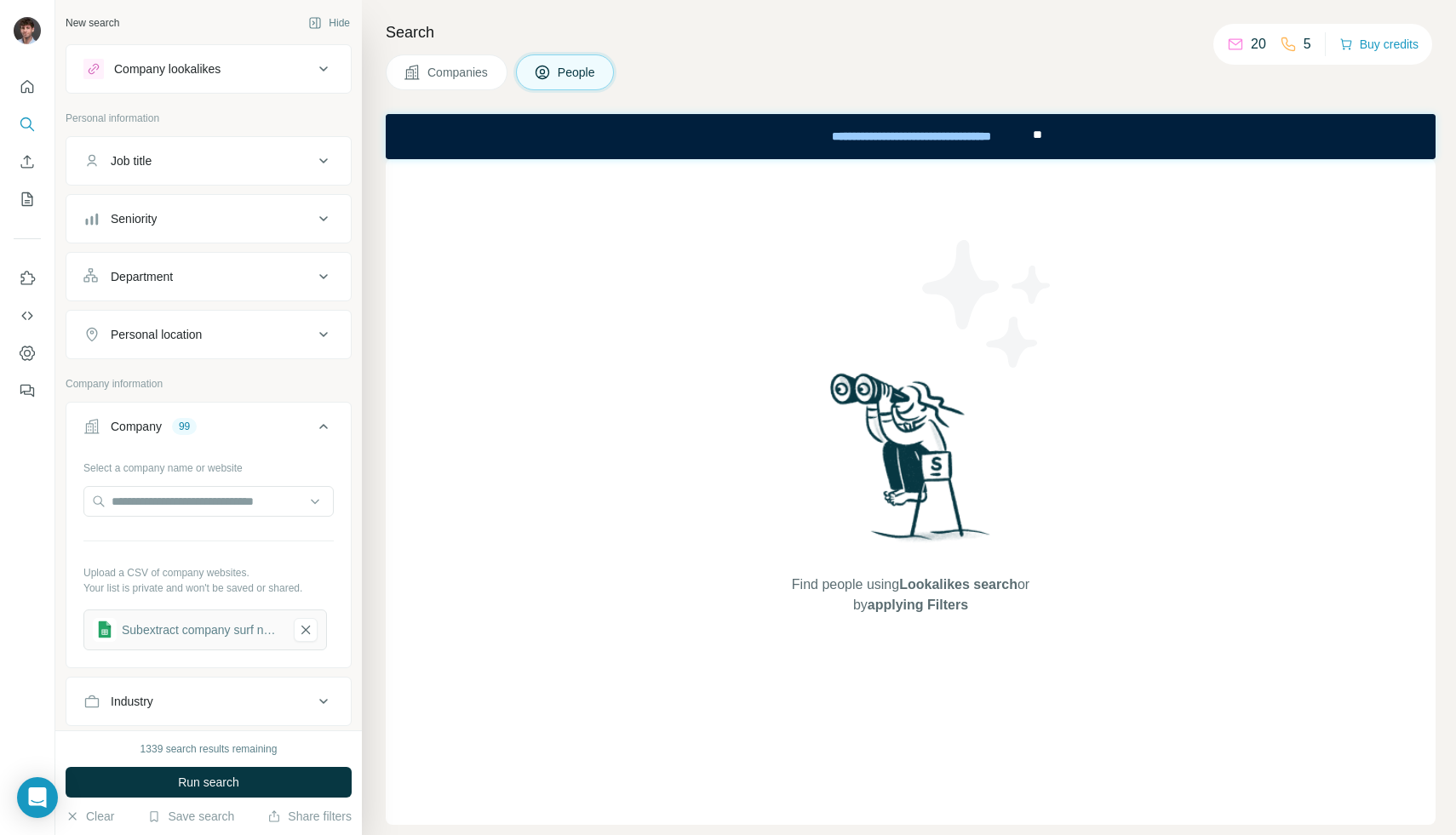
drag, startPoint x: 210, startPoint y: 784, endPoint x: 204, endPoint y: 364, distance: 420.0
click at [204, 364] on div "New search Hide Company lookalikes Personal information Job title Seniority Dep…" at bounding box center [208, 417] width 306 height 835
click at [169, 169] on button "Job title" at bounding box center [209, 160] width 285 height 41
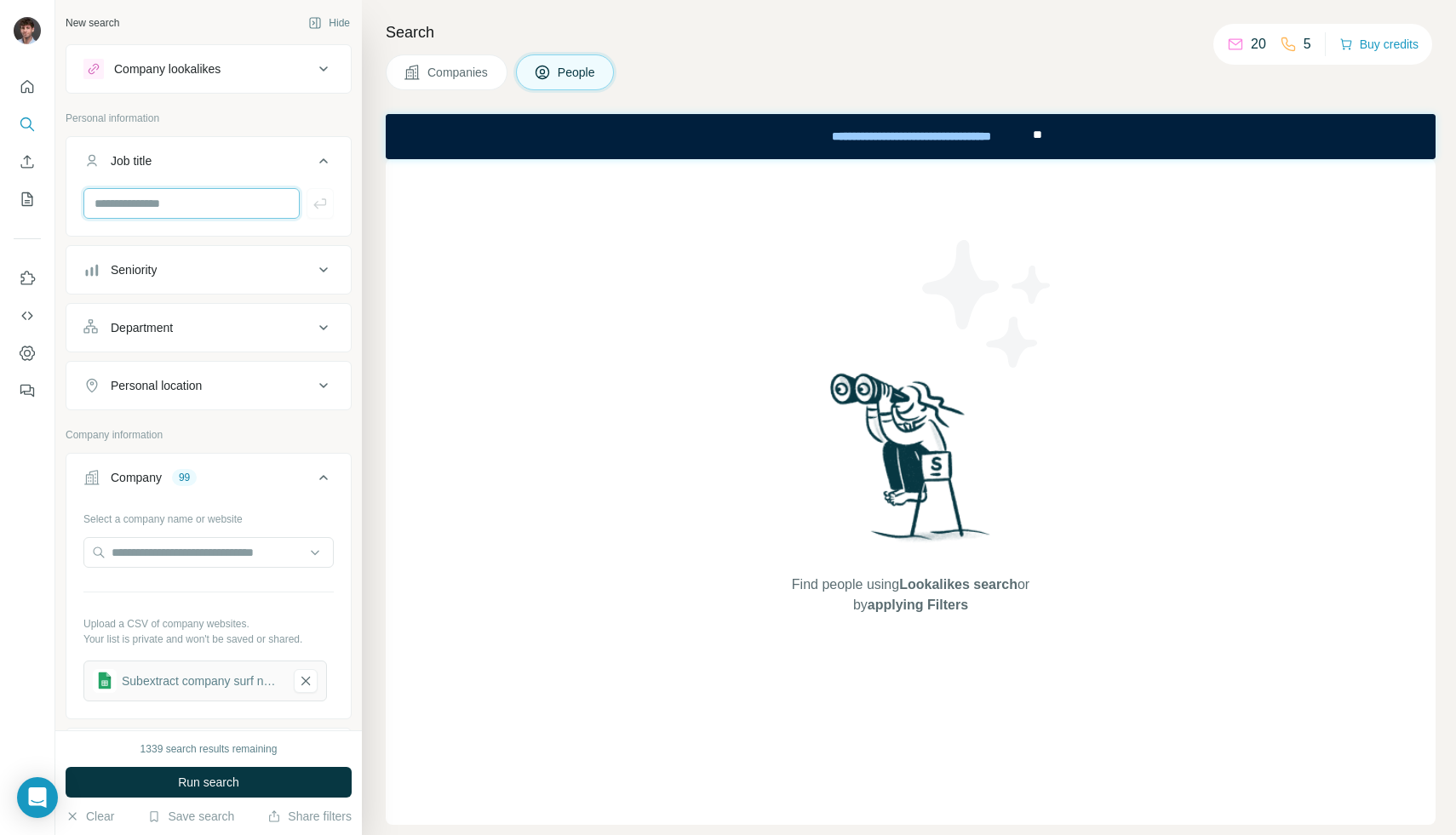
click at [162, 207] on input "text" at bounding box center [191, 203] width 217 height 31
click at [160, 277] on div "Seniority" at bounding box center [198, 270] width 230 height 17
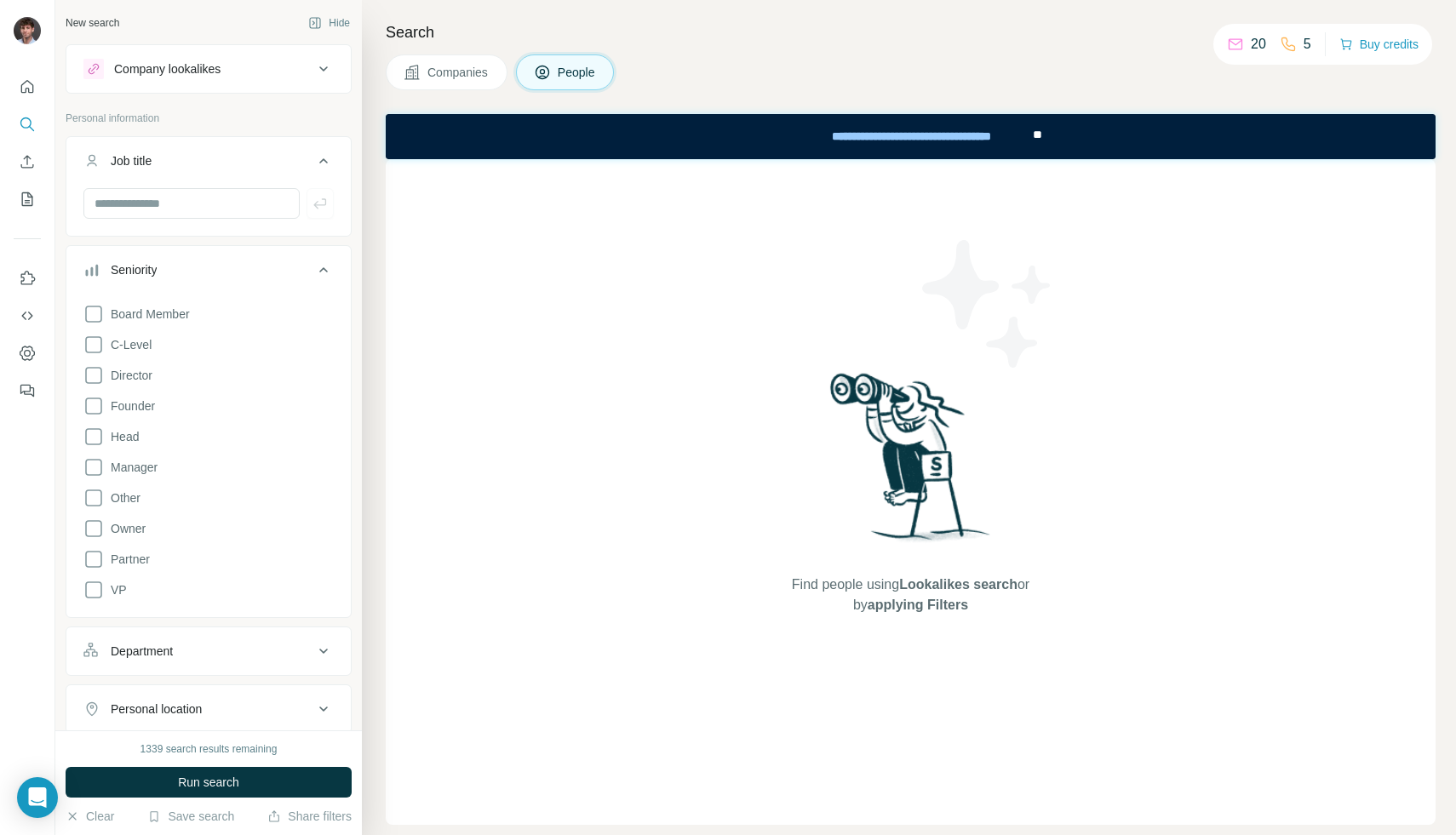
click at [160, 277] on div "Seniority" at bounding box center [198, 270] width 230 height 17
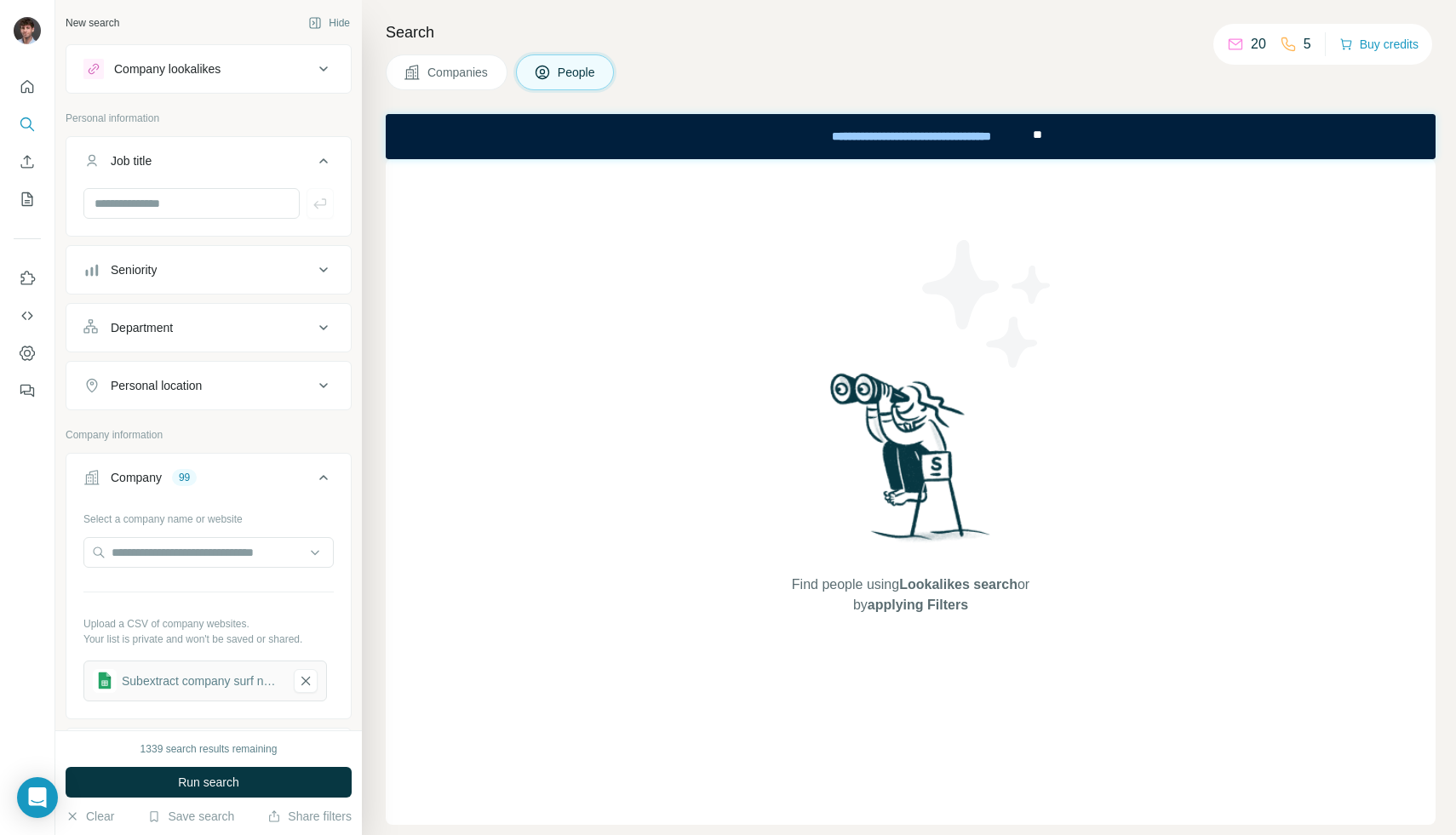
click at [158, 328] on div "Department" at bounding box center [141, 327] width 62 height 17
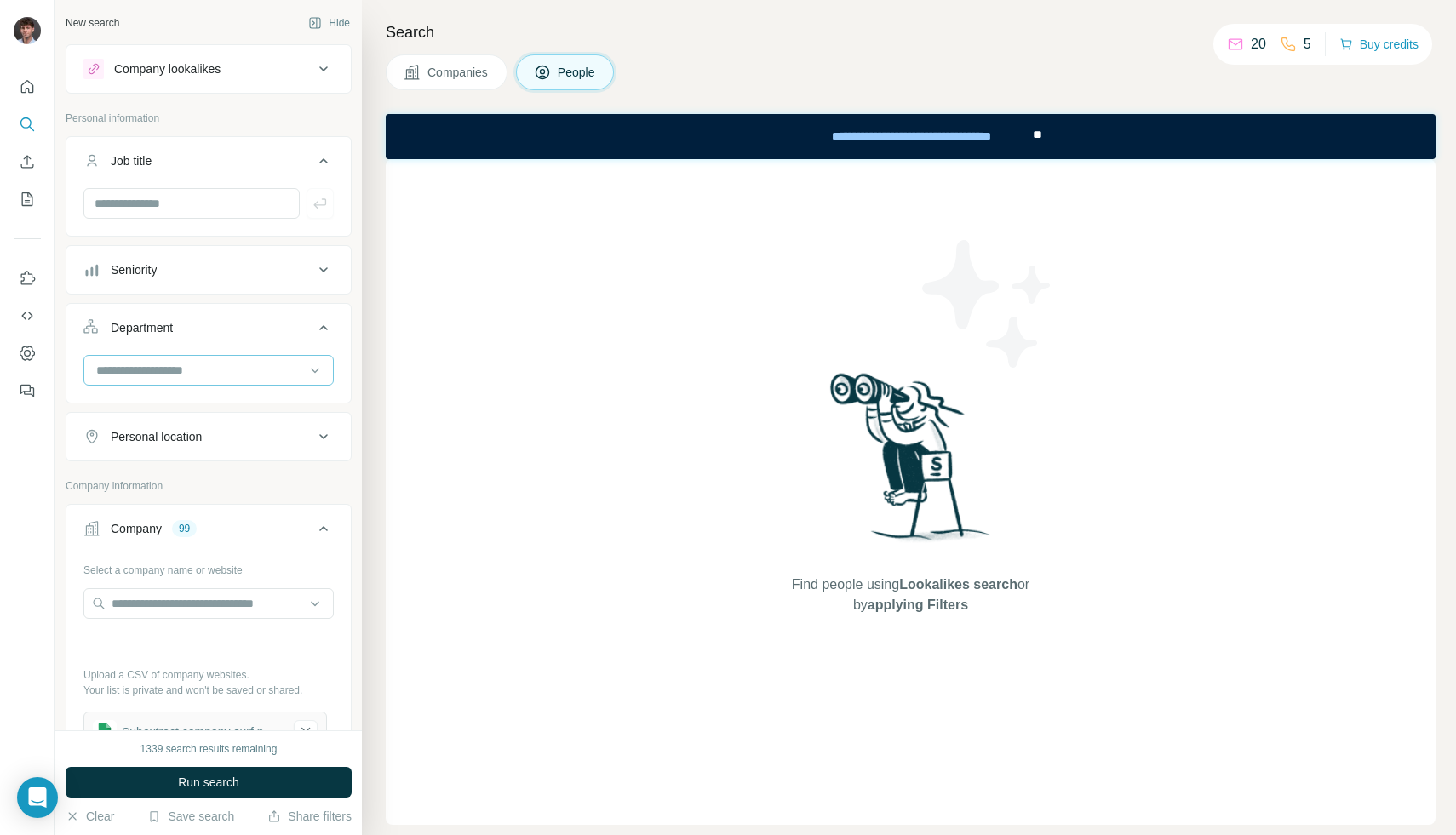
click at [161, 370] on input at bounding box center [200, 370] width 210 height 19
type input "********"
click at [158, 408] on p "Marketing and Advertising" at bounding box center [167, 408] width 137 height 17
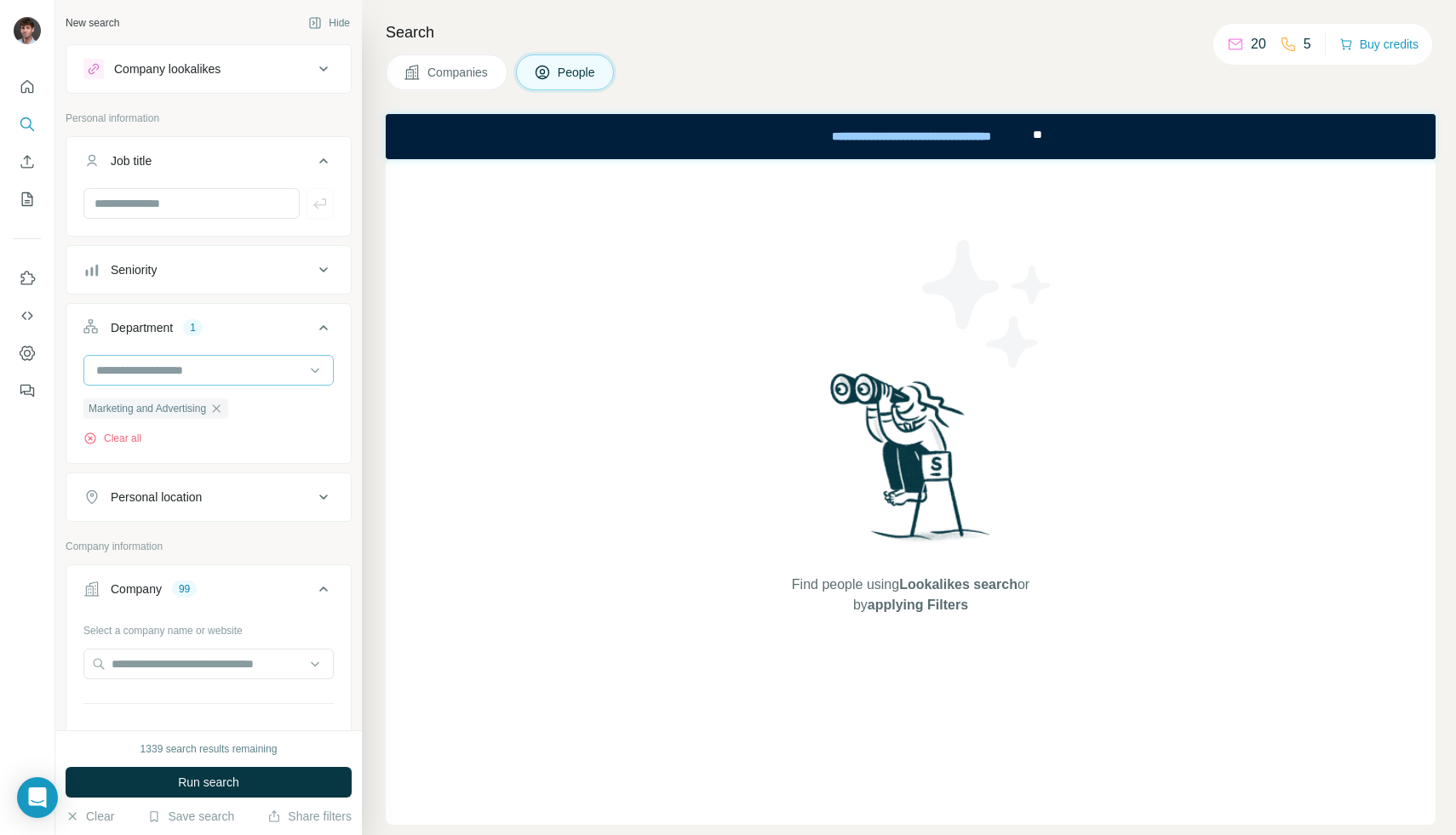
click at [170, 374] on input at bounding box center [200, 370] width 210 height 19
type input "***"
click at [177, 421] on div "Founder/Owner" at bounding box center [208, 408] width 242 height 31
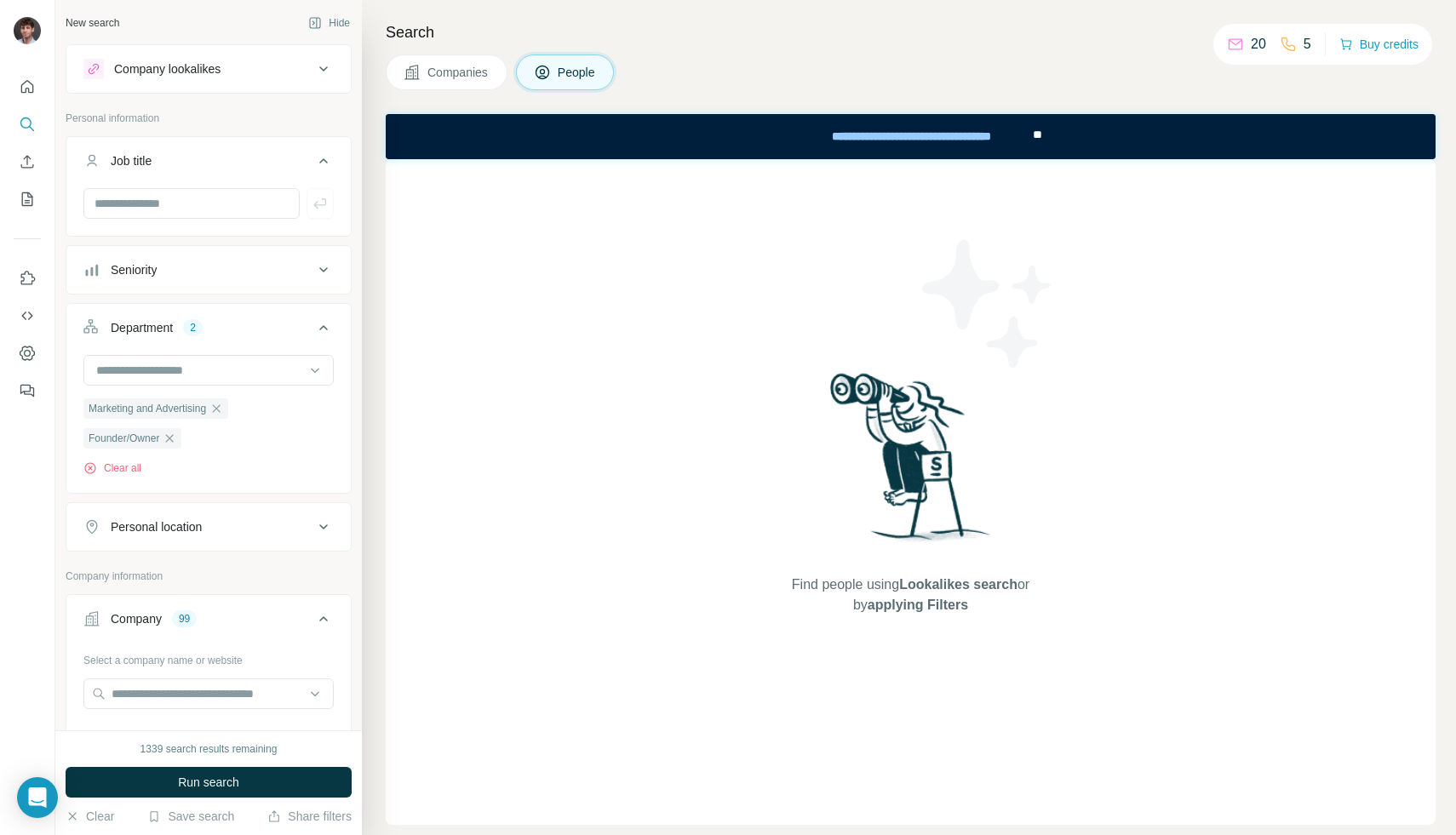
click at [175, 524] on div "Personal location" at bounding box center [156, 527] width 91 height 17
click at [175, 563] on input "text" at bounding box center [208, 570] width 250 height 31
type input "*"
click at [333, 465] on div "Clear all" at bounding box center [208, 469] width 250 height 15
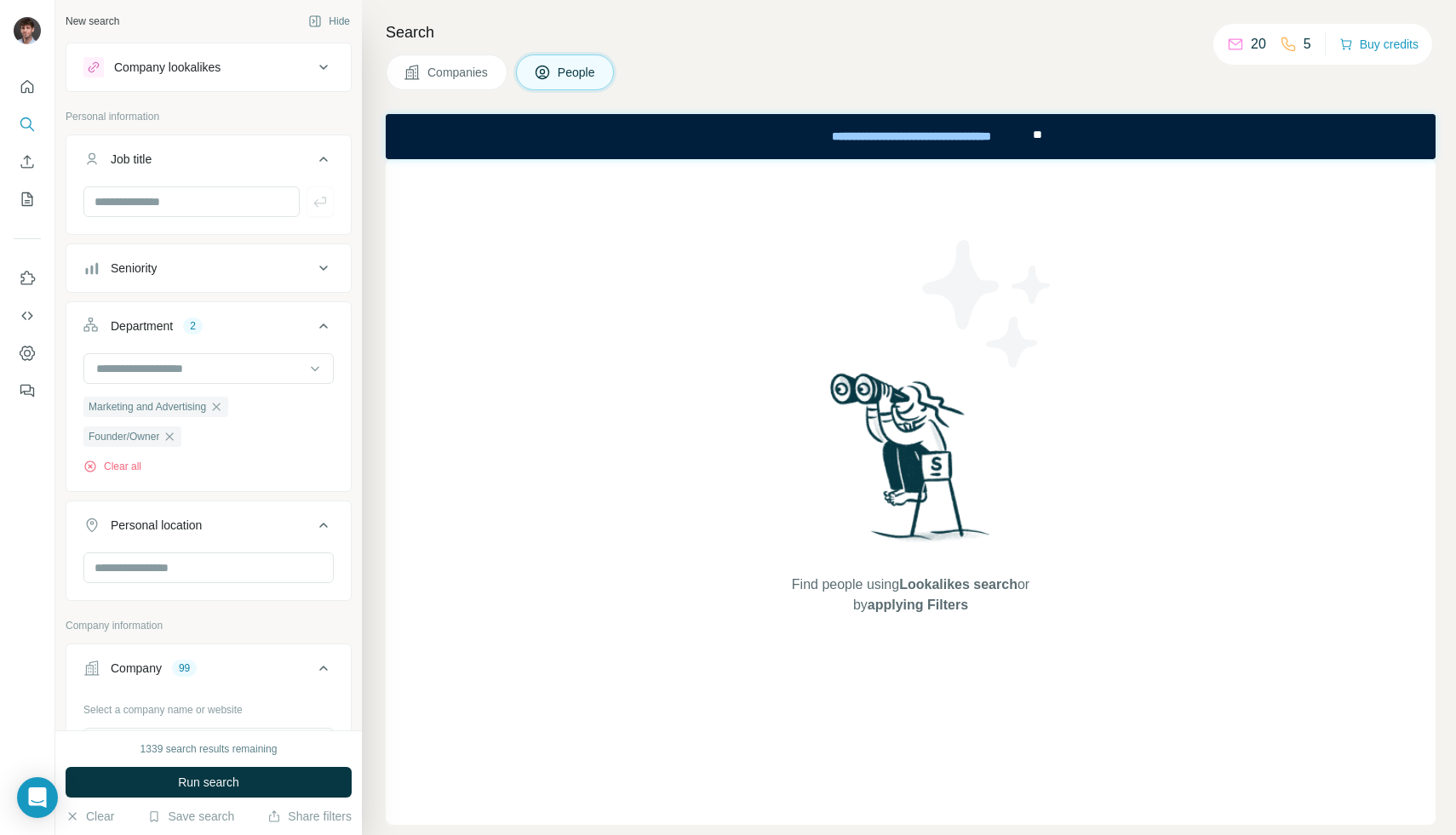
click at [172, 261] on div "Seniority" at bounding box center [198, 268] width 230 height 17
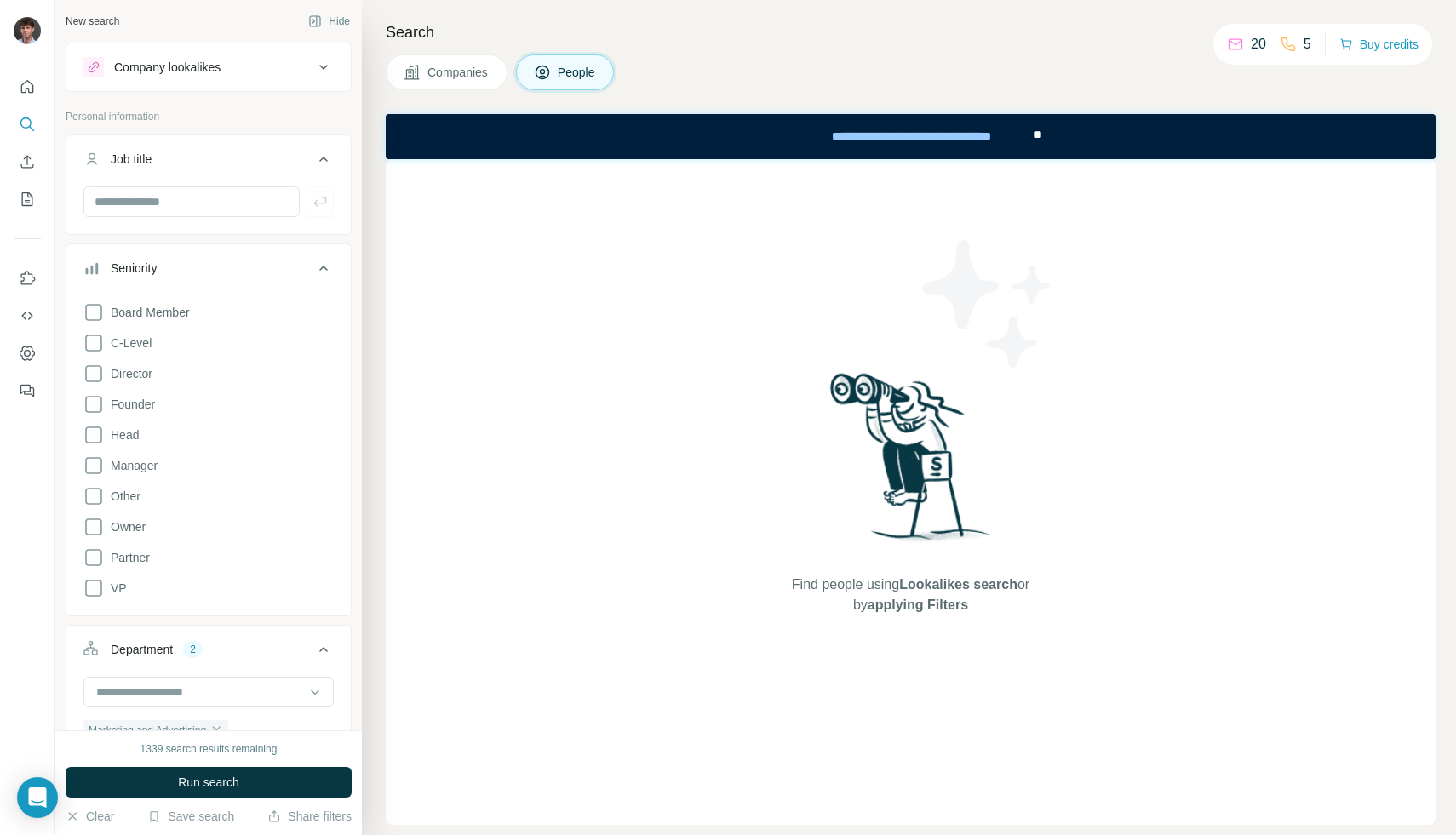
click at [172, 261] on div "Seniority" at bounding box center [198, 268] width 230 height 17
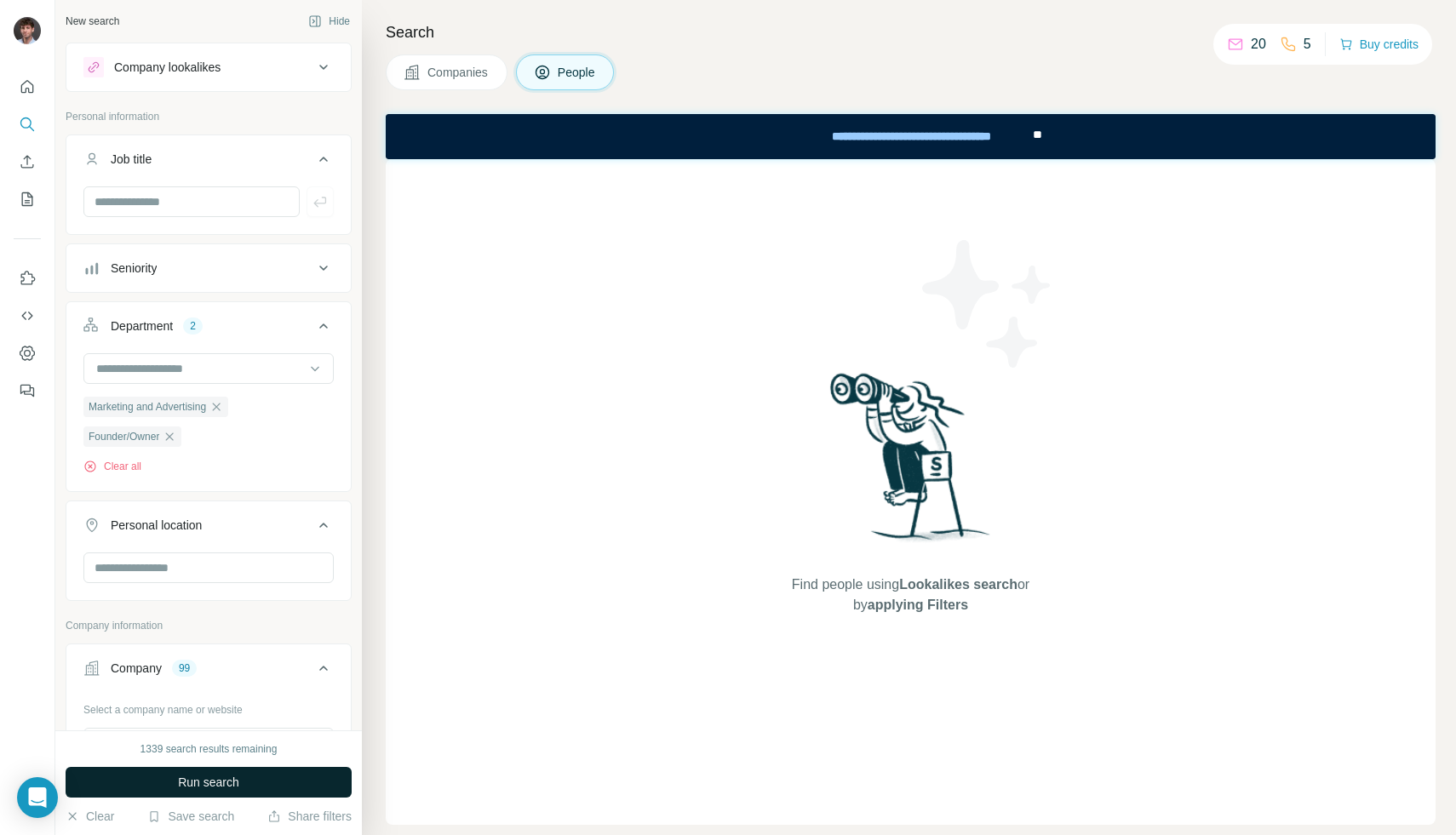
click at [116, 789] on button "Run search" at bounding box center [209, 783] width 286 height 31
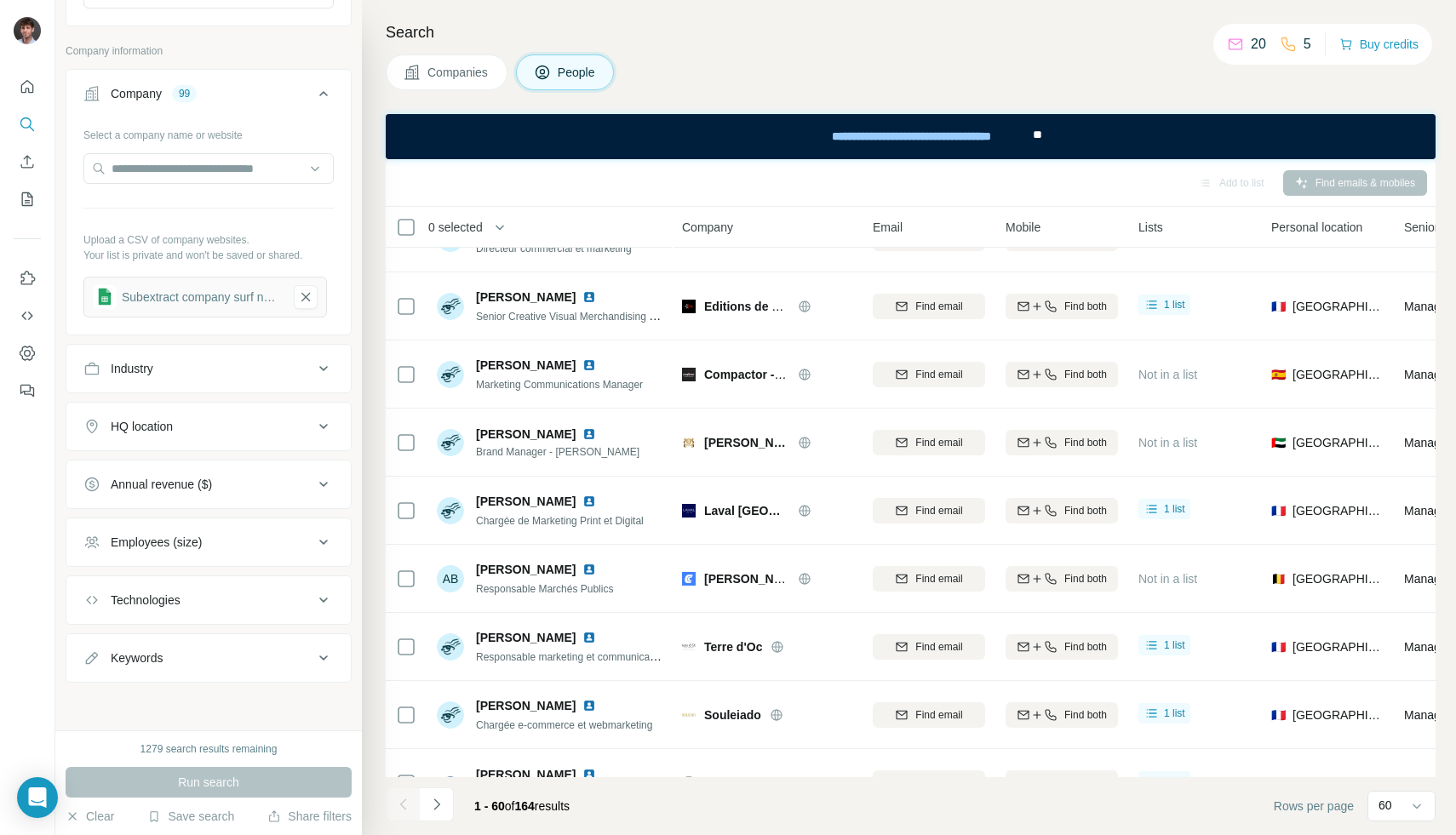
scroll to position [1973, 0]
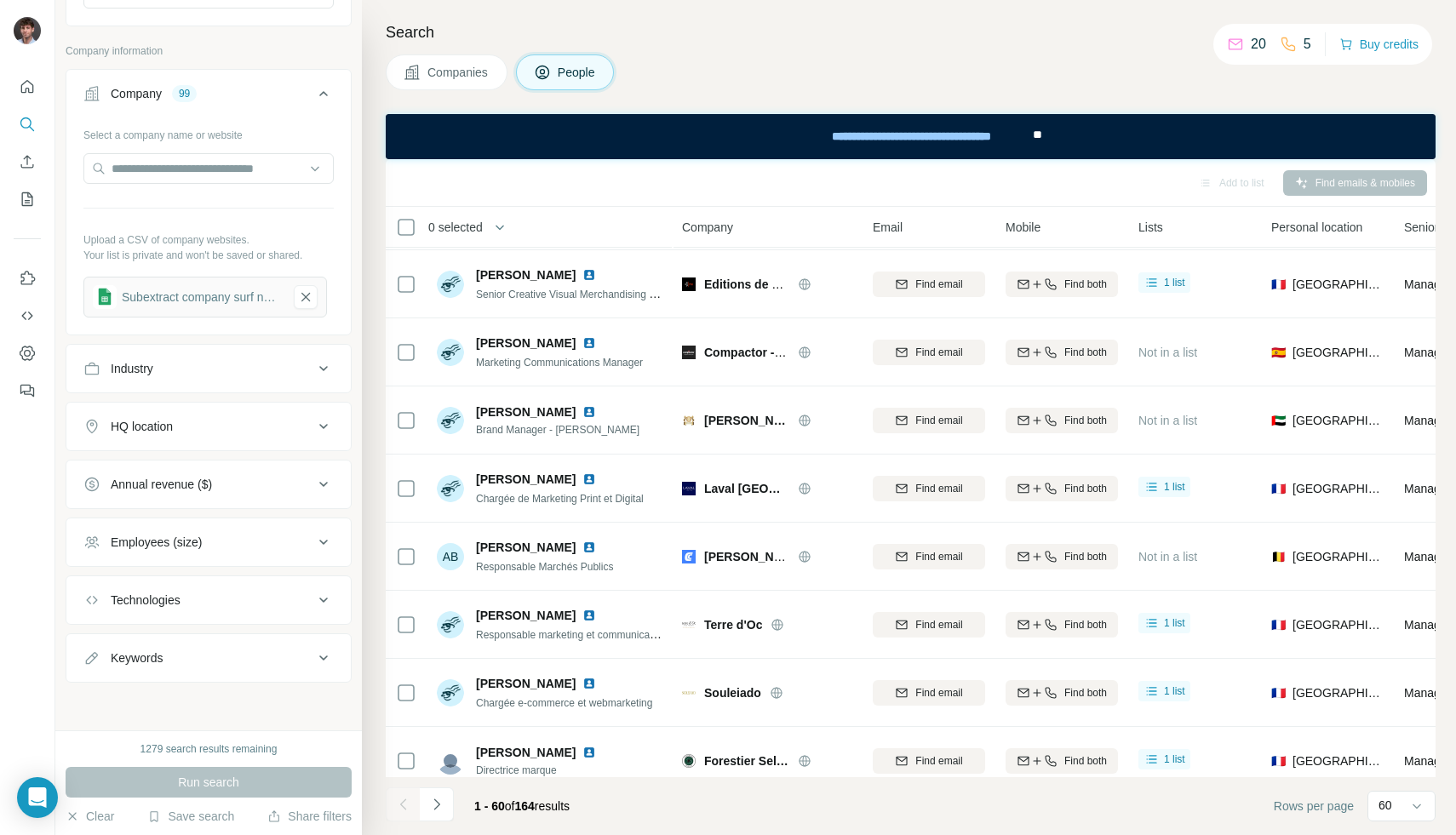
click at [161, 421] on div "HQ location" at bounding box center [141, 427] width 62 height 17
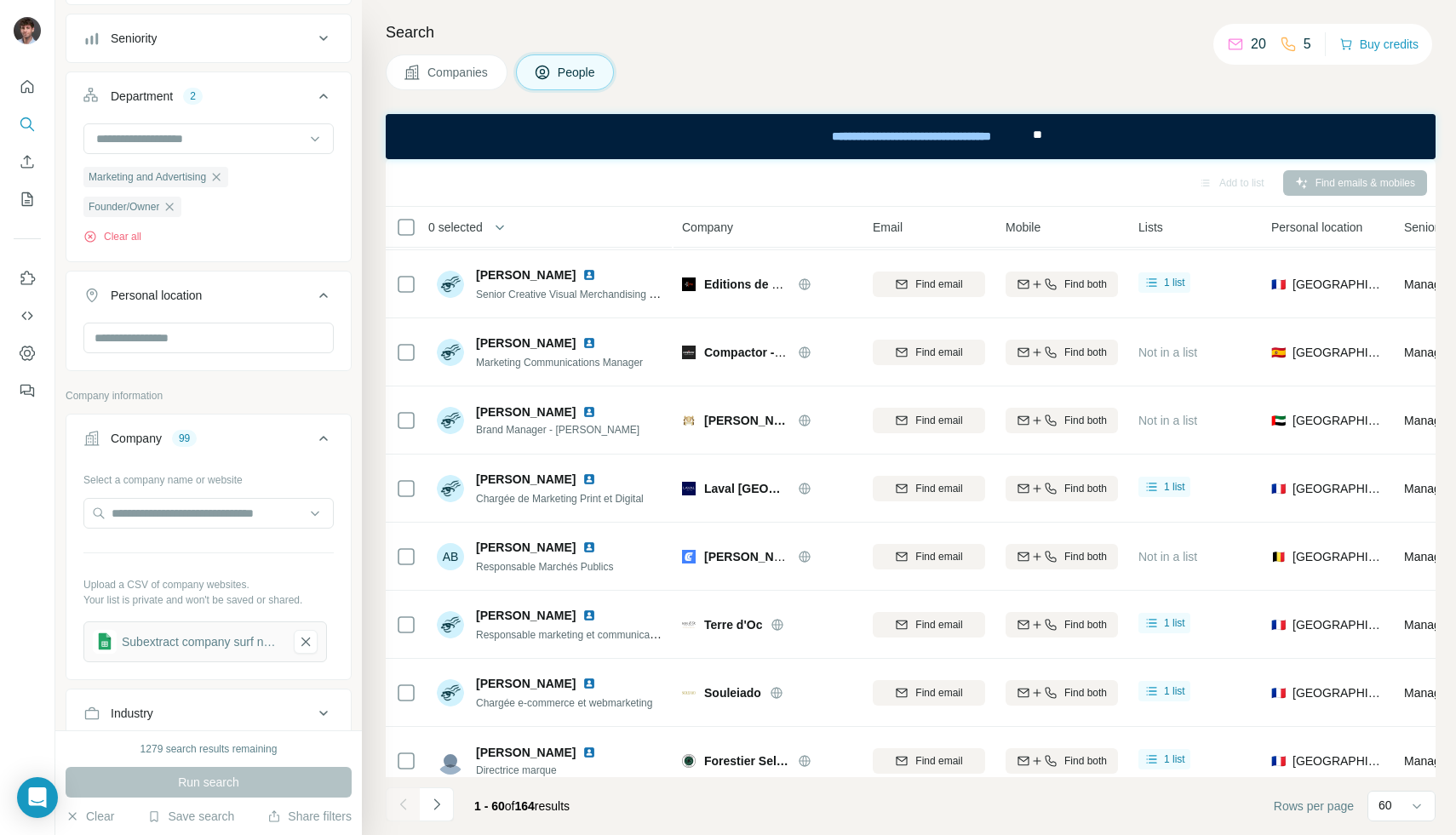
scroll to position [0, 0]
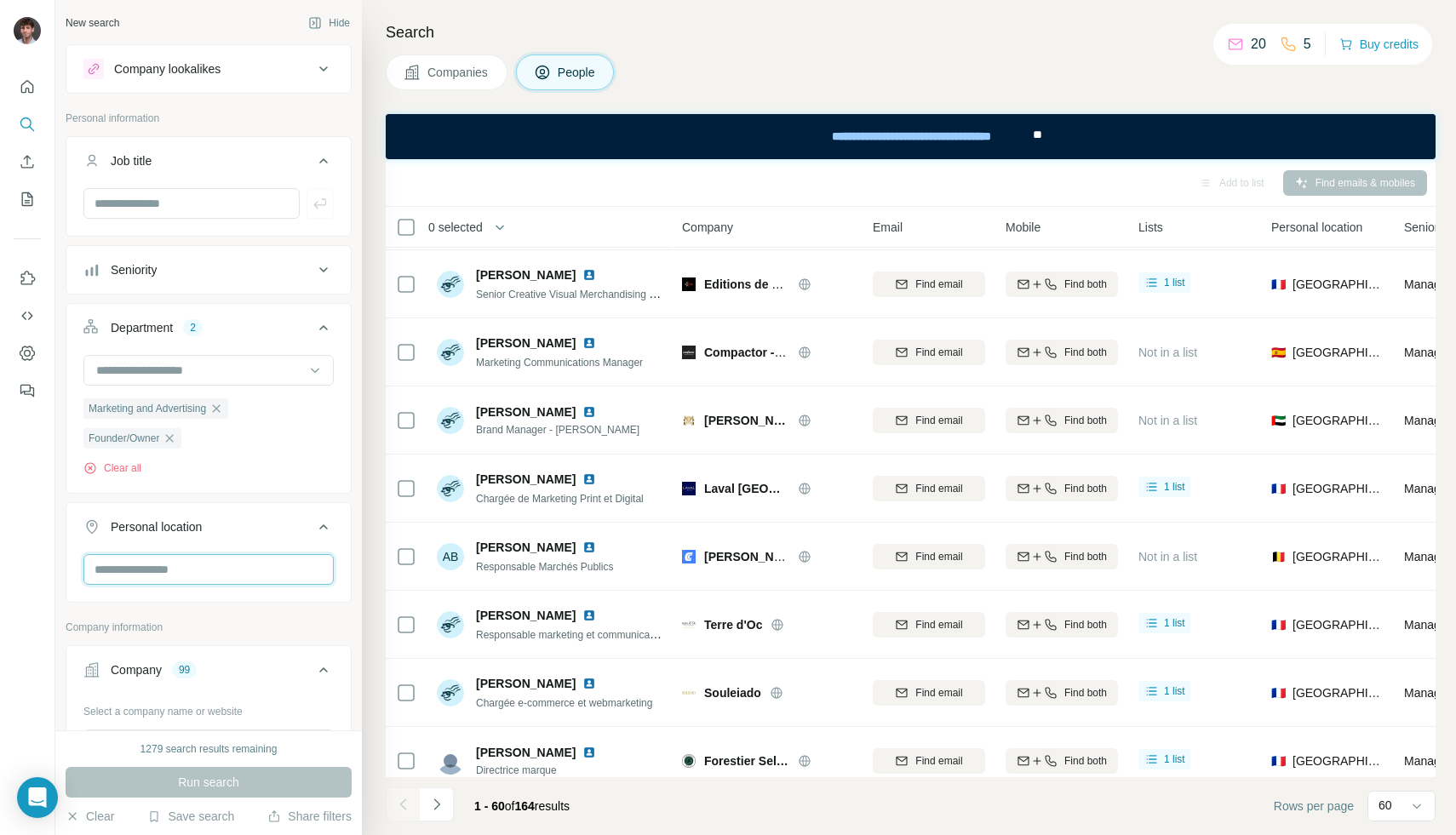
click at [150, 571] on input "text" at bounding box center [208, 570] width 250 height 31
type input "****"
click at [155, 622] on div "🇫🇷 [GEOGRAPHIC_DATA]" at bounding box center [209, 615] width 222 height 20
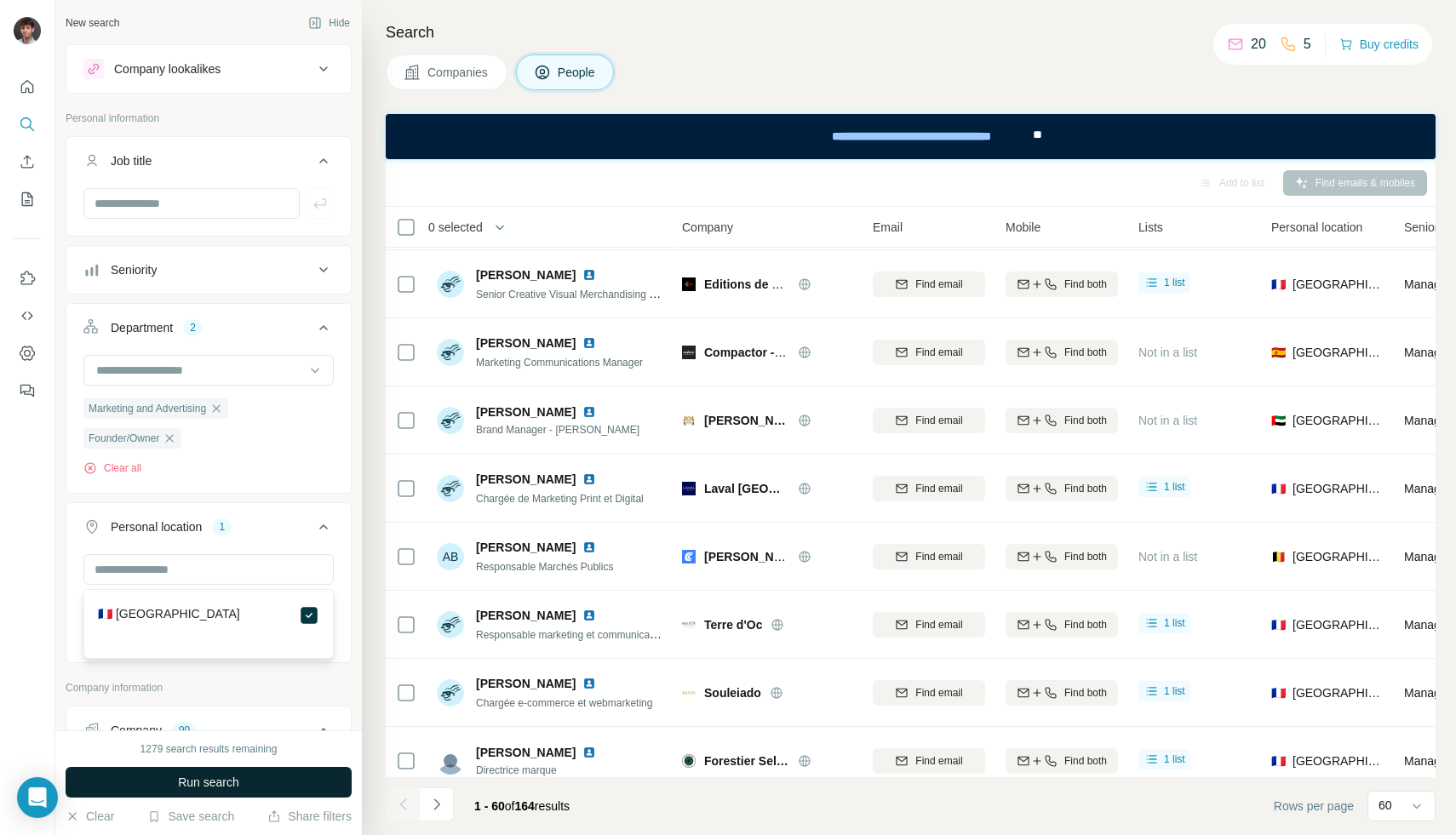
click at [217, 790] on span "Run search" at bounding box center [208, 783] width 61 height 17
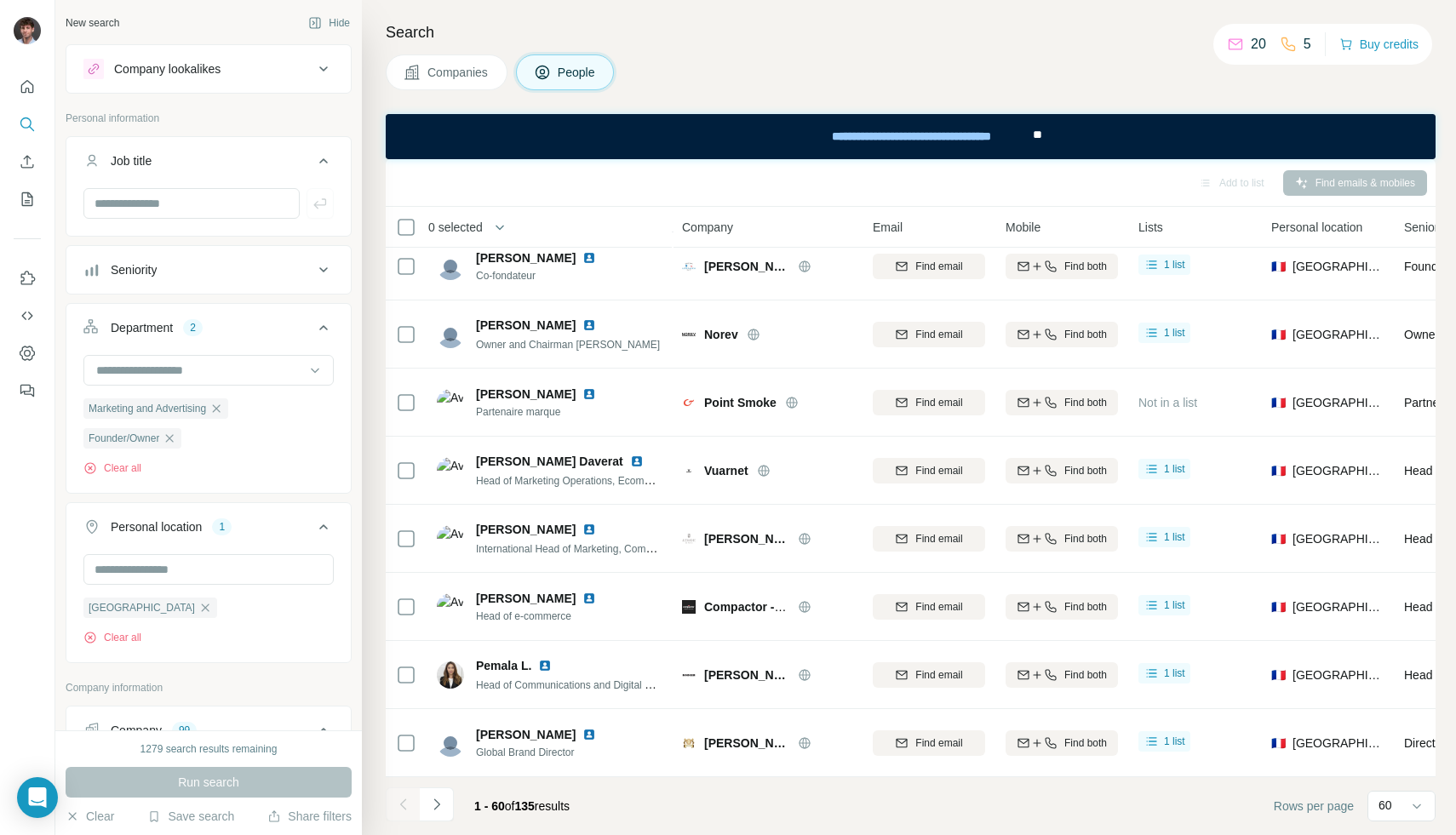
scroll to position [1973, 0]
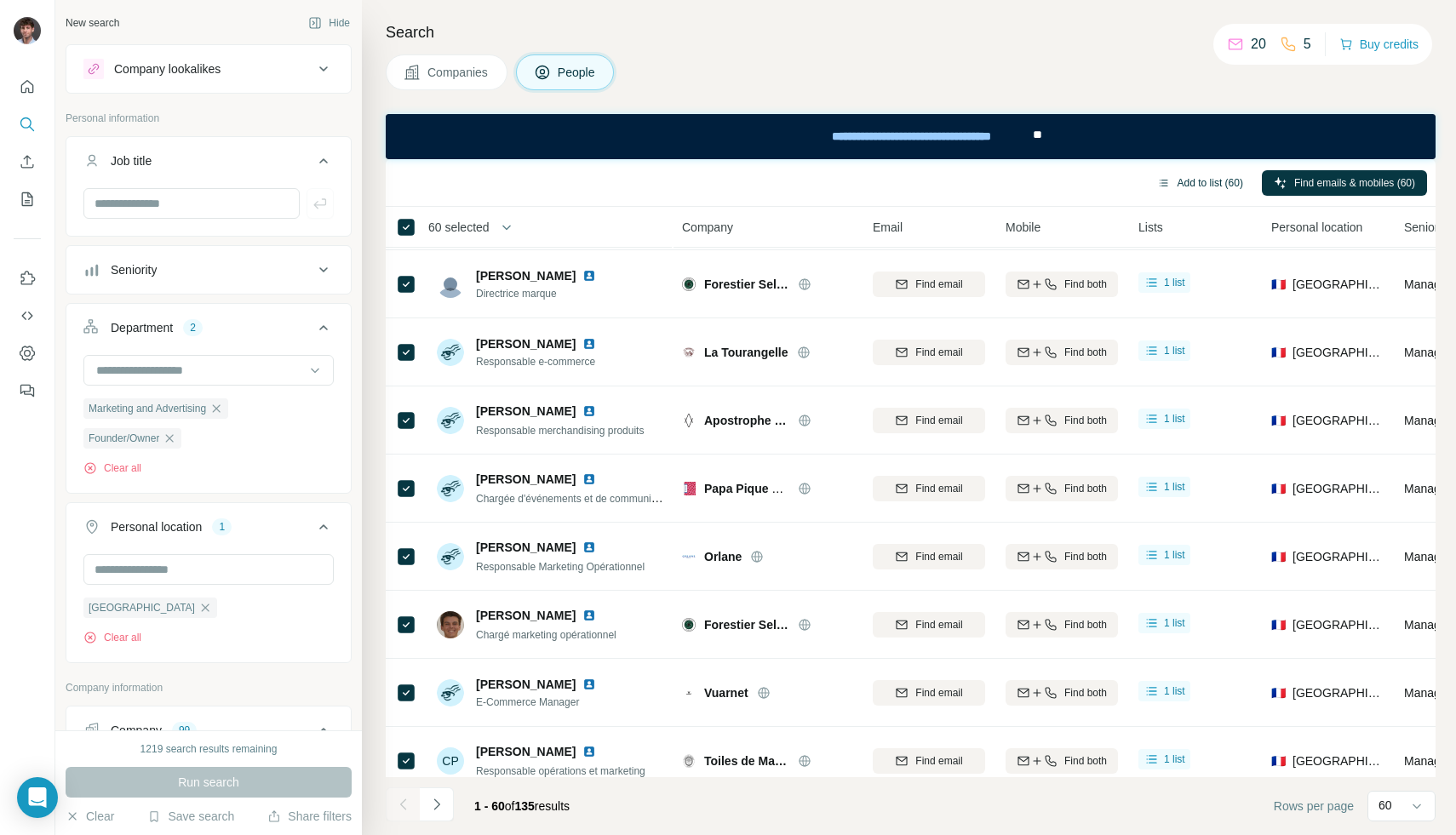
click at [1201, 177] on button "Add to list (60)" at bounding box center [1200, 182] width 110 height 26
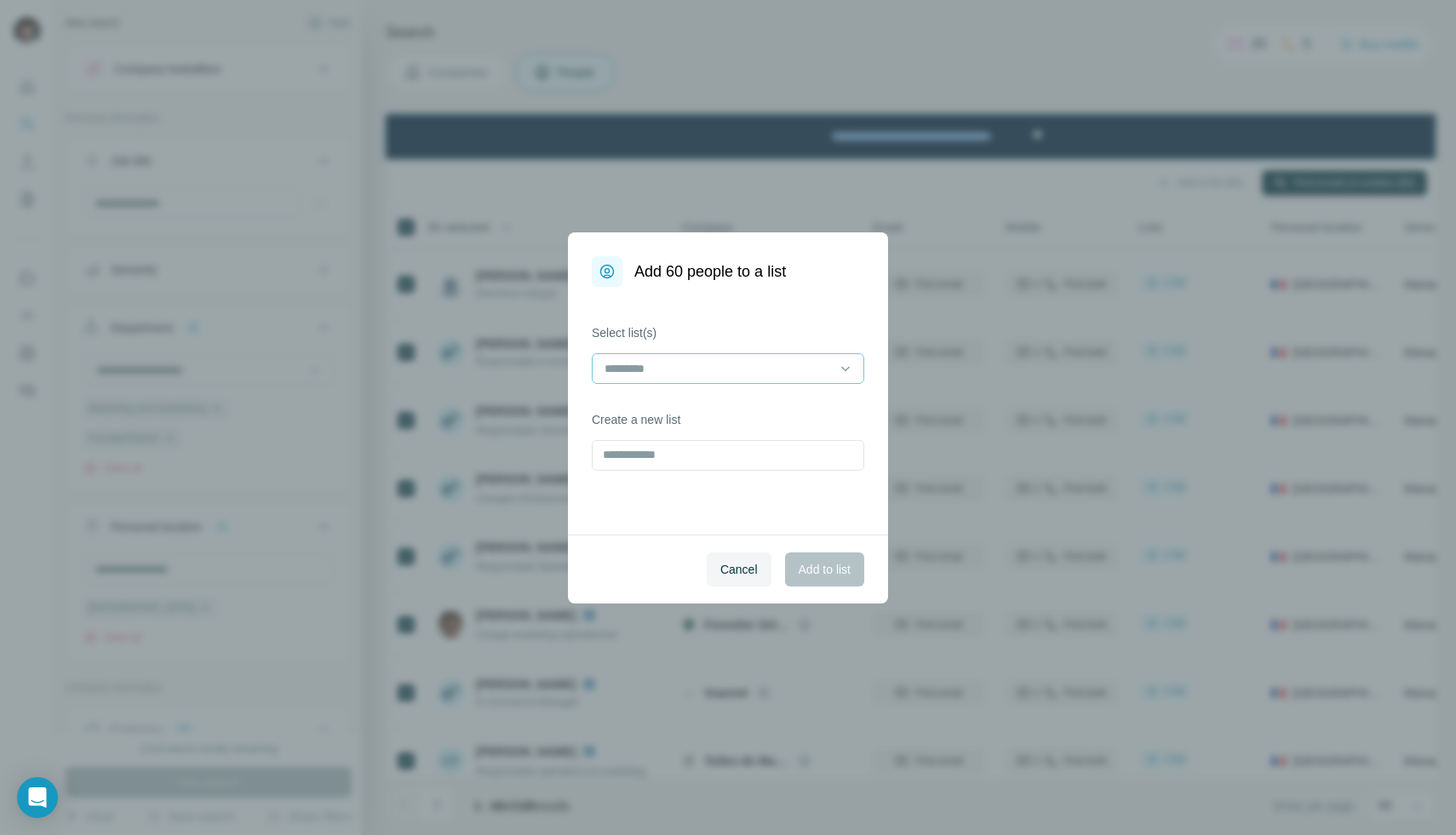
click at [704, 368] on input at bounding box center [717, 368] width 230 height 19
click at [733, 511] on div "Select list(s) Create a new list" at bounding box center [728, 411] width 320 height 248
click at [721, 465] on input "text" at bounding box center [728, 455] width 272 height 31
type input "**********"
click at [812, 565] on span "Add to list" at bounding box center [825, 570] width 52 height 17
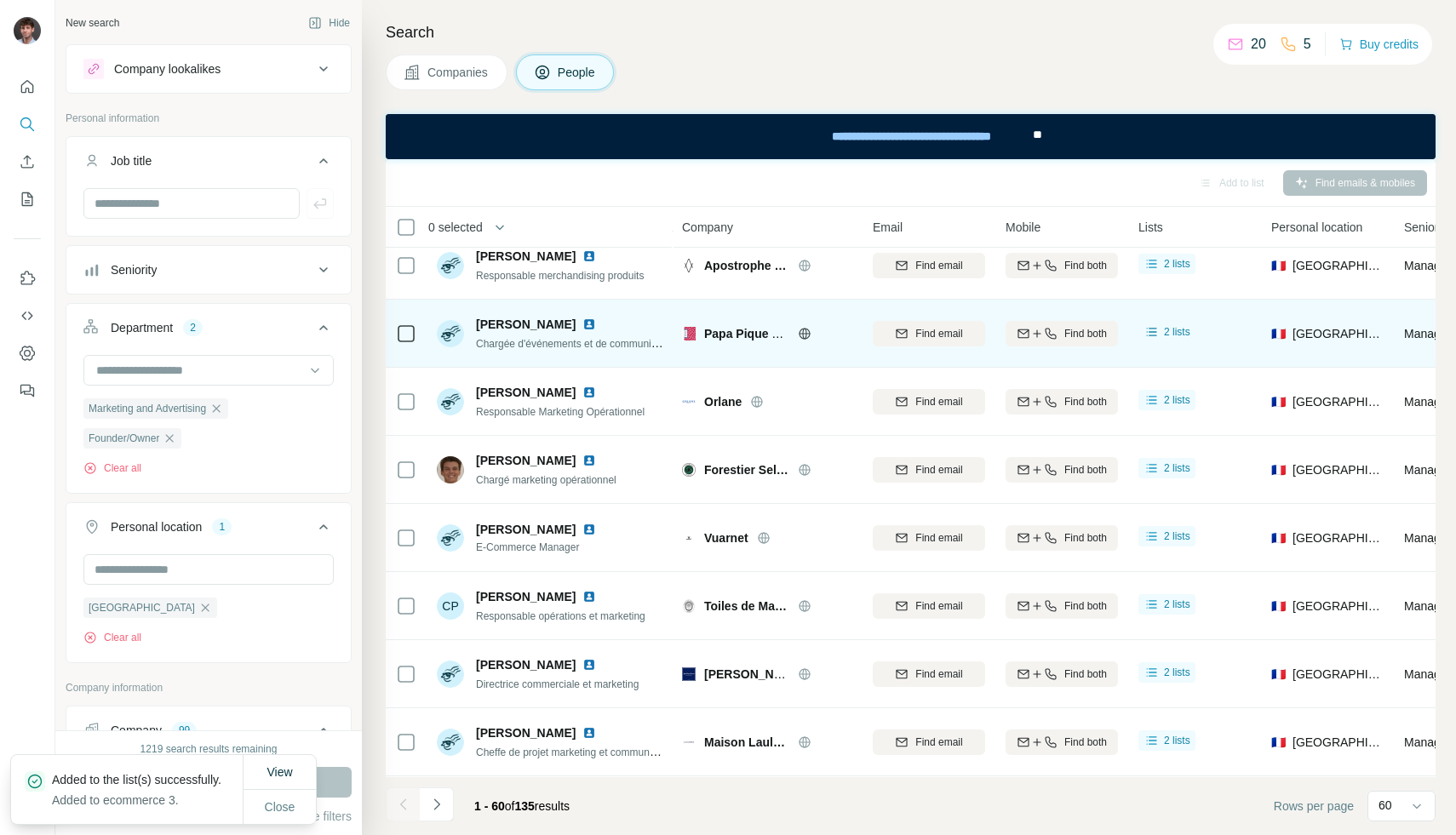
scroll to position [2120, 0]
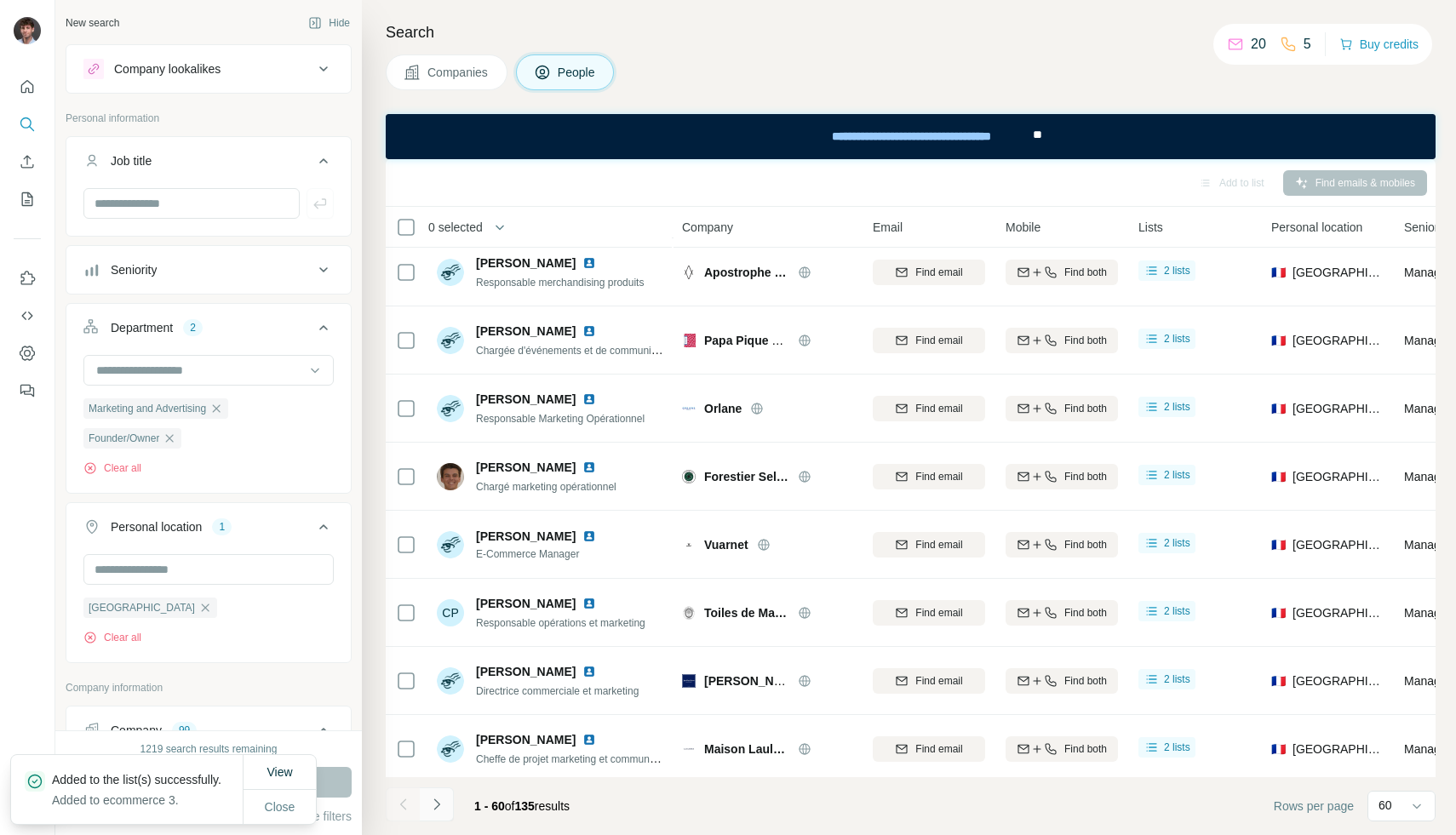
click at [440, 800] on icon "Navigate to next page" at bounding box center [437, 804] width 17 height 17
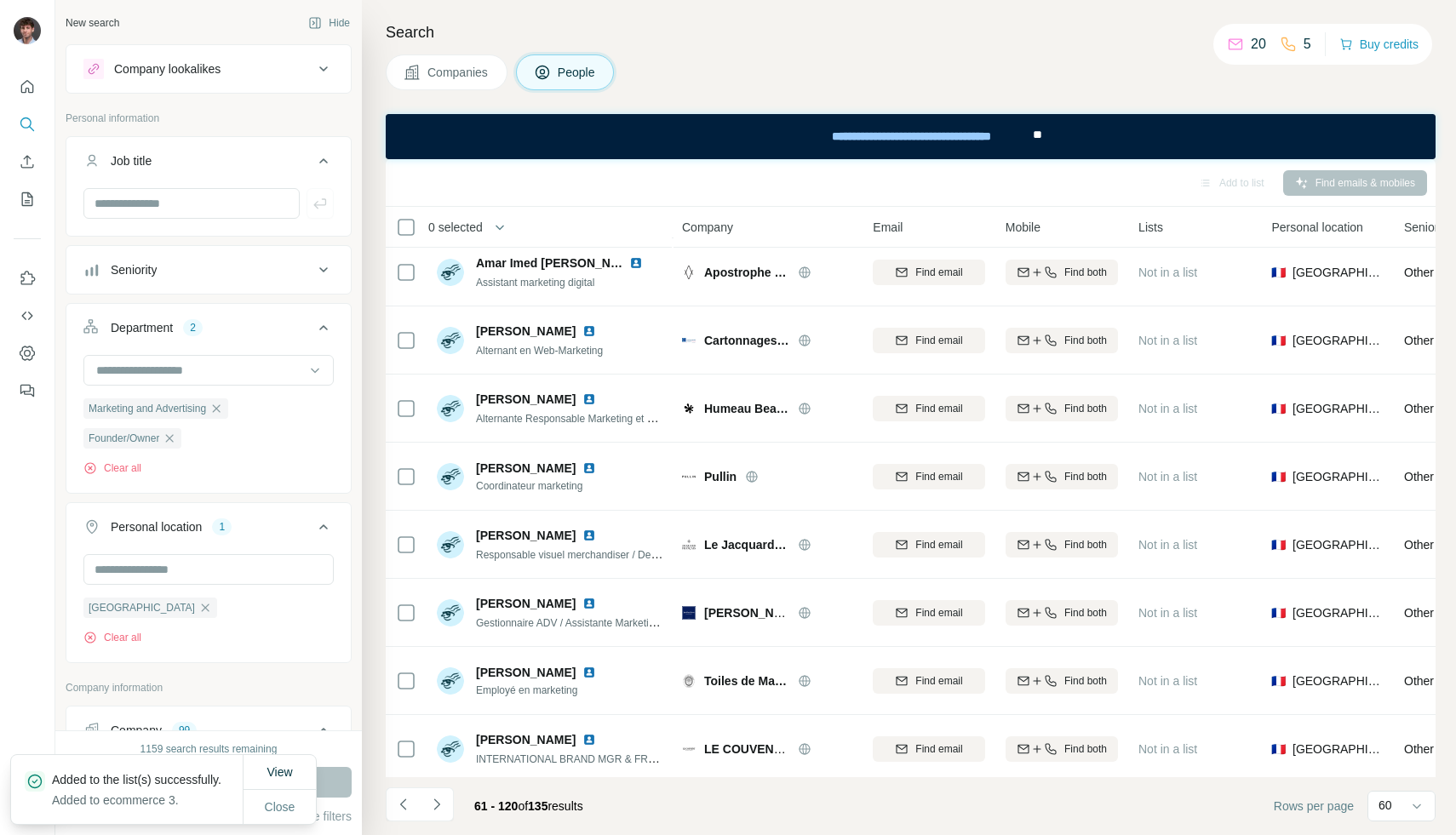
click at [407, 238] on th "0 selected" at bounding box center [521, 227] width 272 height 41
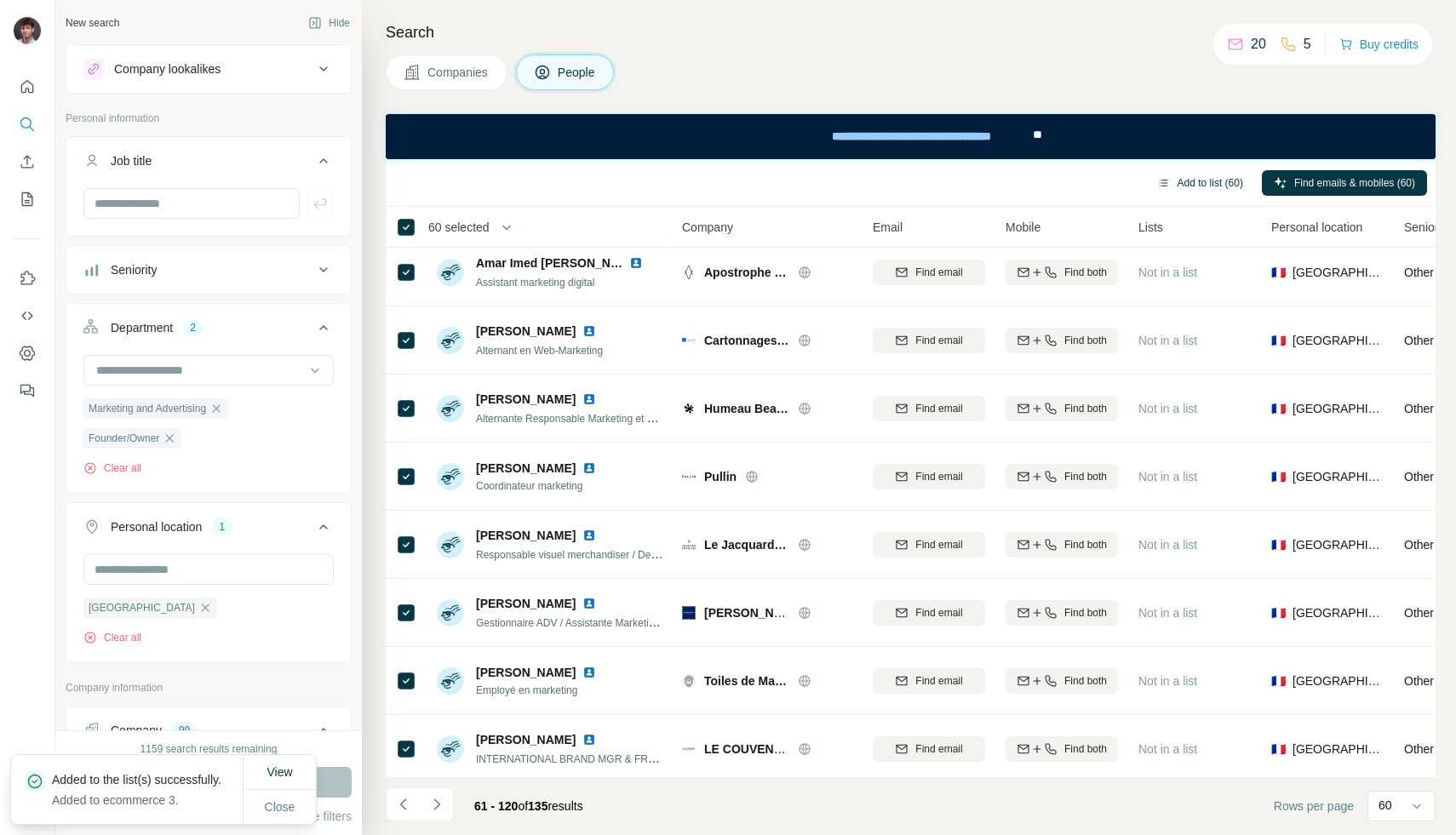
click at [1168, 186] on button "Add to list (60)" at bounding box center [1200, 182] width 110 height 26
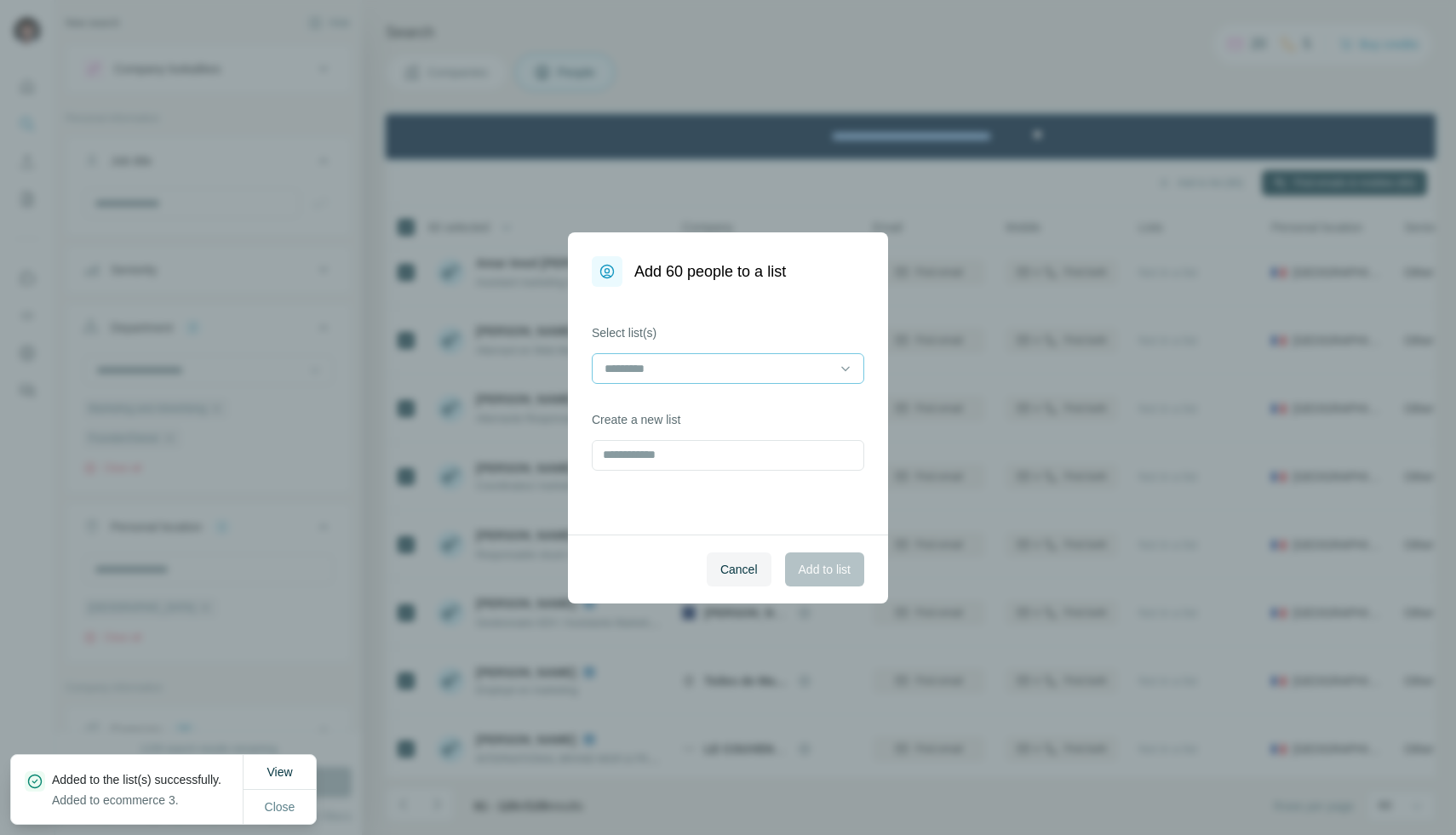
click at [758, 374] on input at bounding box center [717, 368] width 230 height 19
drag, startPoint x: 702, startPoint y: 403, endPoint x: 647, endPoint y: 560, distance: 166.4
click at [647, 560] on body "New search Hide Company lookalikes Personal information Job title Seniority Dep…" at bounding box center [728, 417] width 1456 height 835
click at [647, 560] on div "Cancel Add to list" at bounding box center [728, 569] width 320 height 69
click at [645, 376] on input at bounding box center [717, 368] width 230 height 19
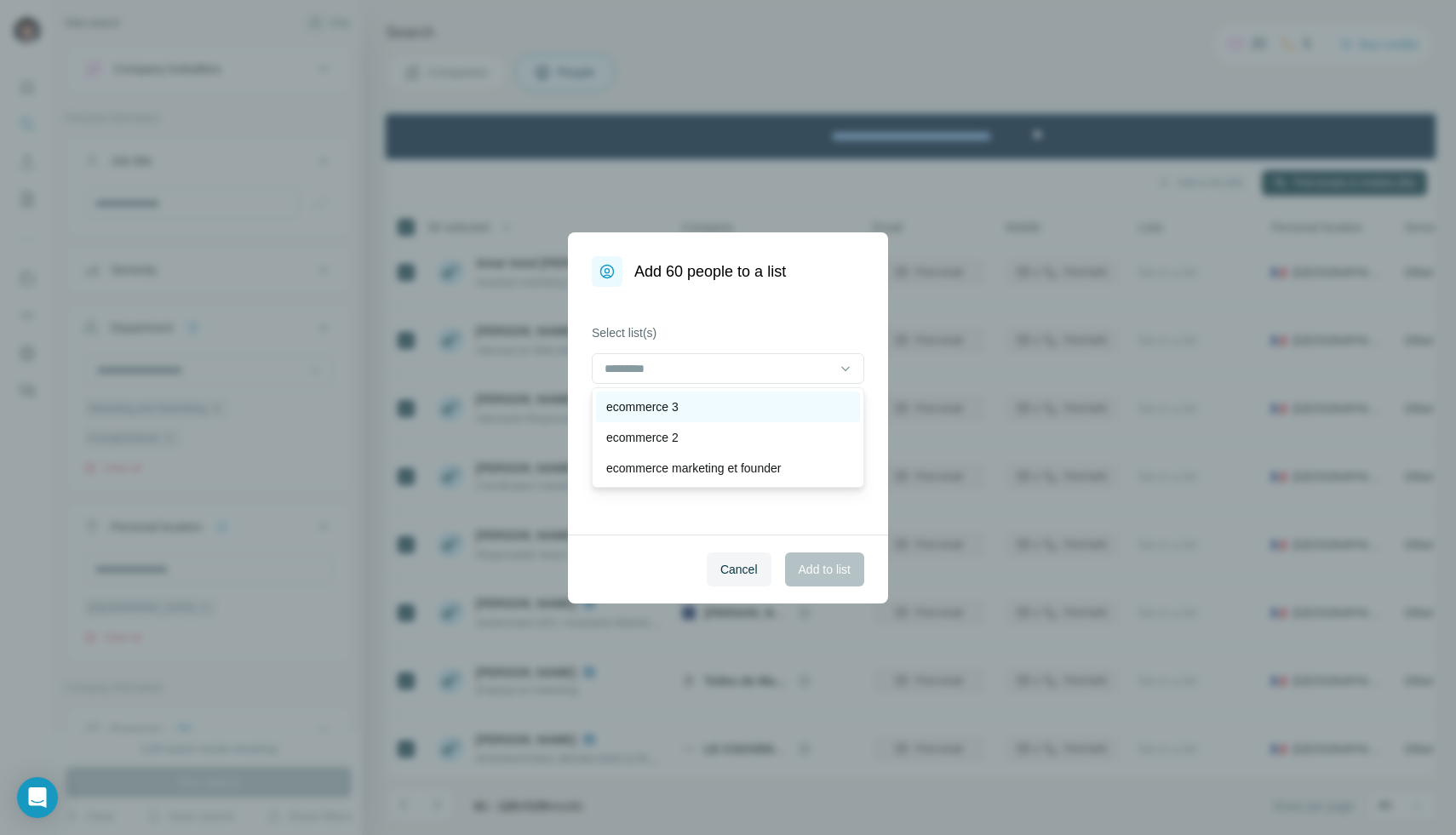
click at [650, 415] on div "ecommerce 3" at bounding box center [728, 407] width 264 height 31
click at [828, 574] on span "Add to list" at bounding box center [825, 570] width 52 height 17
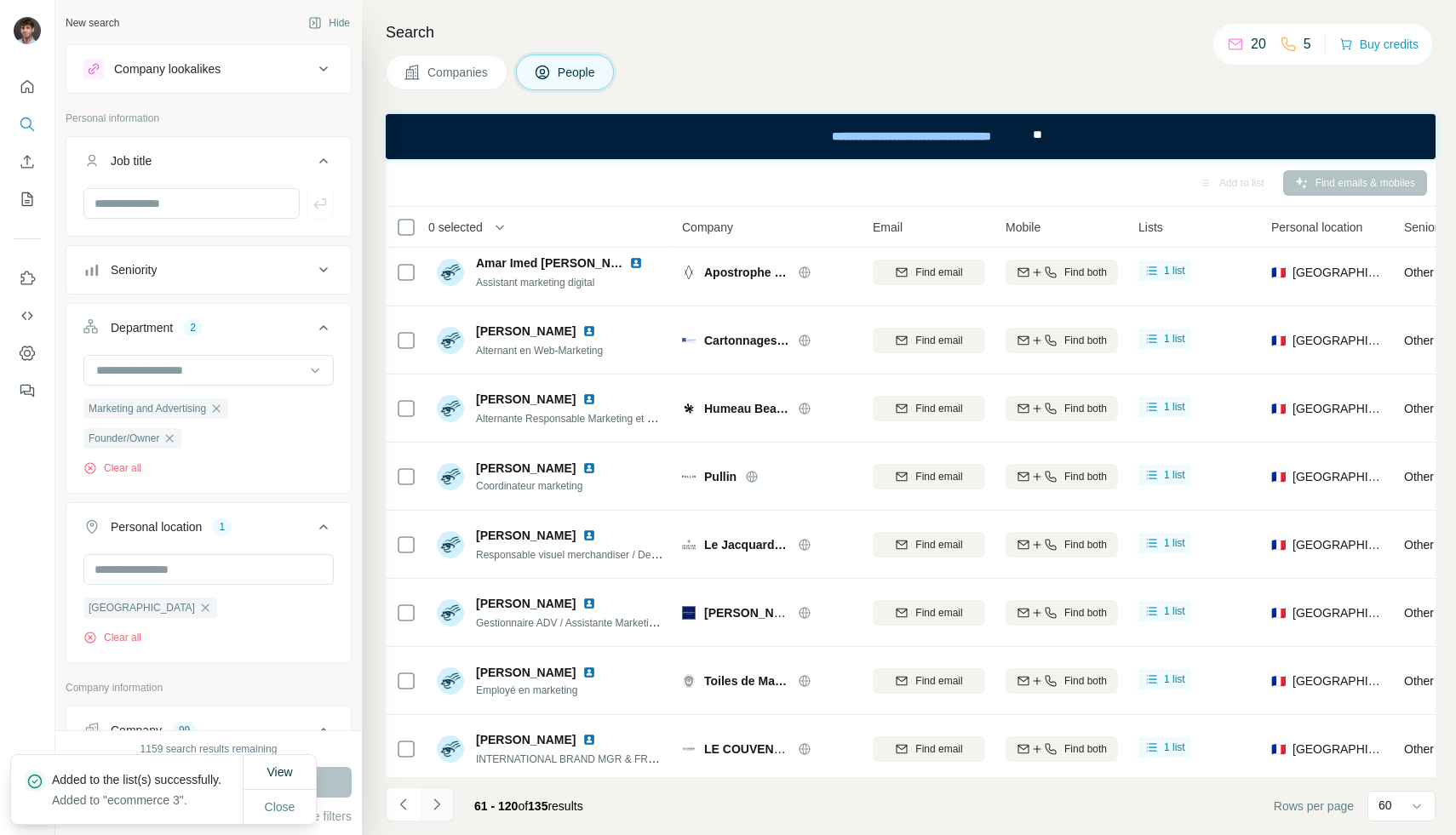
click at [445, 804] on button "Navigate to next page" at bounding box center [437, 804] width 34 height 34
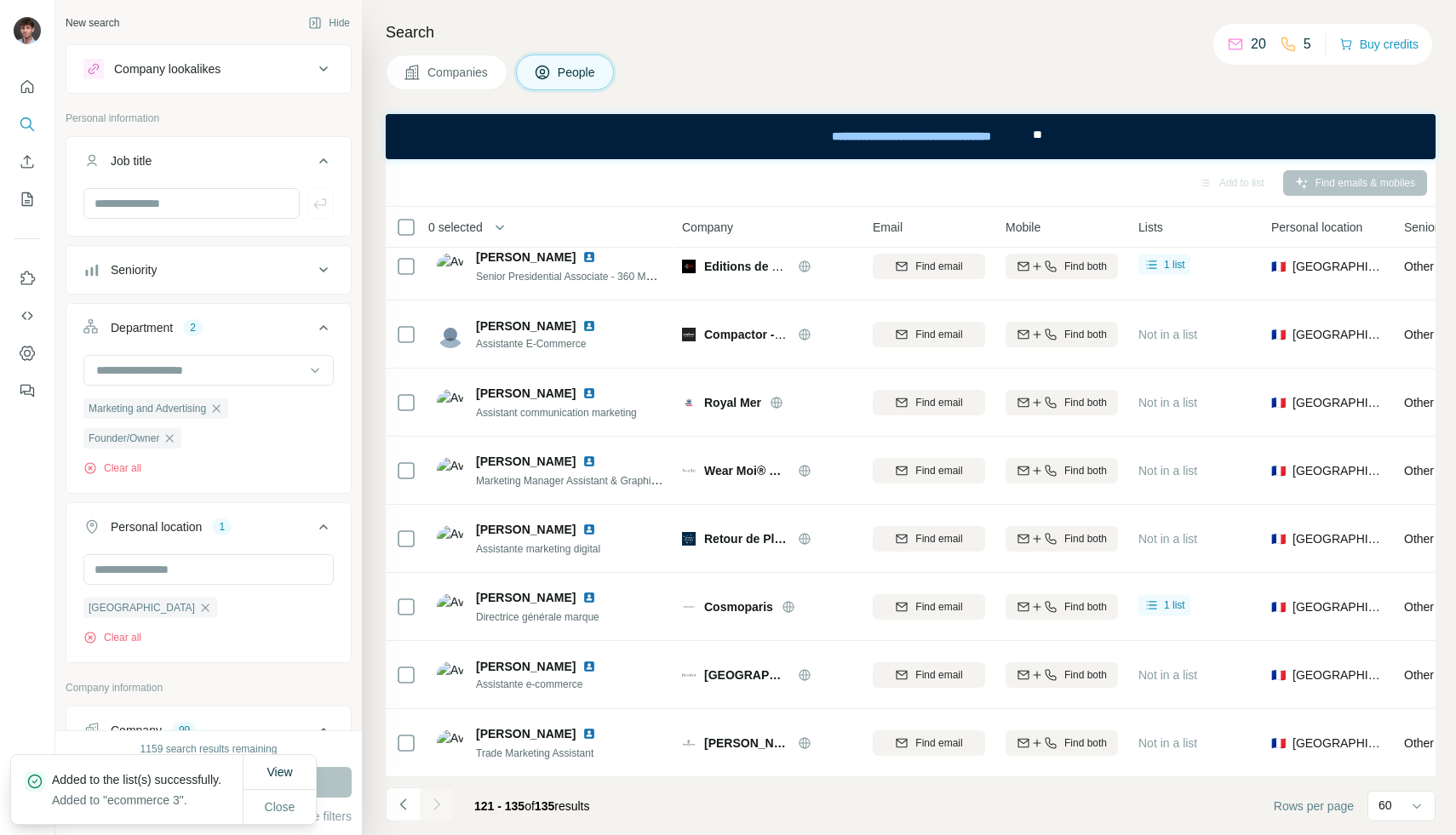
scroll to position [492, 0]
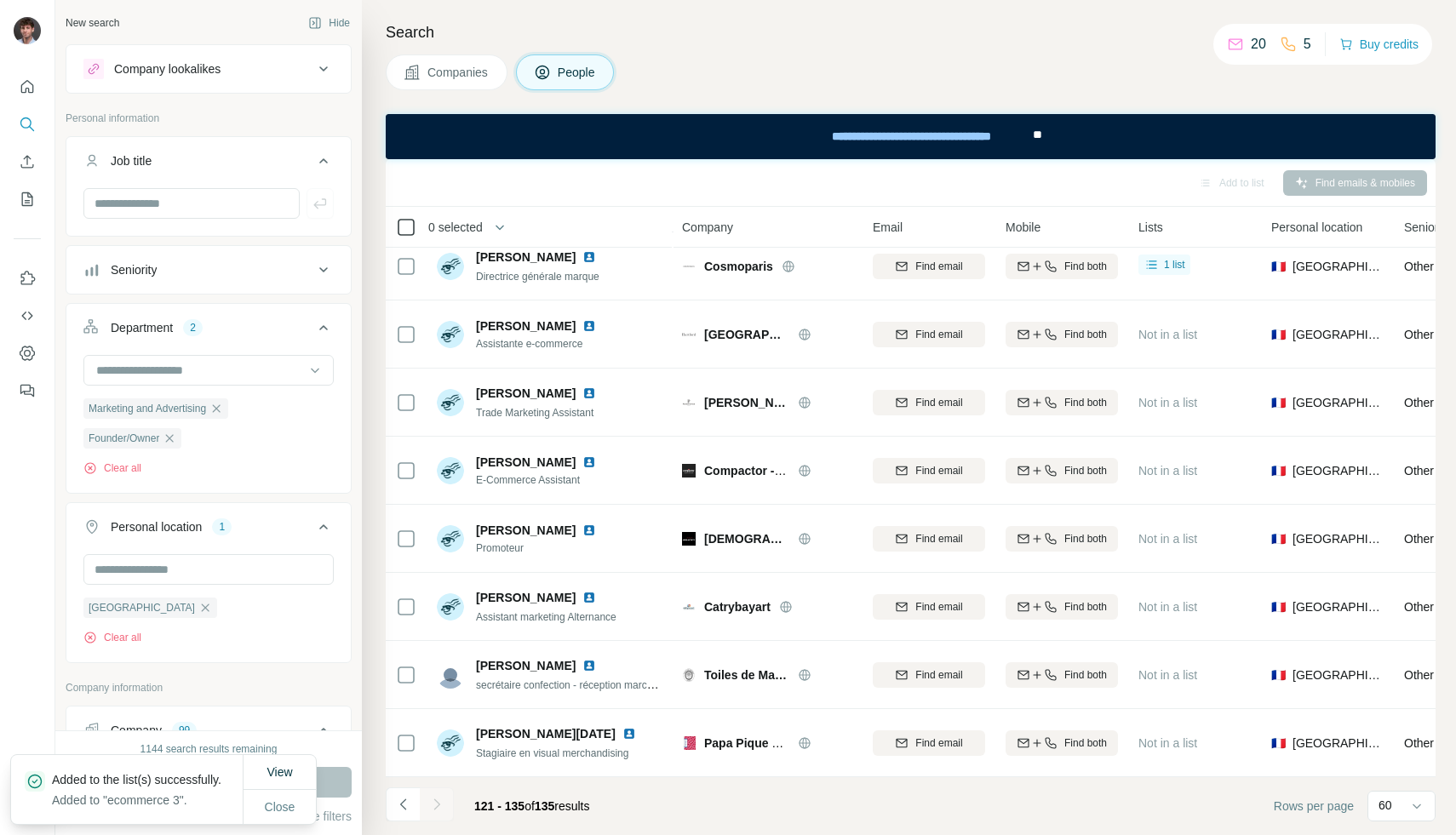
click at [413, 217] on icon at bounding box center [406, 226] width 20 height 20
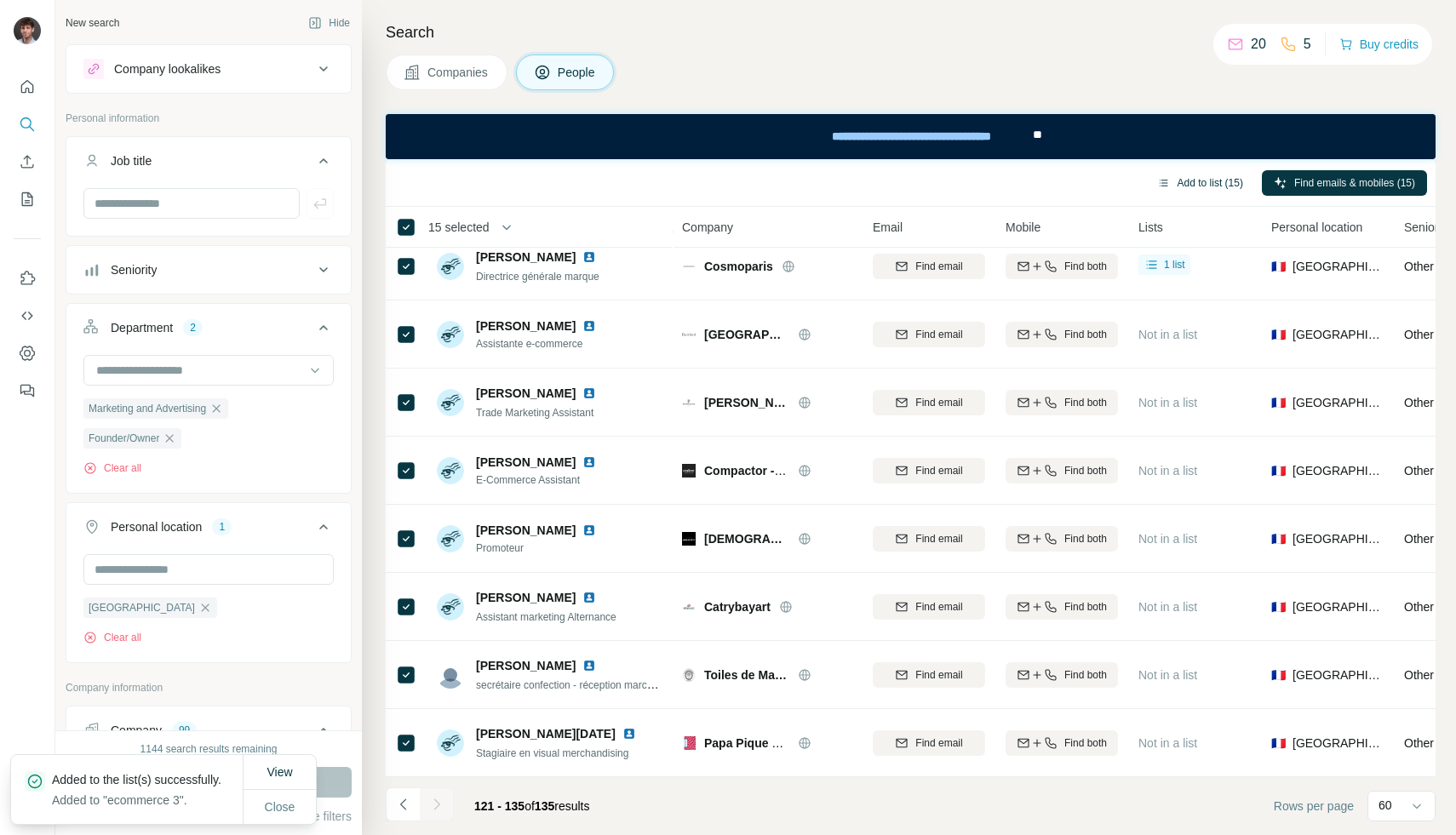
click at [1217, 185] on button "Add to list (15)" at bounding box center [1200, 182] width 110 height 26
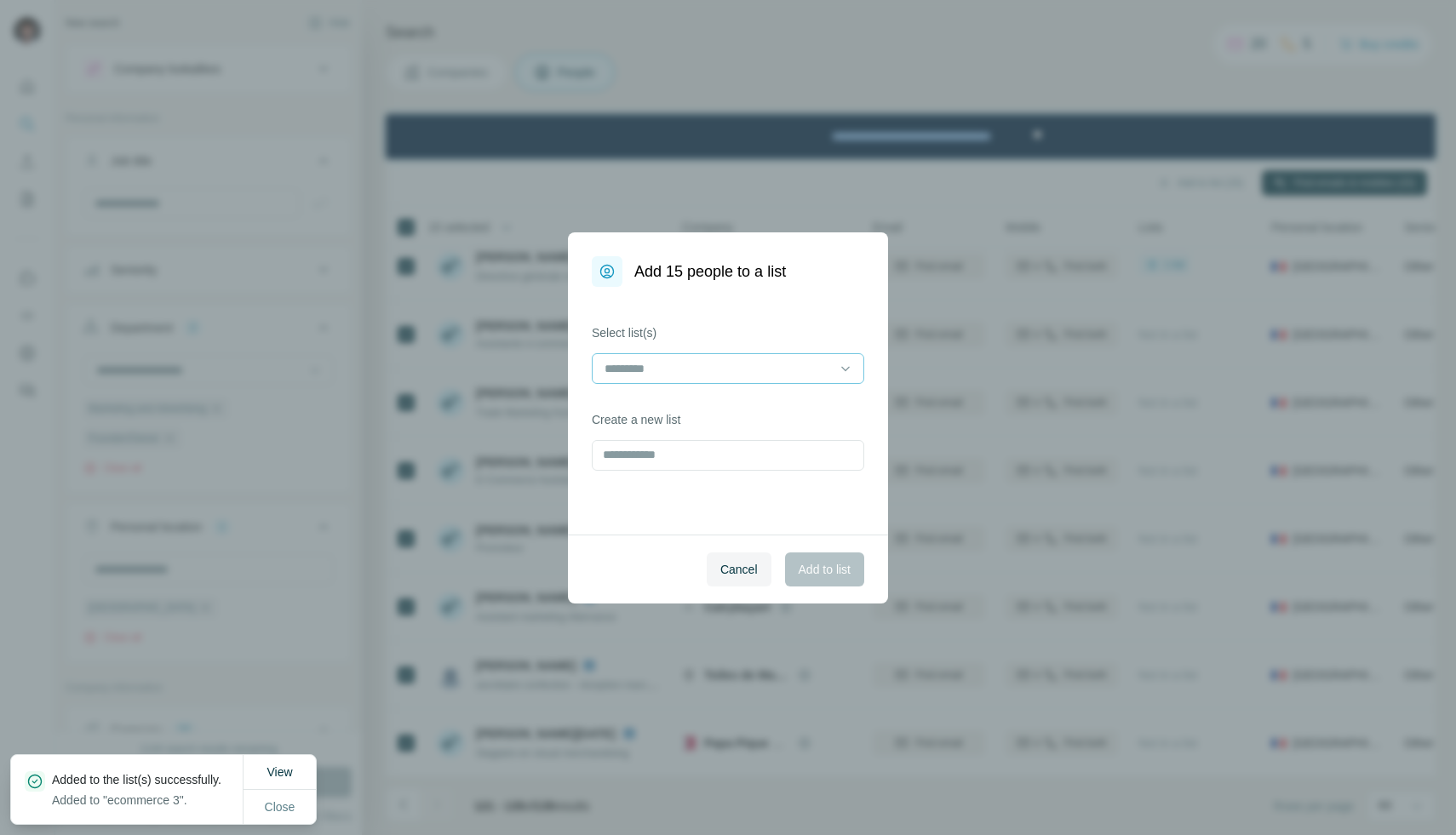
click at [745, 363] on input at bounding box center [717, 368] width 230 height 19
click at [683, 397] on div "ecommerce 3" at bounding box center [728, 407] width 264 height 31
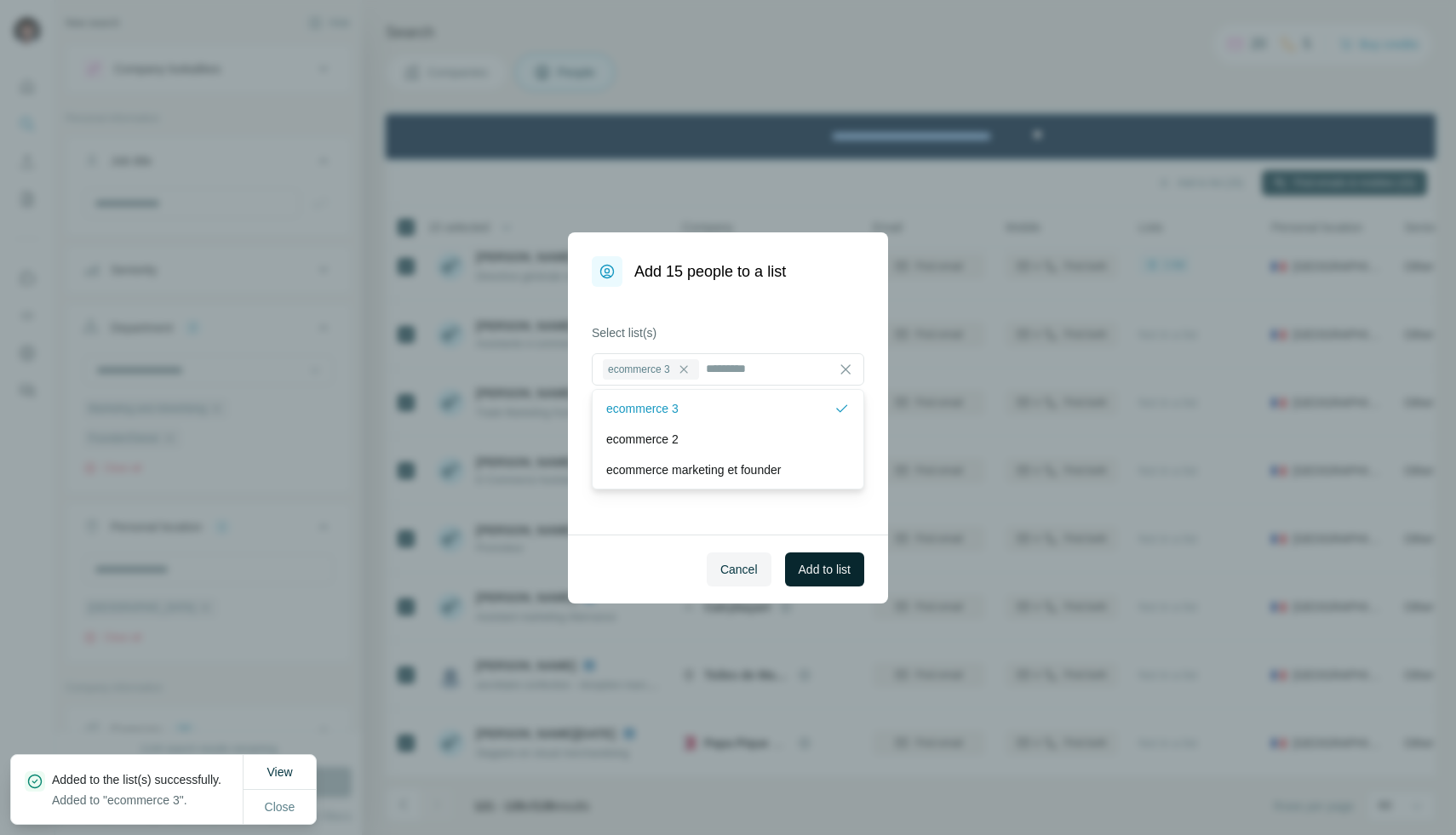
click at [824, 567] on span "Add to list" at bounding box center [825, 570] width 52 height 17
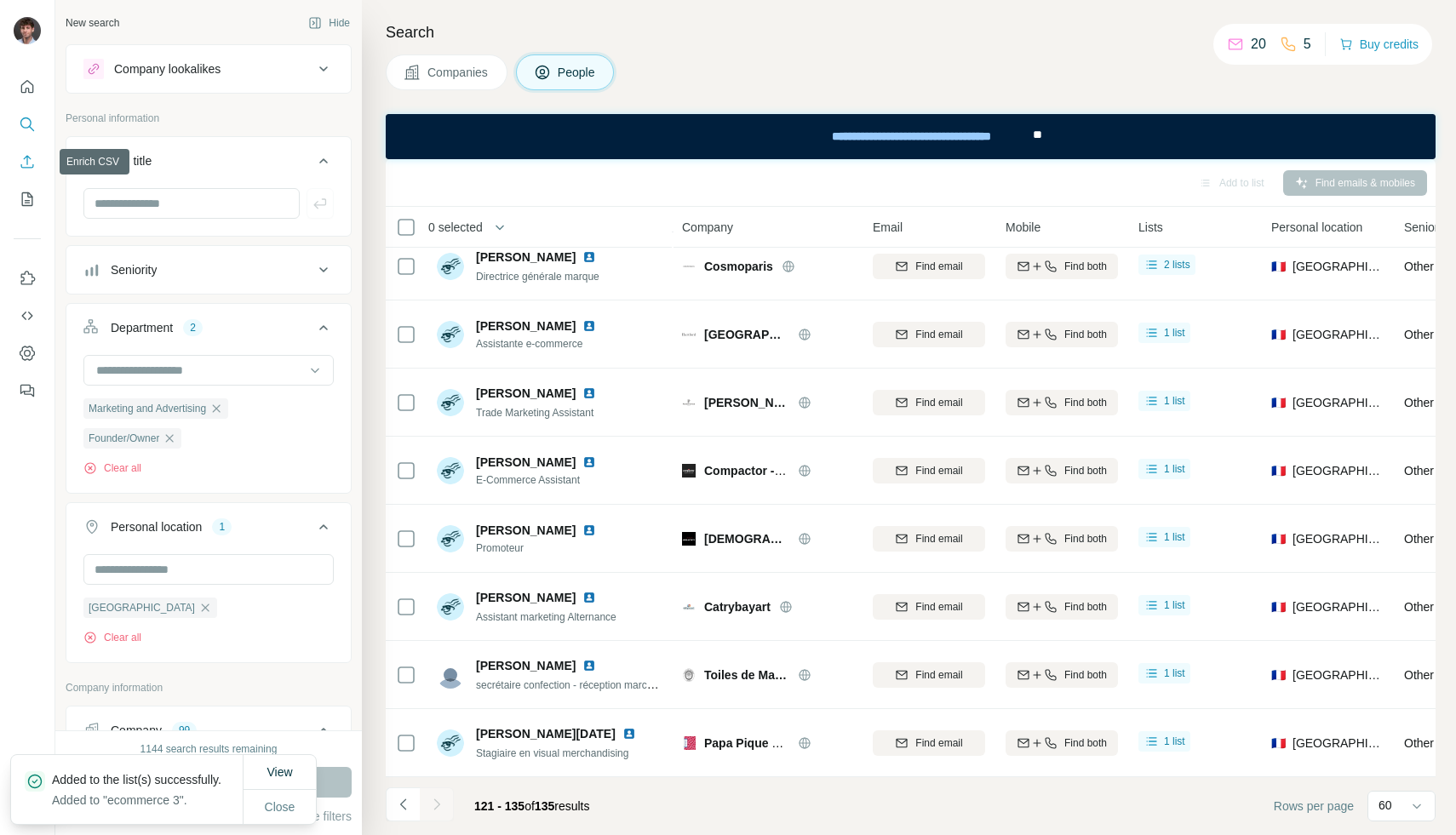
click at [16, 172] on button "Enrich CSV" at bounding box center [27, 161] width 28 height 31
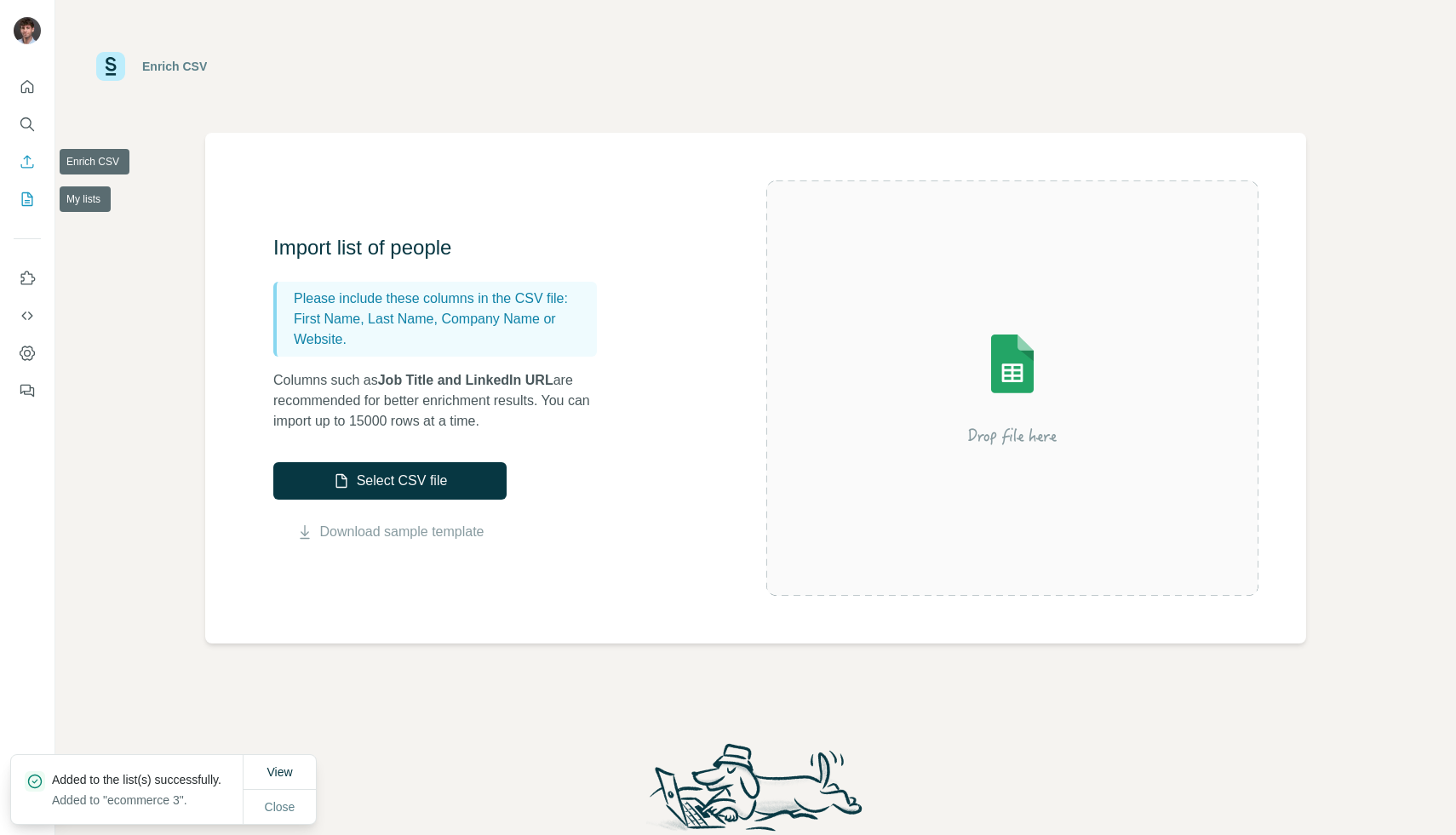
click at [33, 212] on button "My lists" at bounding box center [27, 199] width 28 height 31
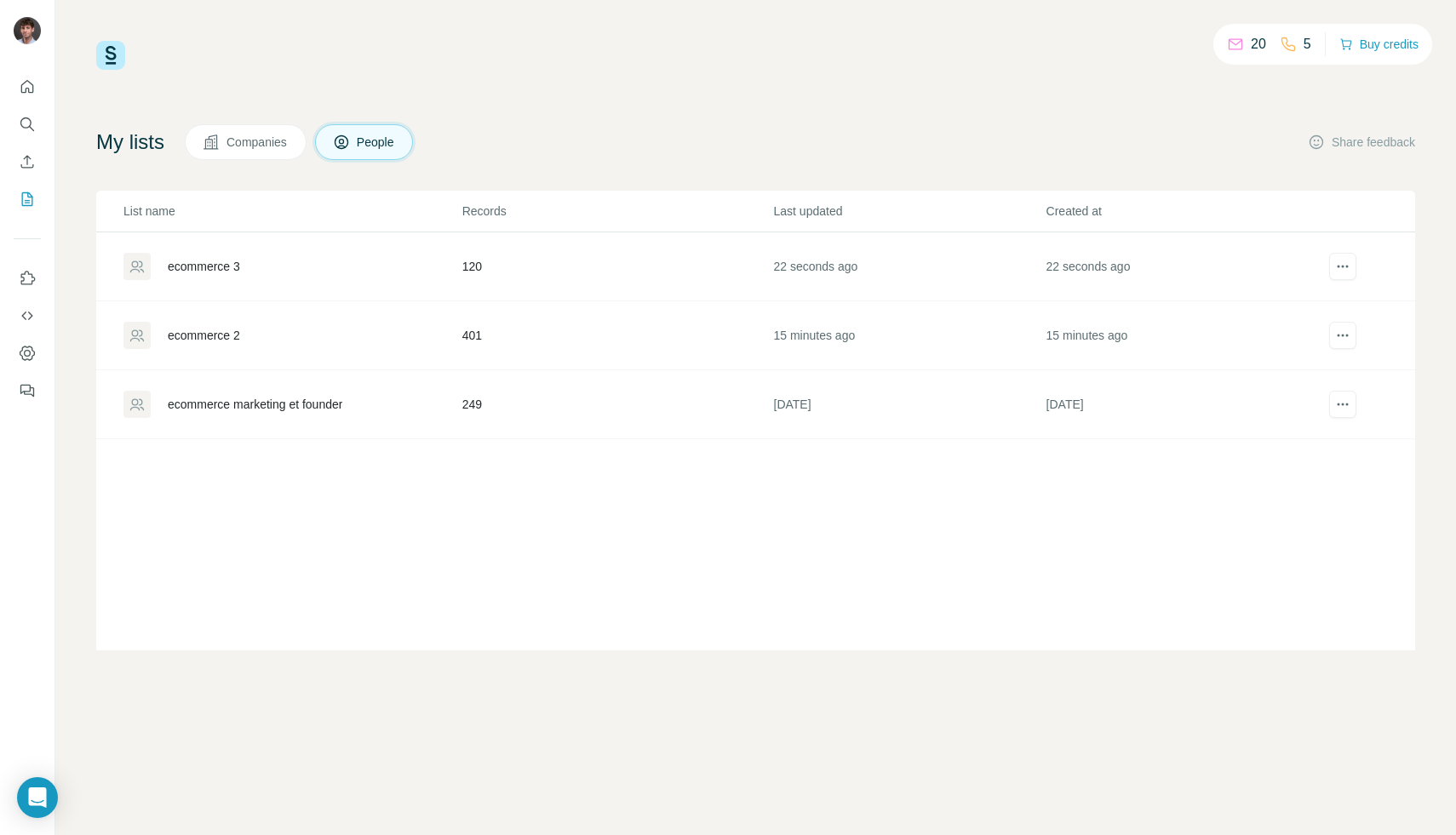
click at [219, 264] on div "ecommerce 3" at bounding box center [204, 266] width 73 height 17
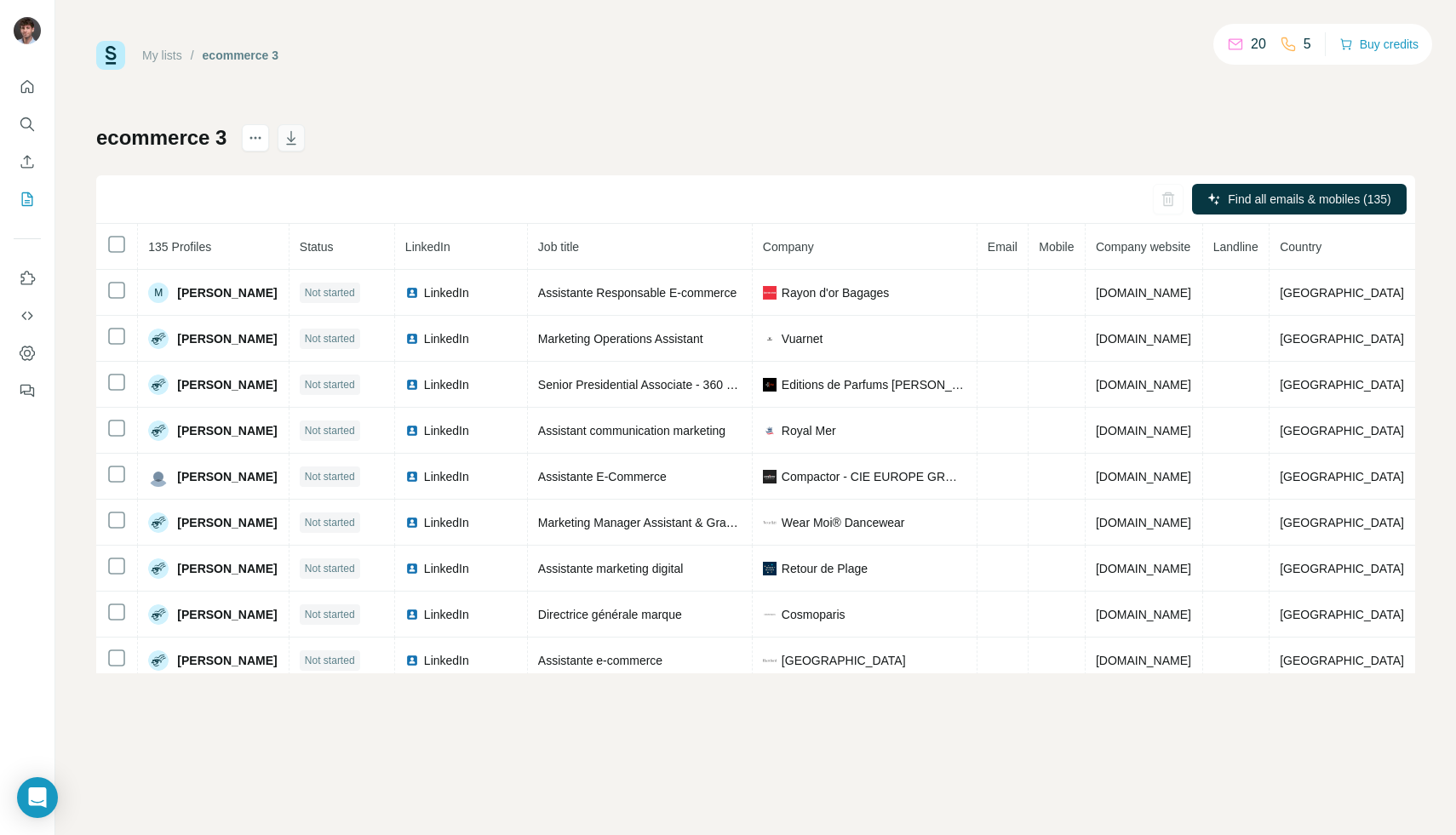
click at [298, 143] on icon "button" at bounding box center [291, 138] width 17 height 17
